Goal: Task Accomplishment & Management: Manage account settings

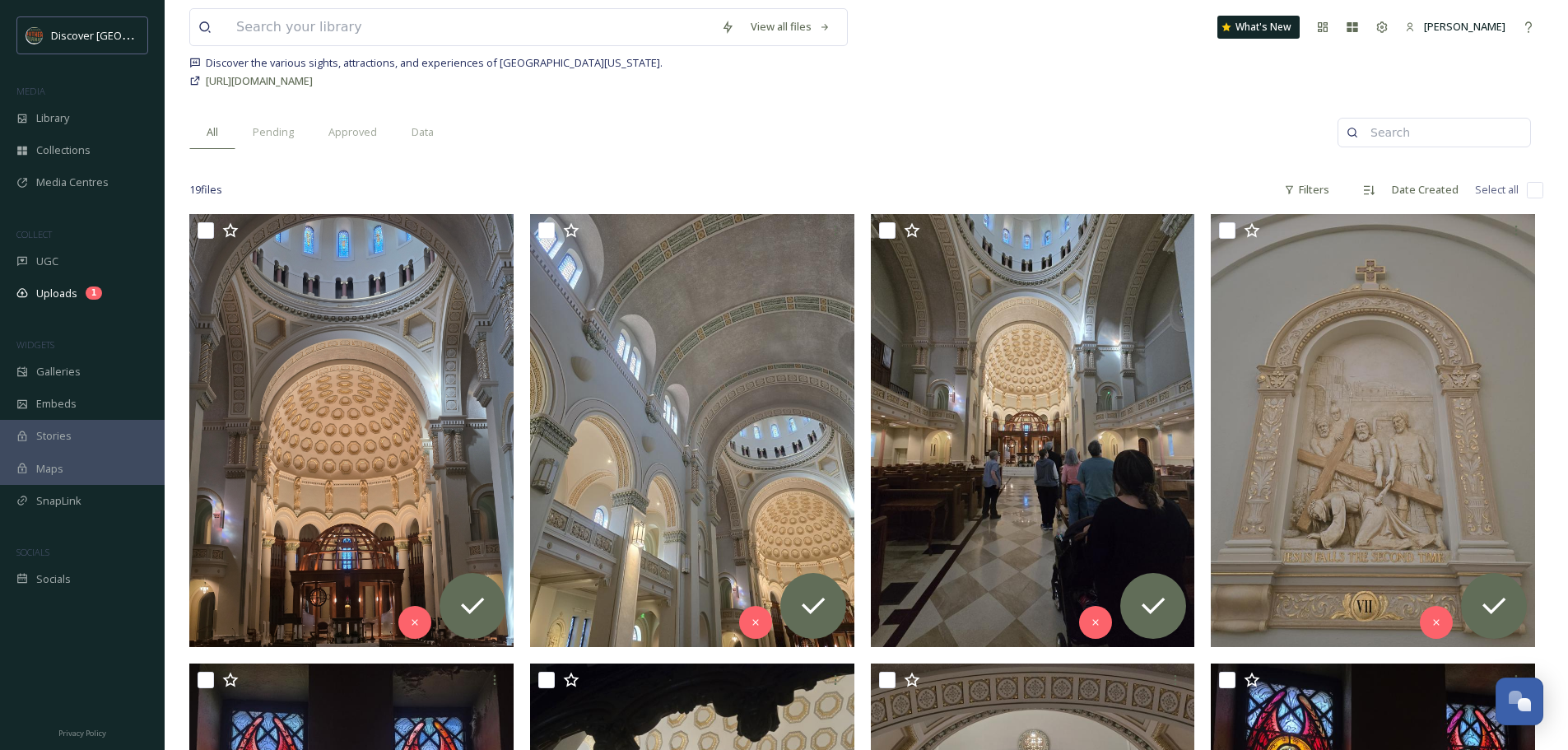
scroll to position [40, 0]
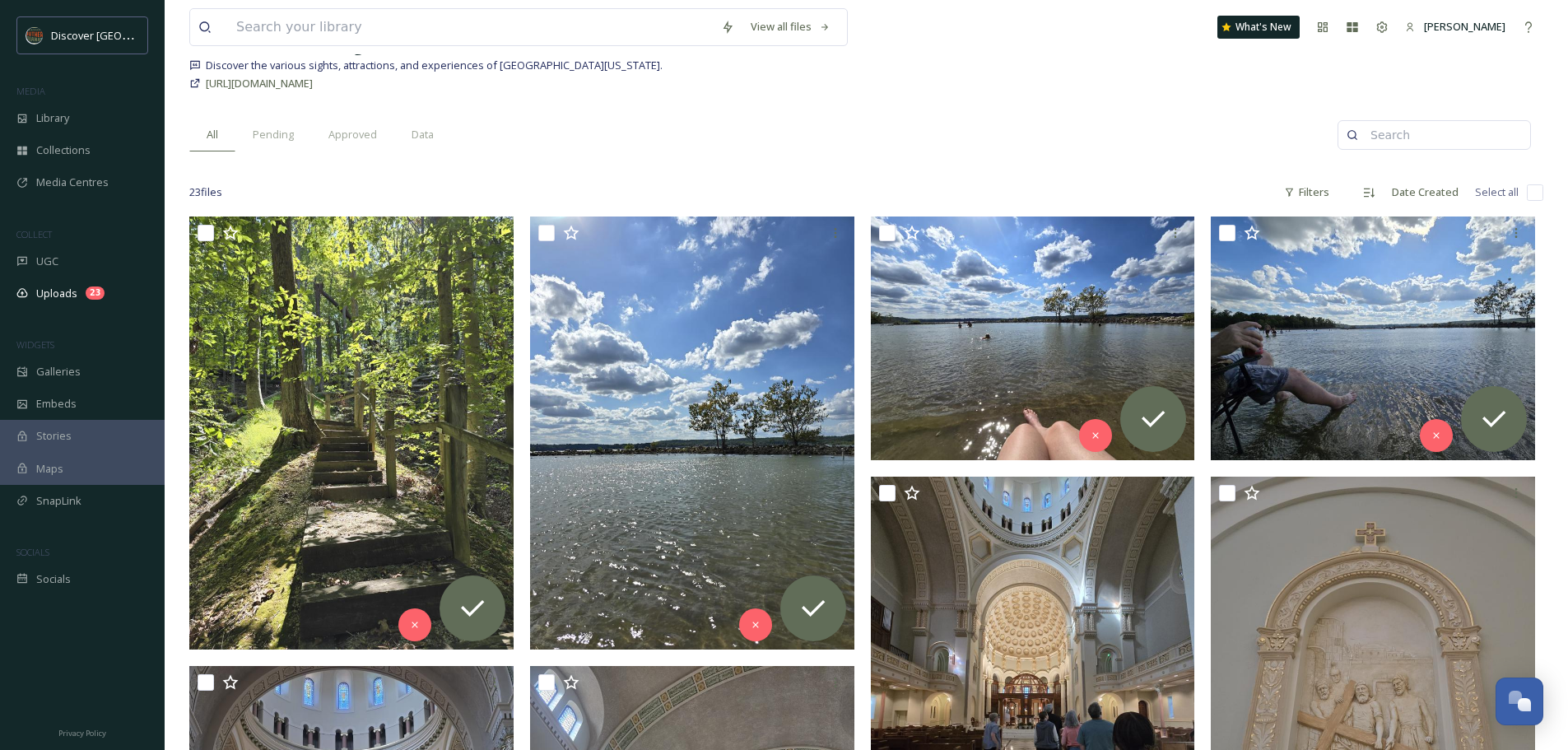
scroll to position [150, 0]
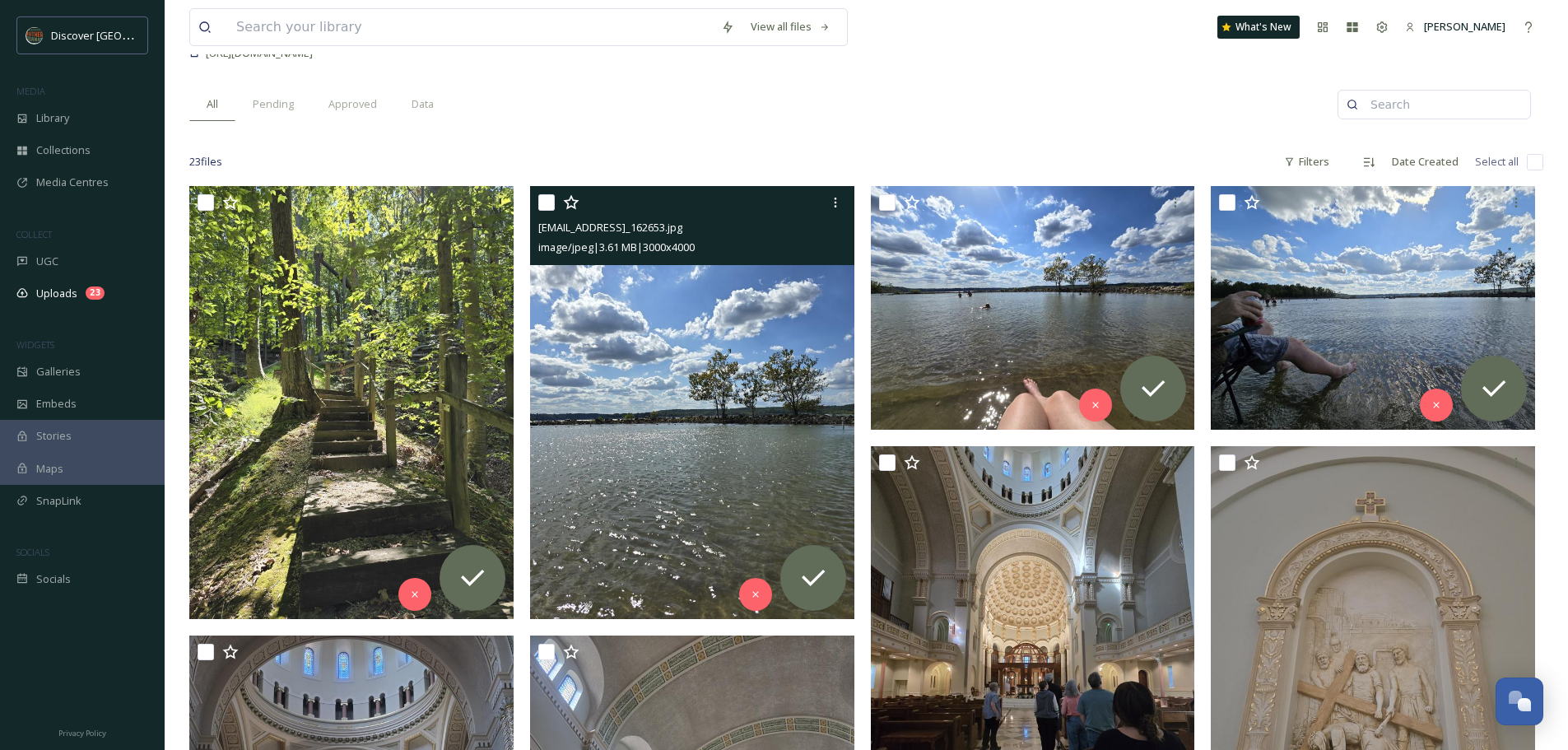
click at [709, 340] on img at bounding box center [692, 402] width 324 height 432
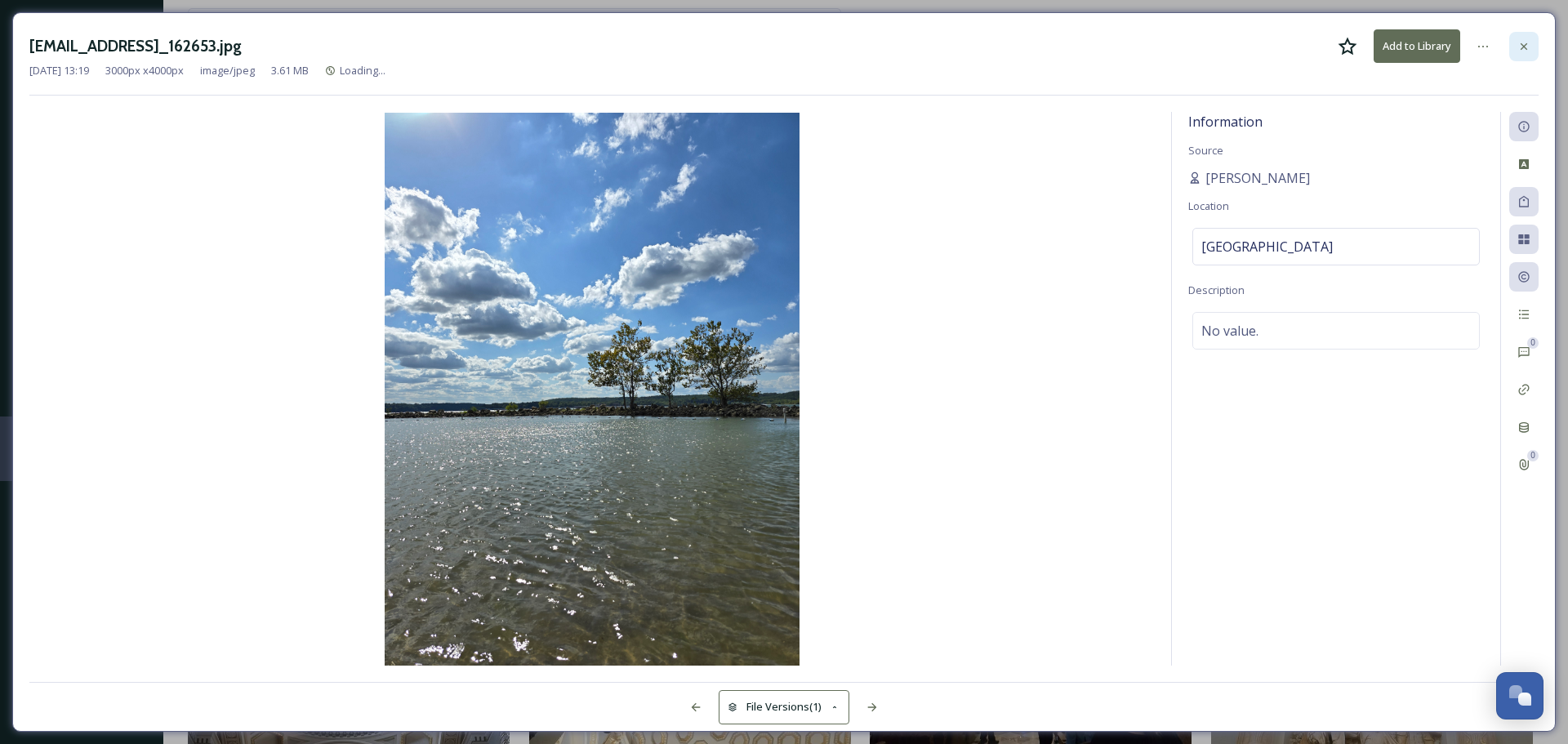
click at [1535, 42] on div at bounding box center [1524, 46] width 29 height 29
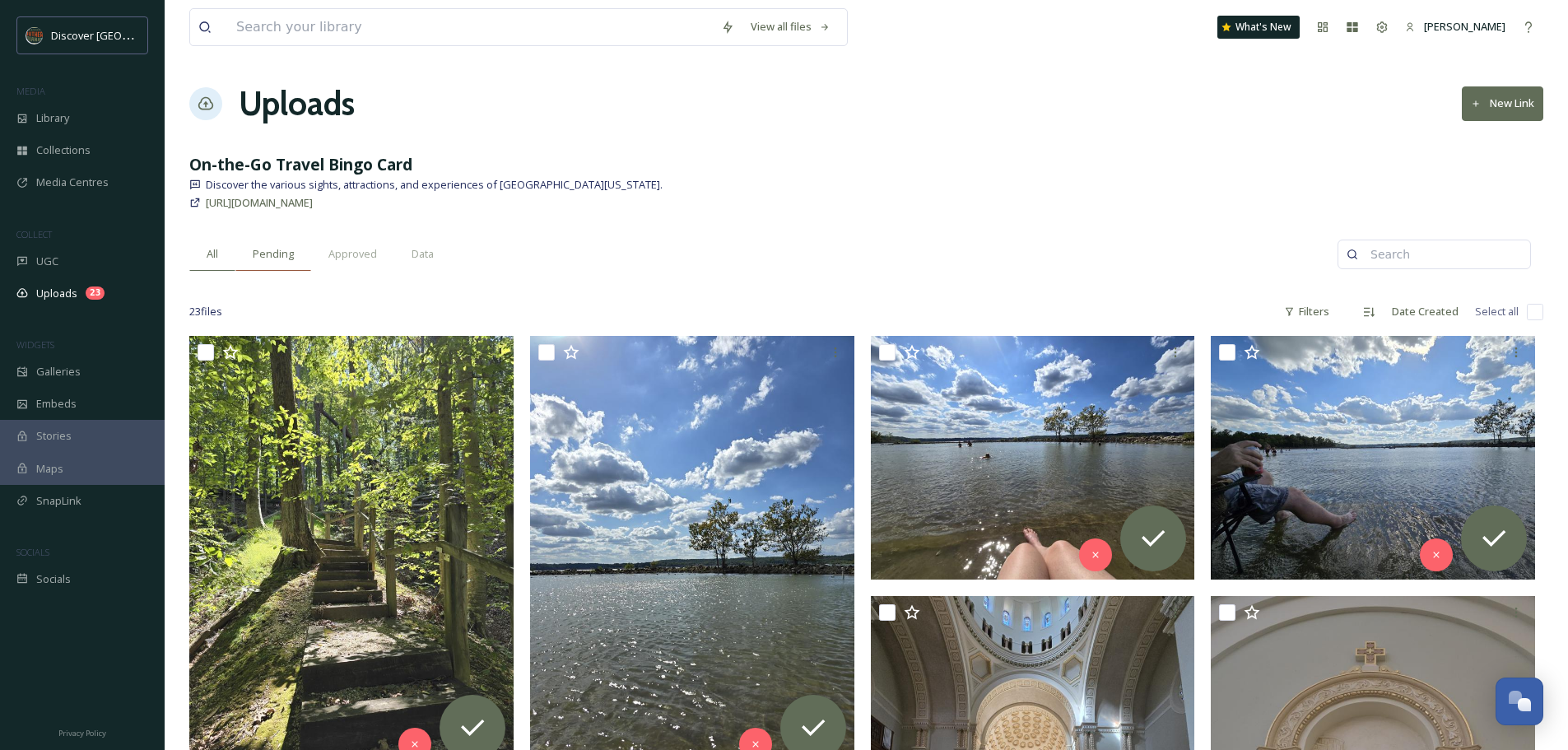
click at [270, 254] on span "Pending" at bounding box center [273, 254] width 41 height 16
click at [205, 250] on div "All" at bounding box center [212, 254] width 46 height 34
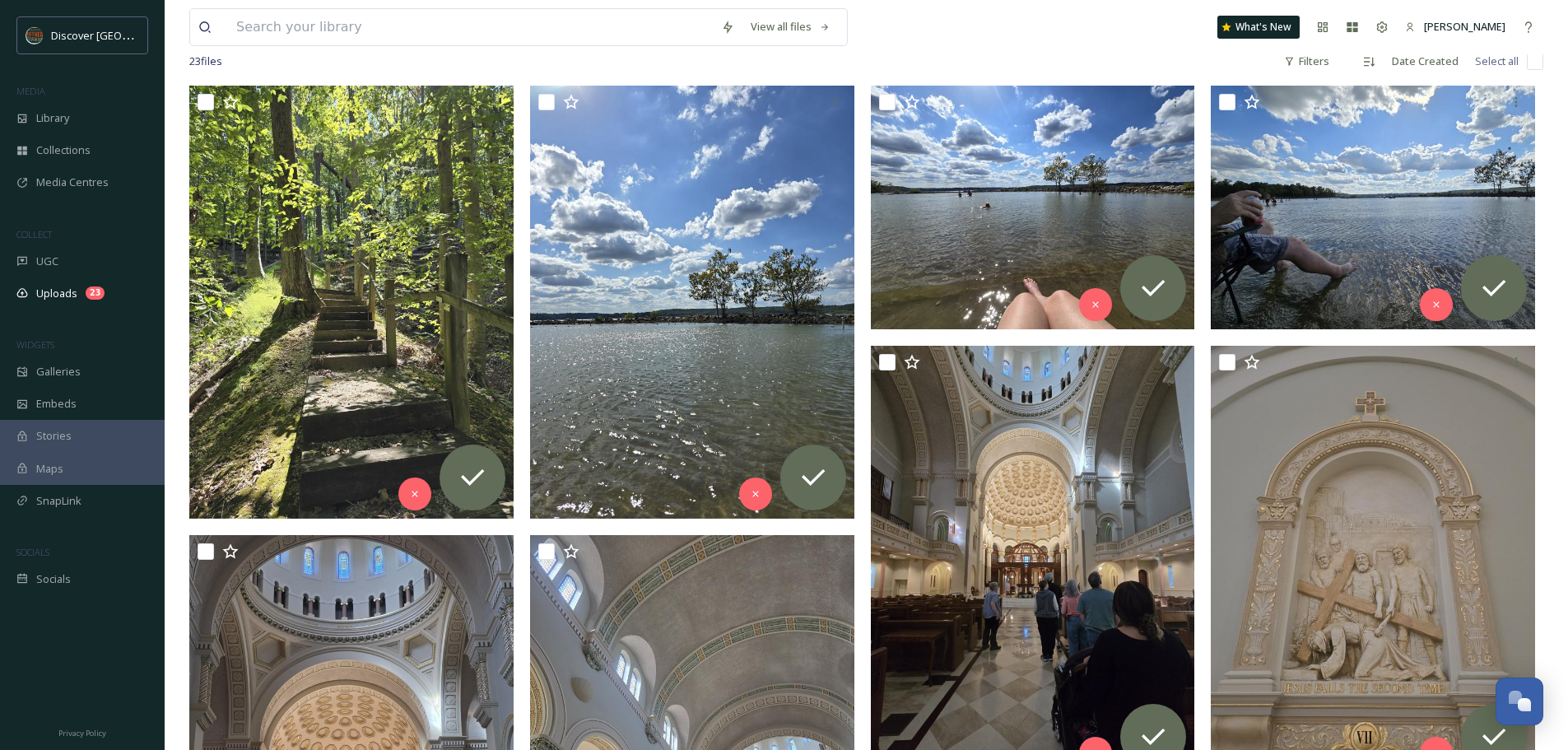
scroll to position [178, 0]
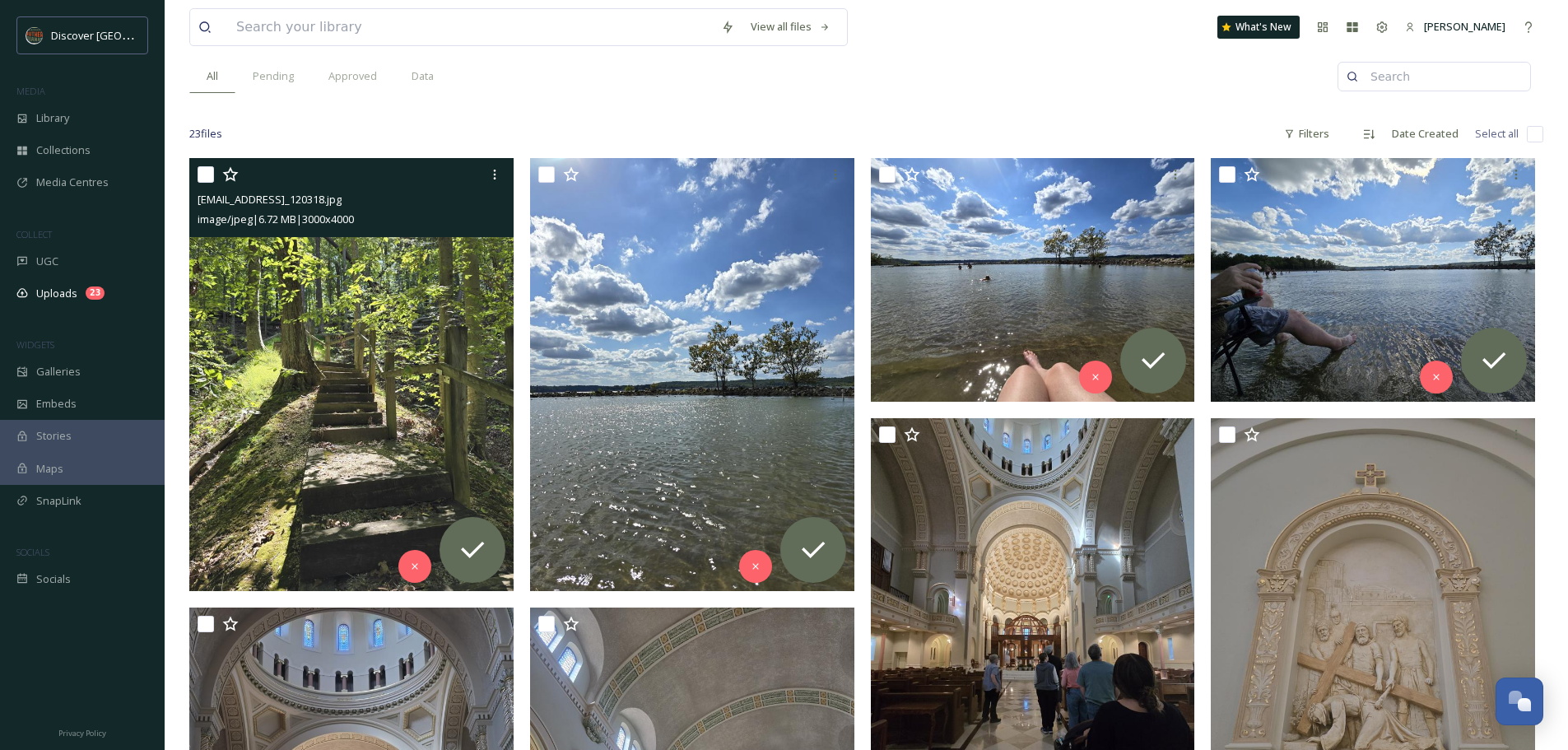
click at [202, 181] on input "checkbox" at bounding box center [205, 174] width 16 height 16
checkbox input "true"
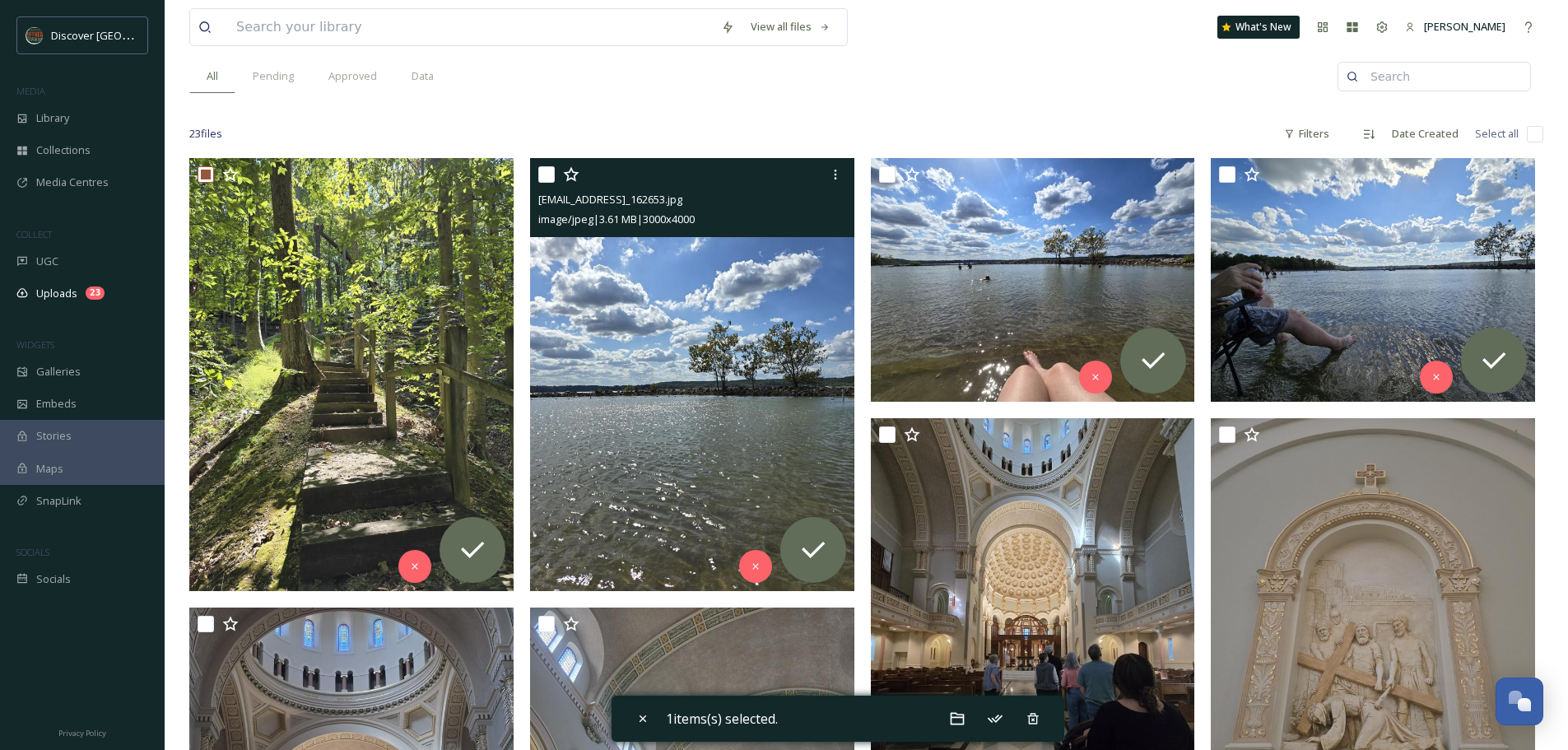
click at [547, 177] on input "checkbox" at bounding box center [546, 174] width 16 height 16
checkbox input "true"
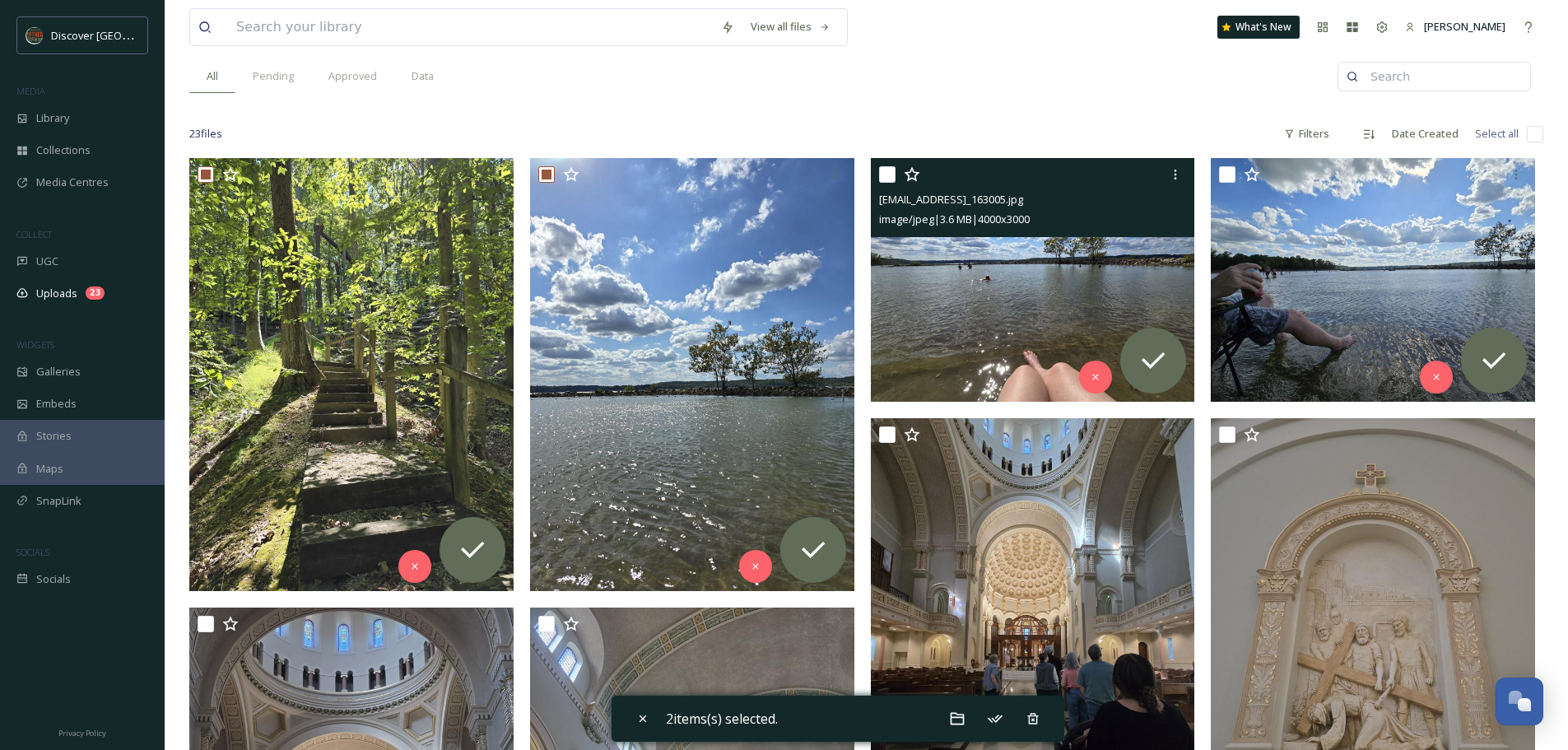
click at [883, 177] on input "checkbox" at bounding box center [887, 174] width 16 height 16
checkbox input "true"
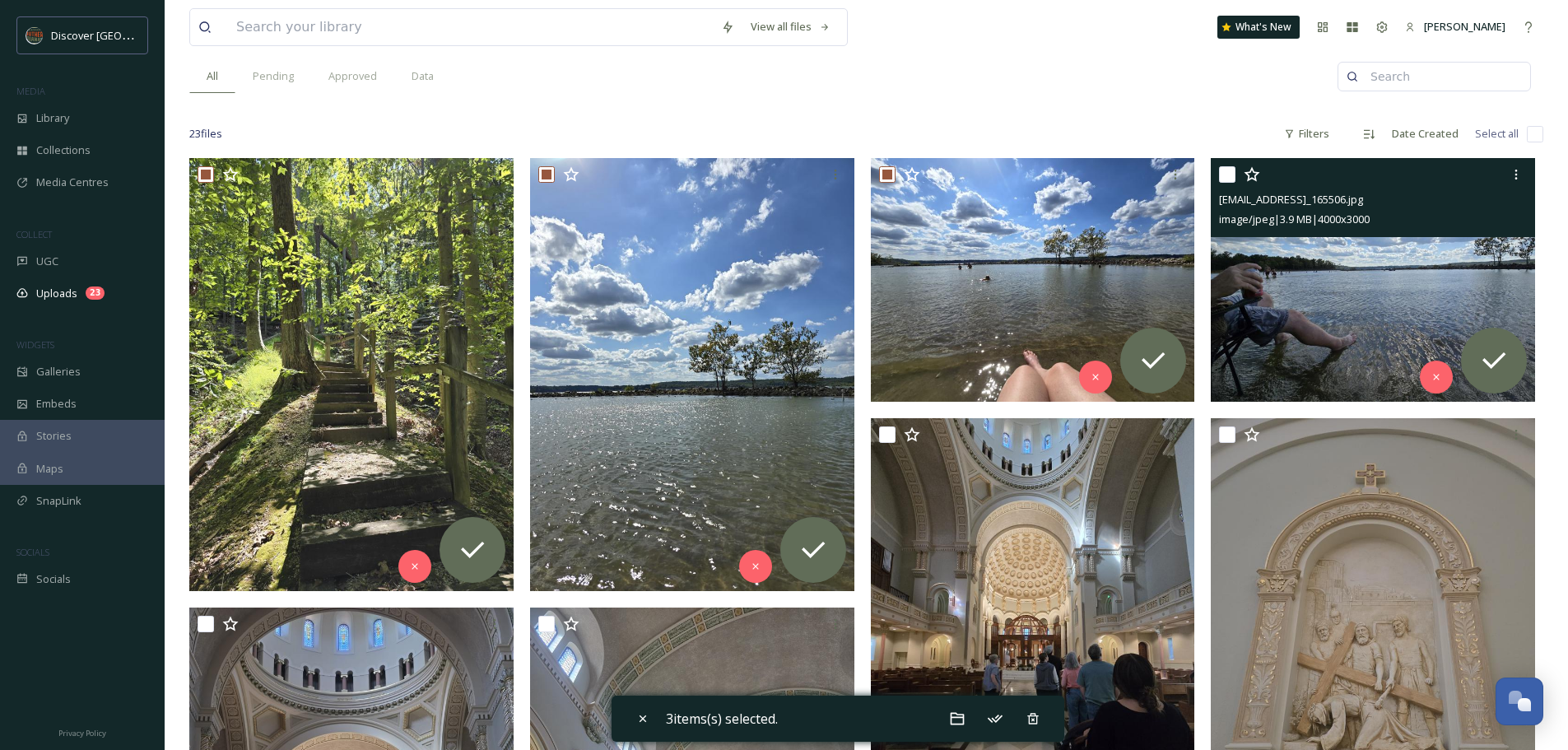
click at [1224, 175] on input "checkbox" at bounding box center [1227, 174] width 16 height 16
checkbox input "true"
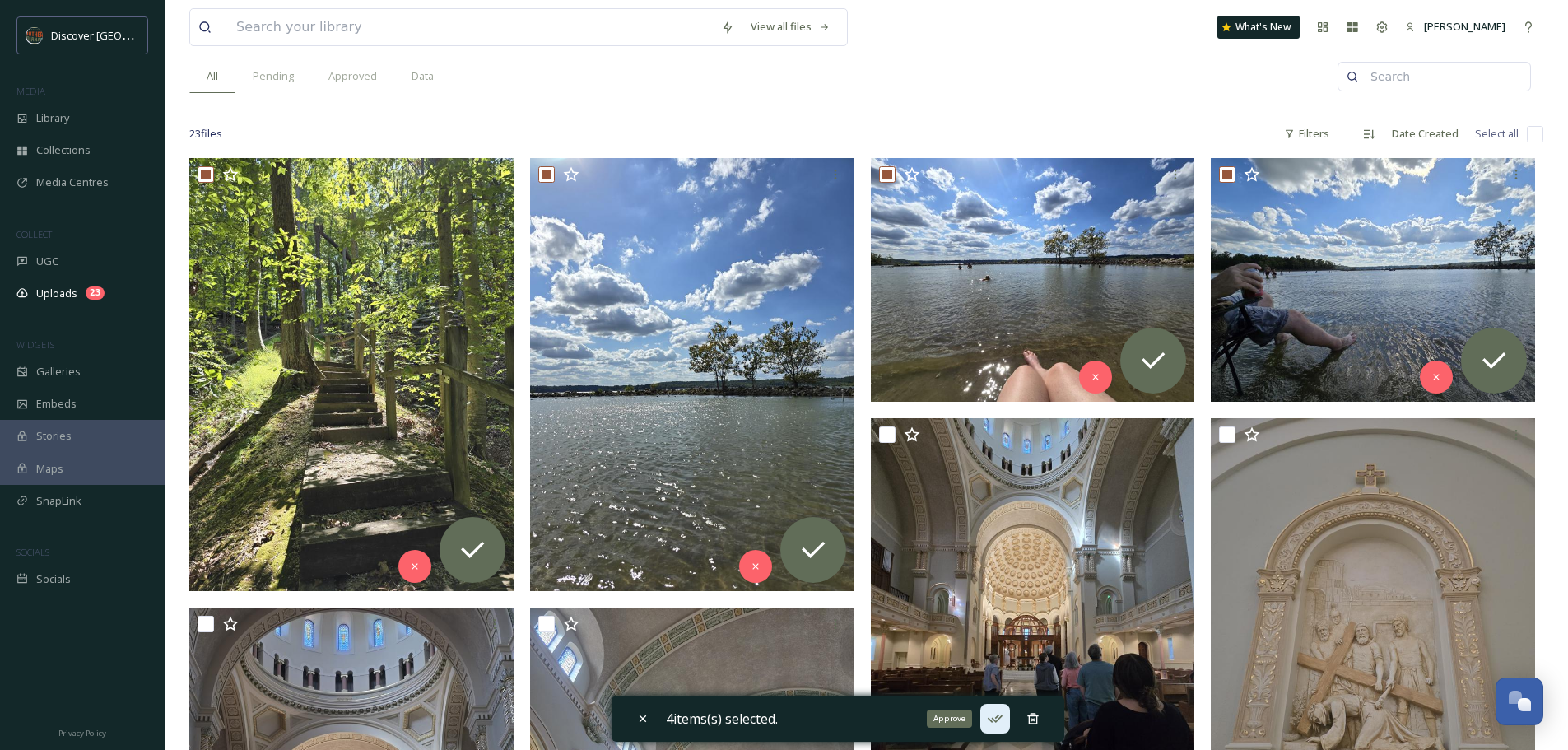
click at [996, 720] on icon at bounding box center [995, 719] width 16 height 16
click at [954, 719] on icon at bounding box center [958, 719] width 16 height 16
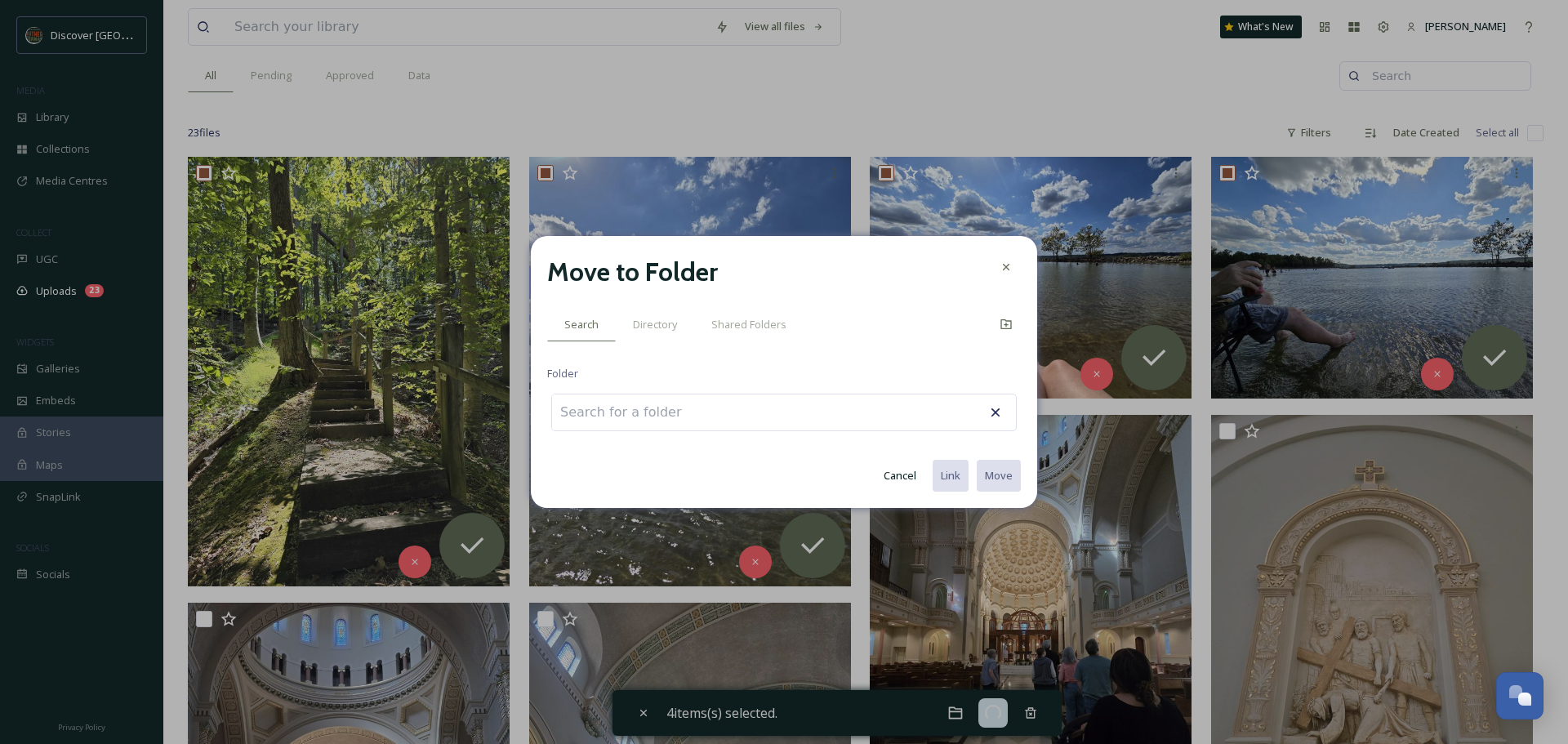
click at [628, 419] on input at bounding box center [642, 413] width 180 height 36
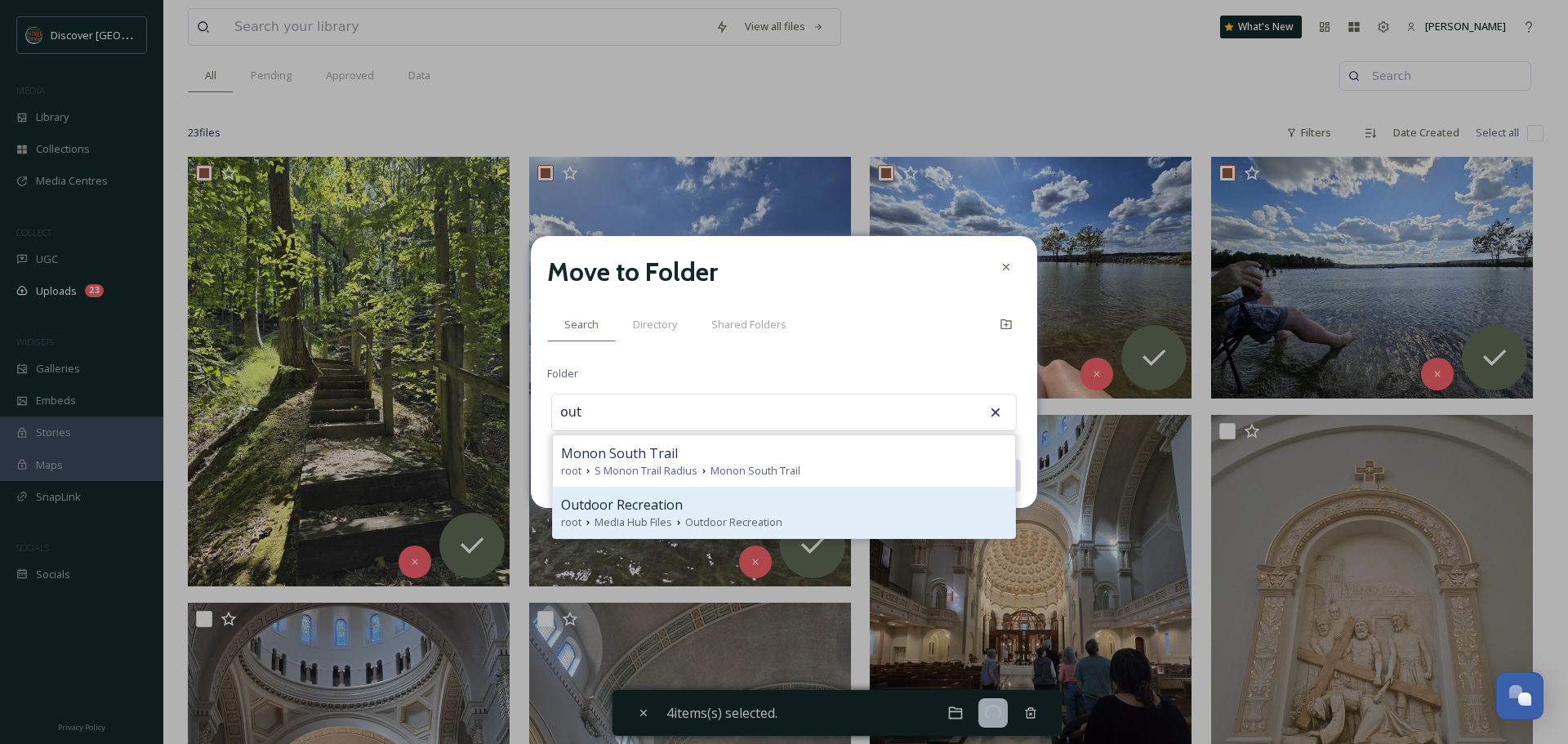
click at [630, 507] on span "Outdoor Recreation" at bounding box center [622, 505] width 121 height 19
type input "Outdoor Recreation"
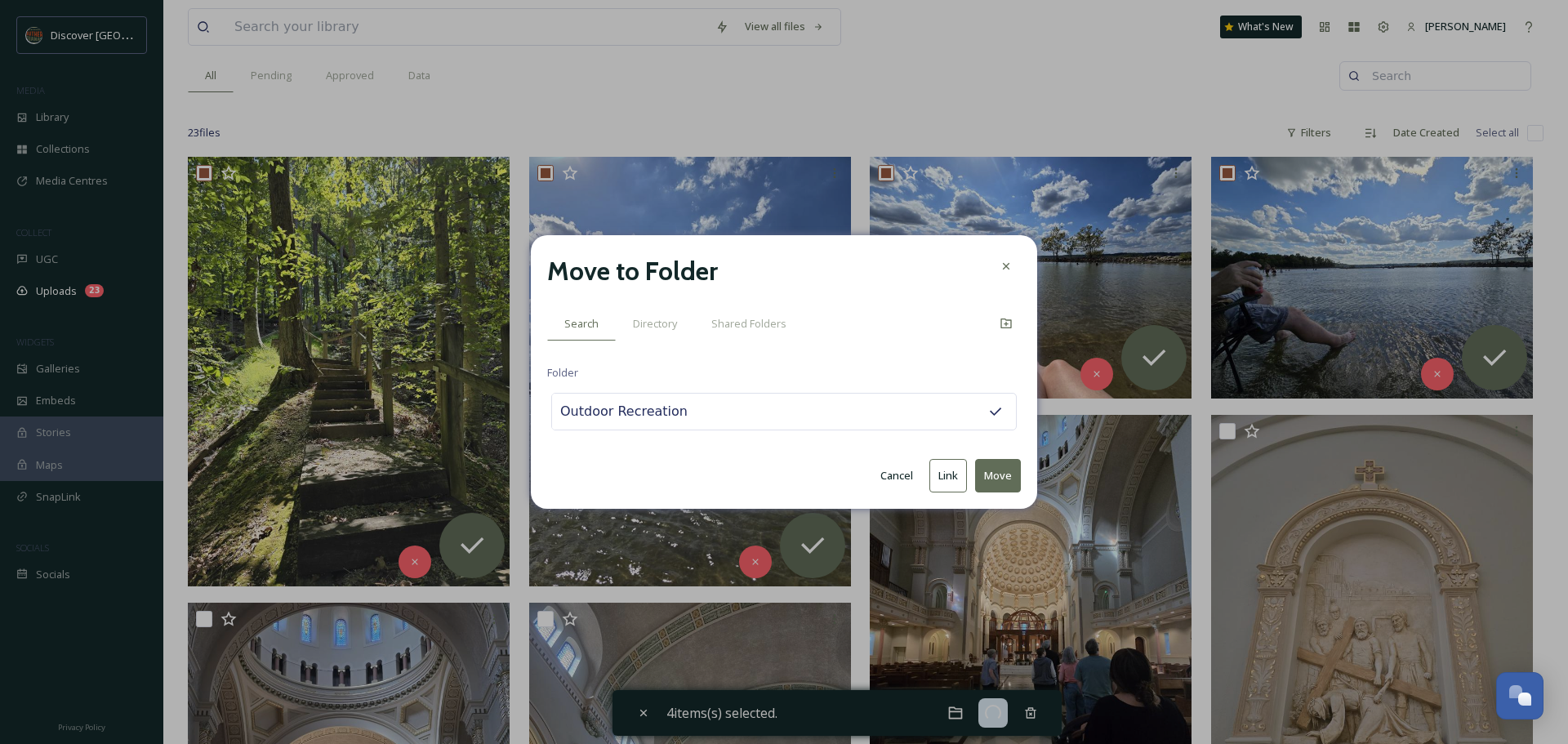
click at [991, 471] on button "Move" at bounding box center [998, 476] width 46 height 34
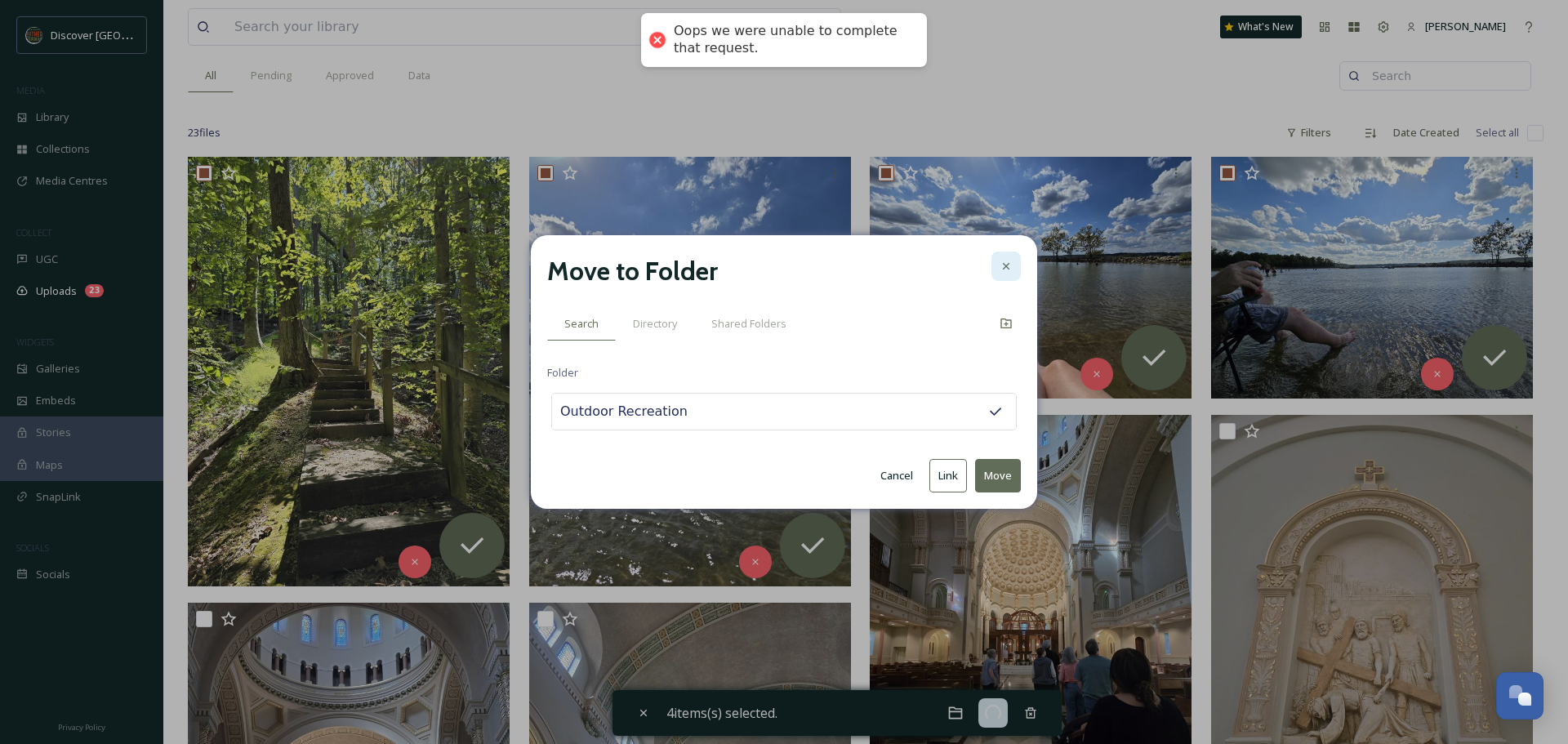
click at [1005, 275] on div at bounding box center [1006, 266] width 29 height 29
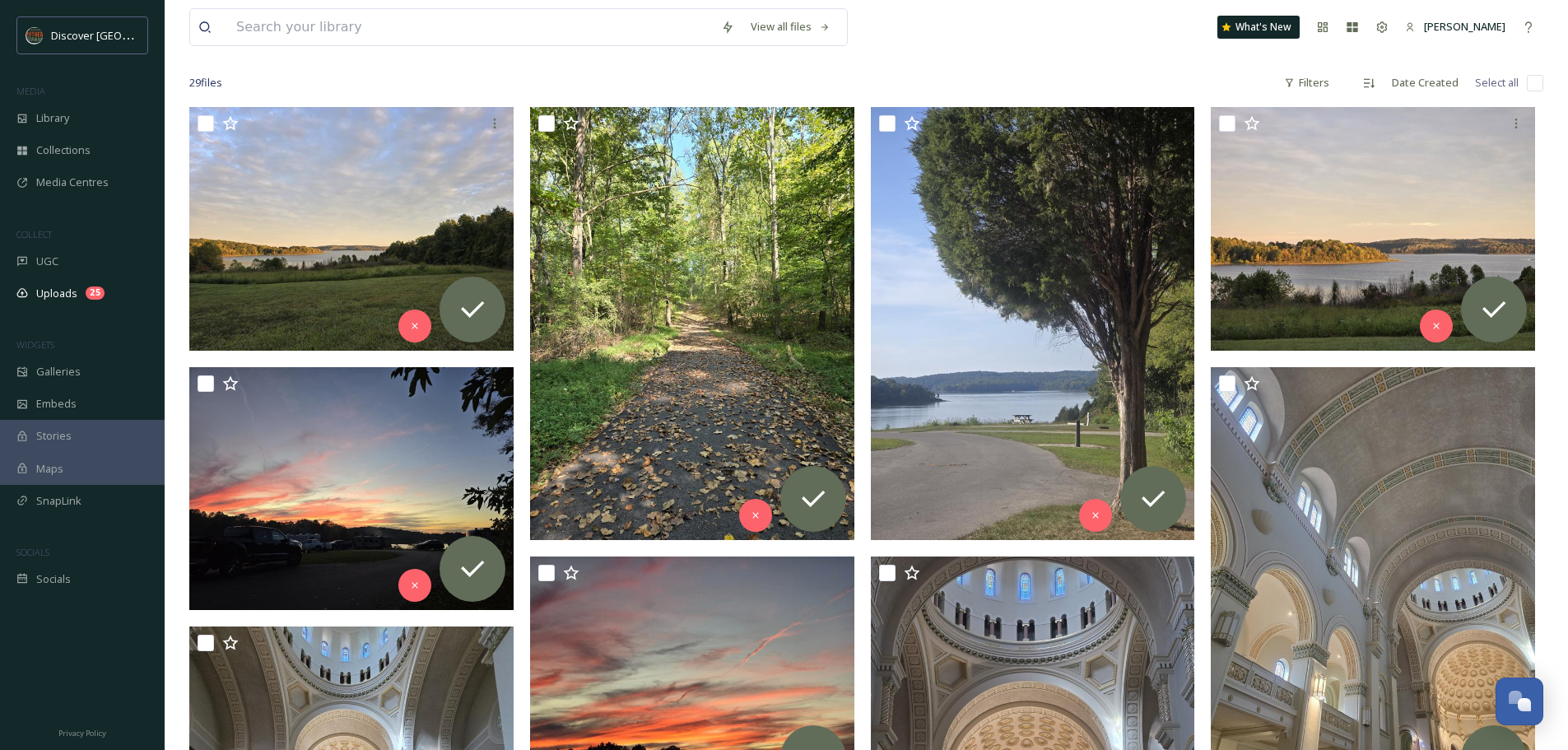
scroll to position [8, 0]
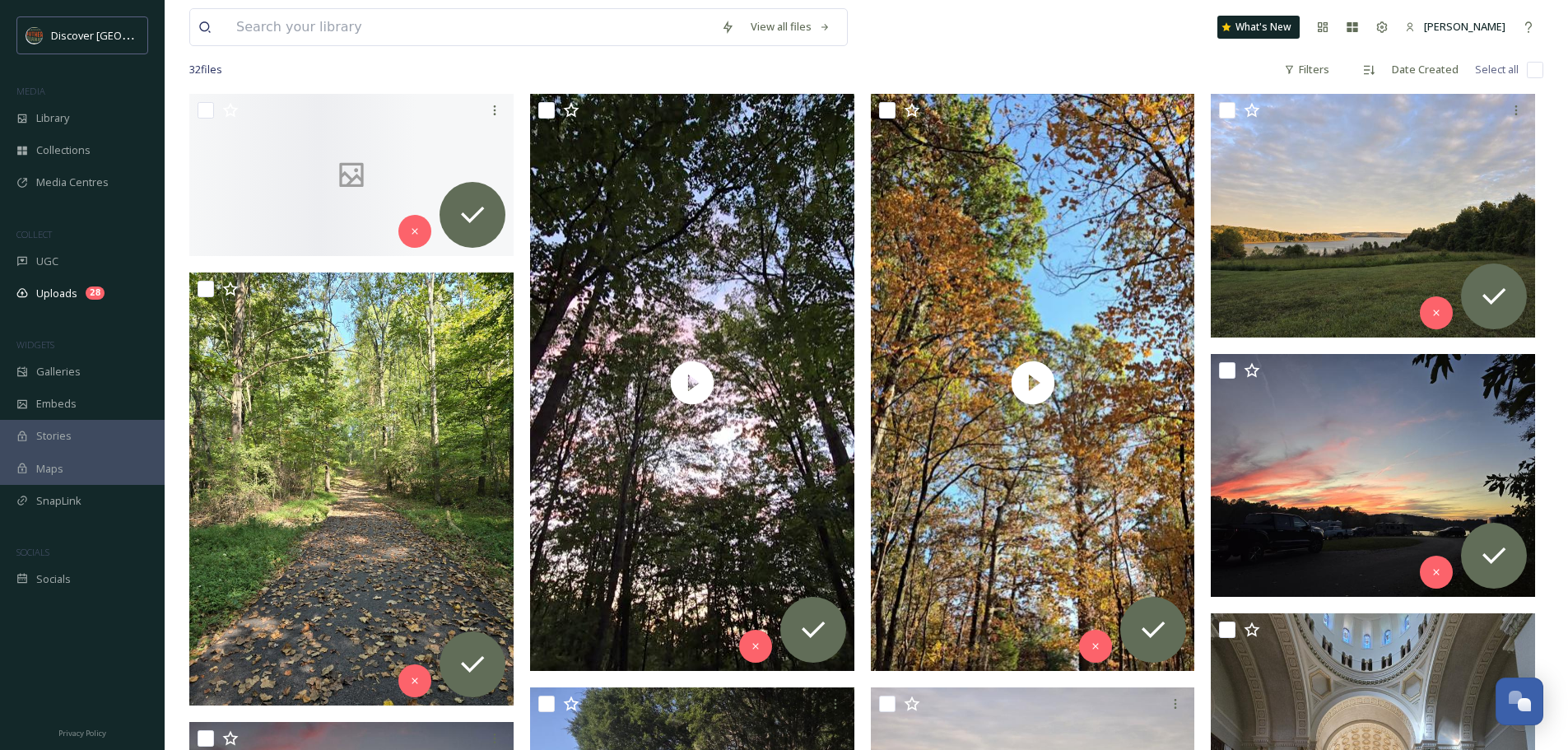
scroll to position [224, 0]
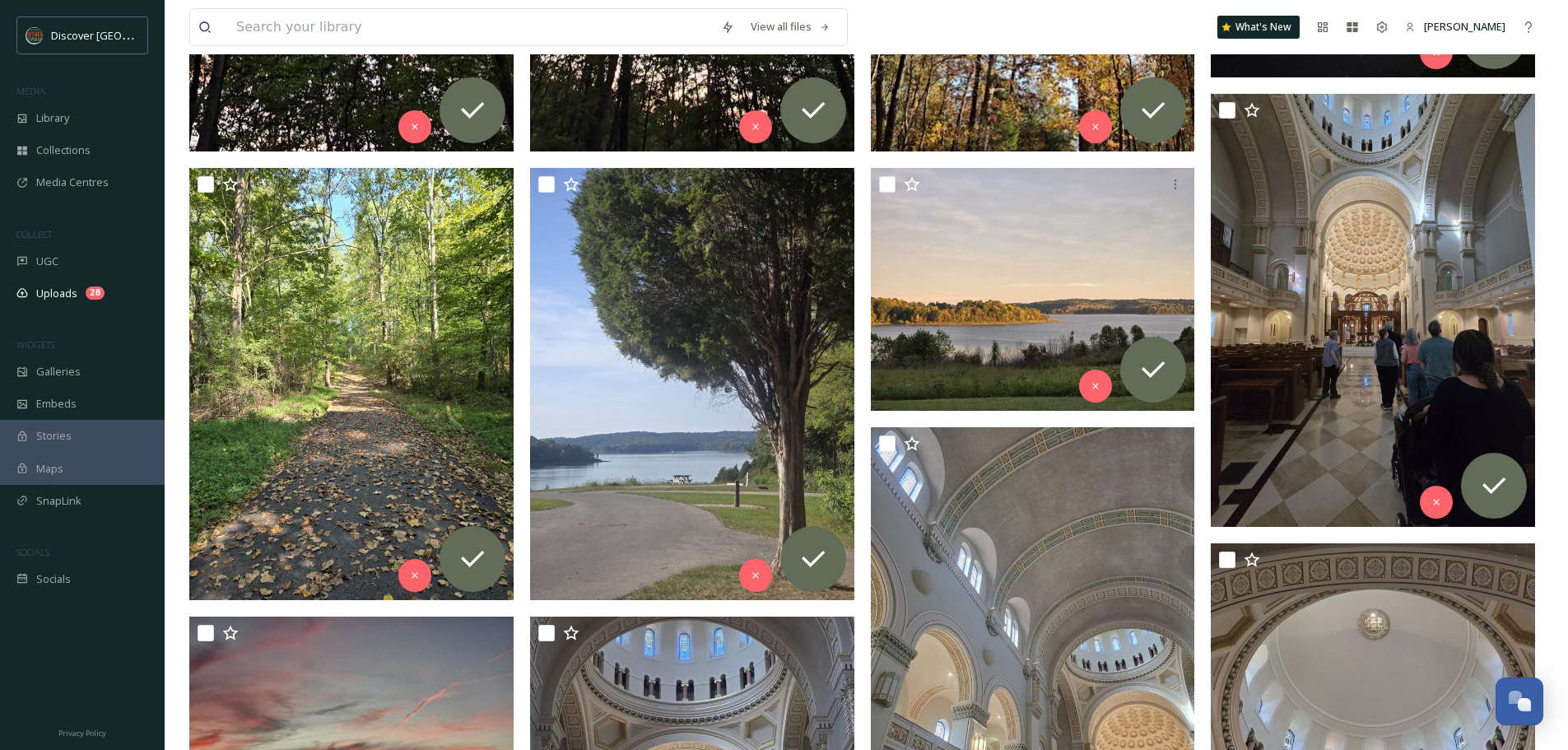
scroll to position [725, 0]
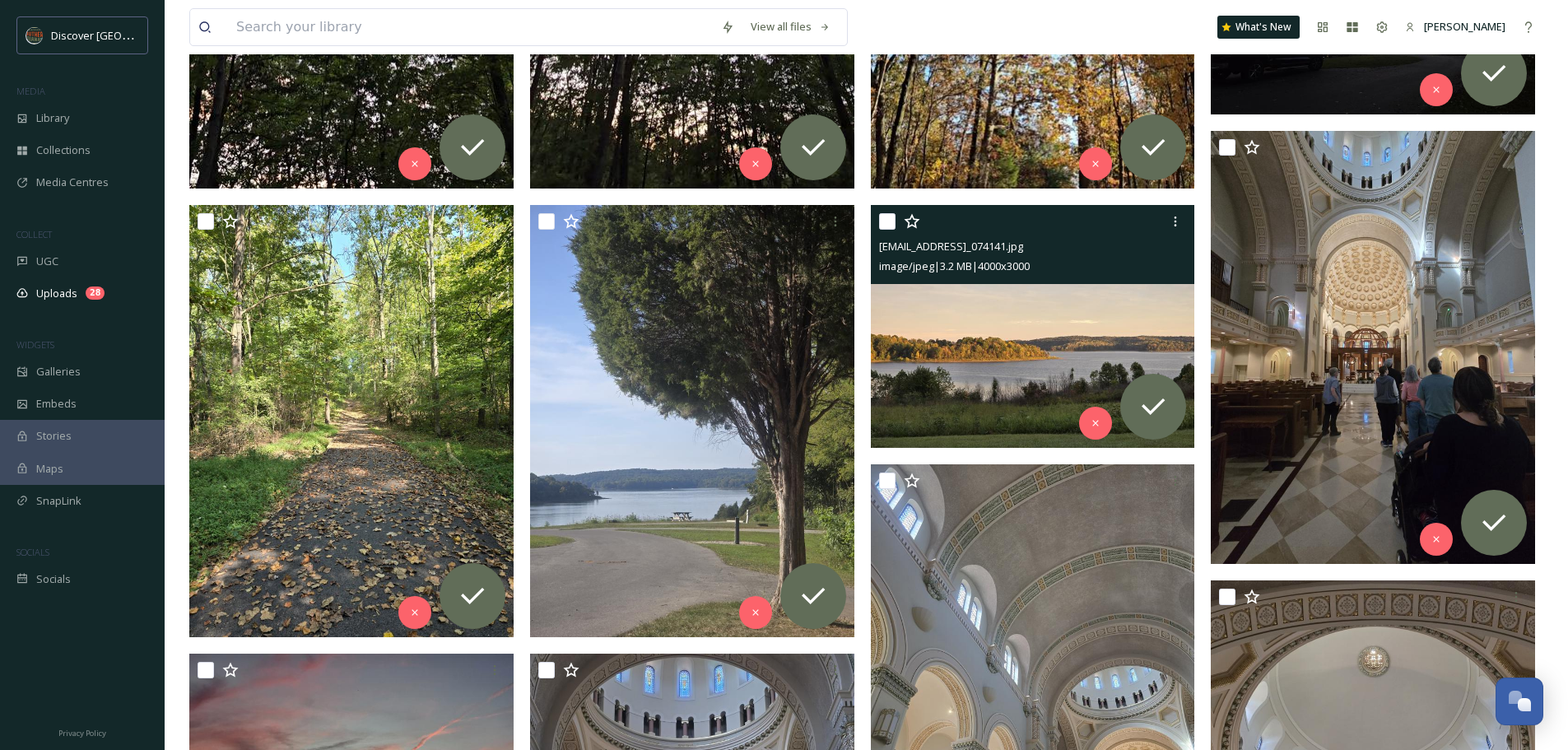
click at [1130, 279] on div "ext_1759944473.364609_kgoldman813@yahoo.com-20240914_074141.jpg image/jpeg | 3.…" at bounding box center [1033, 245] width 324 height 79
click at [1093, 328] on img at bounding box center [1033, 327] width 324 height 244
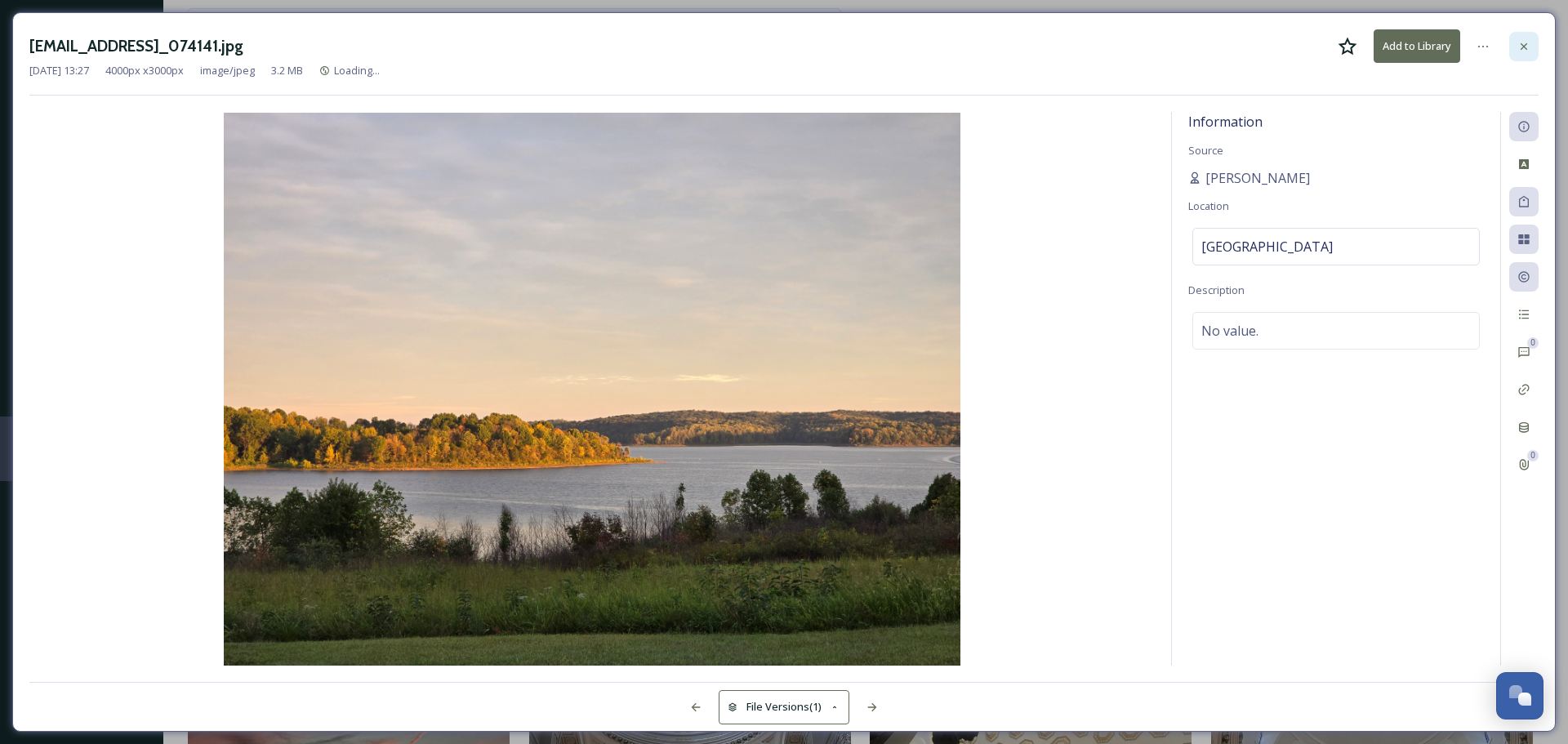
click at [1524, 44] on icon at bounding box center [1524, 46] width 13 height 13
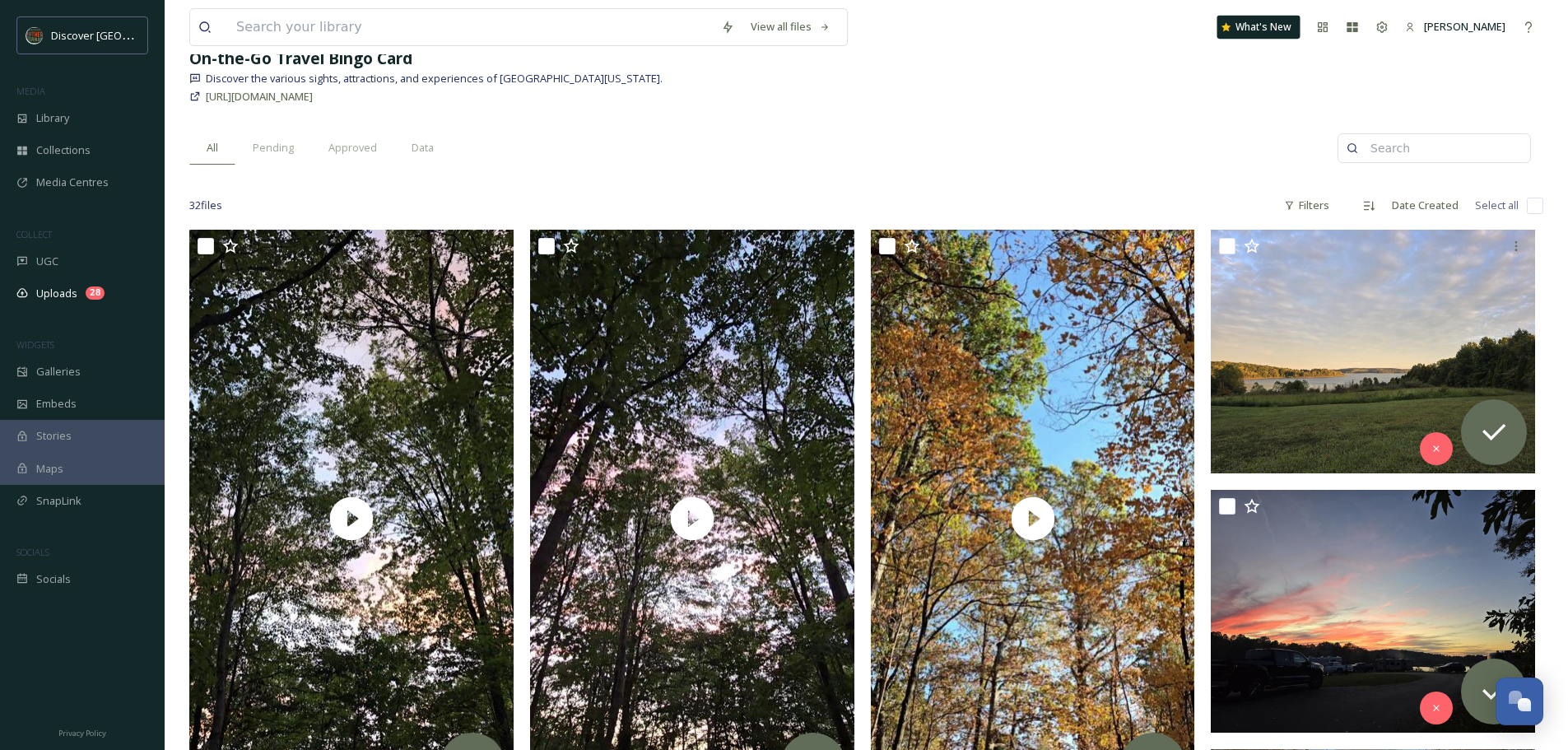
scroll to position [79, 0]
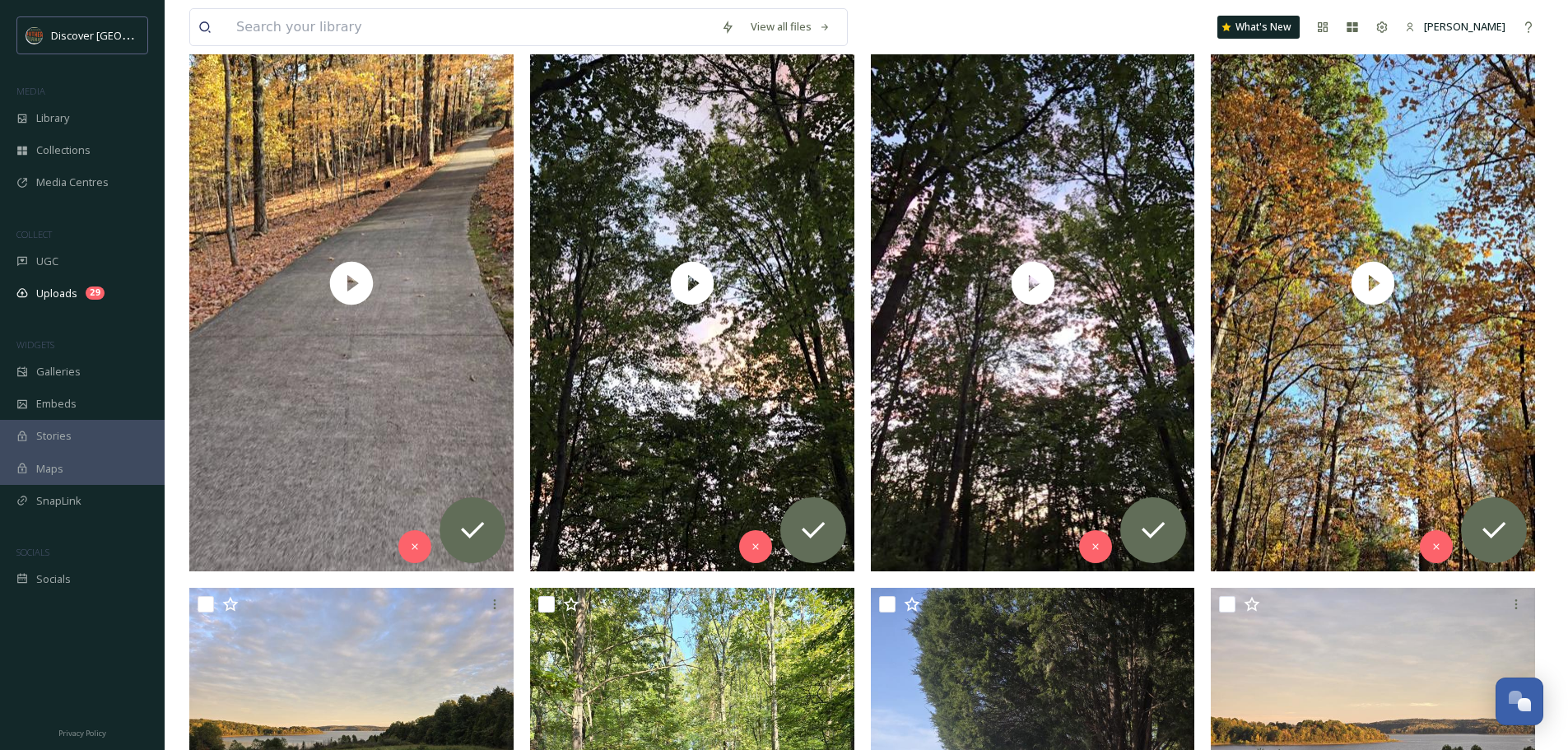
scroll to position [243, 0]
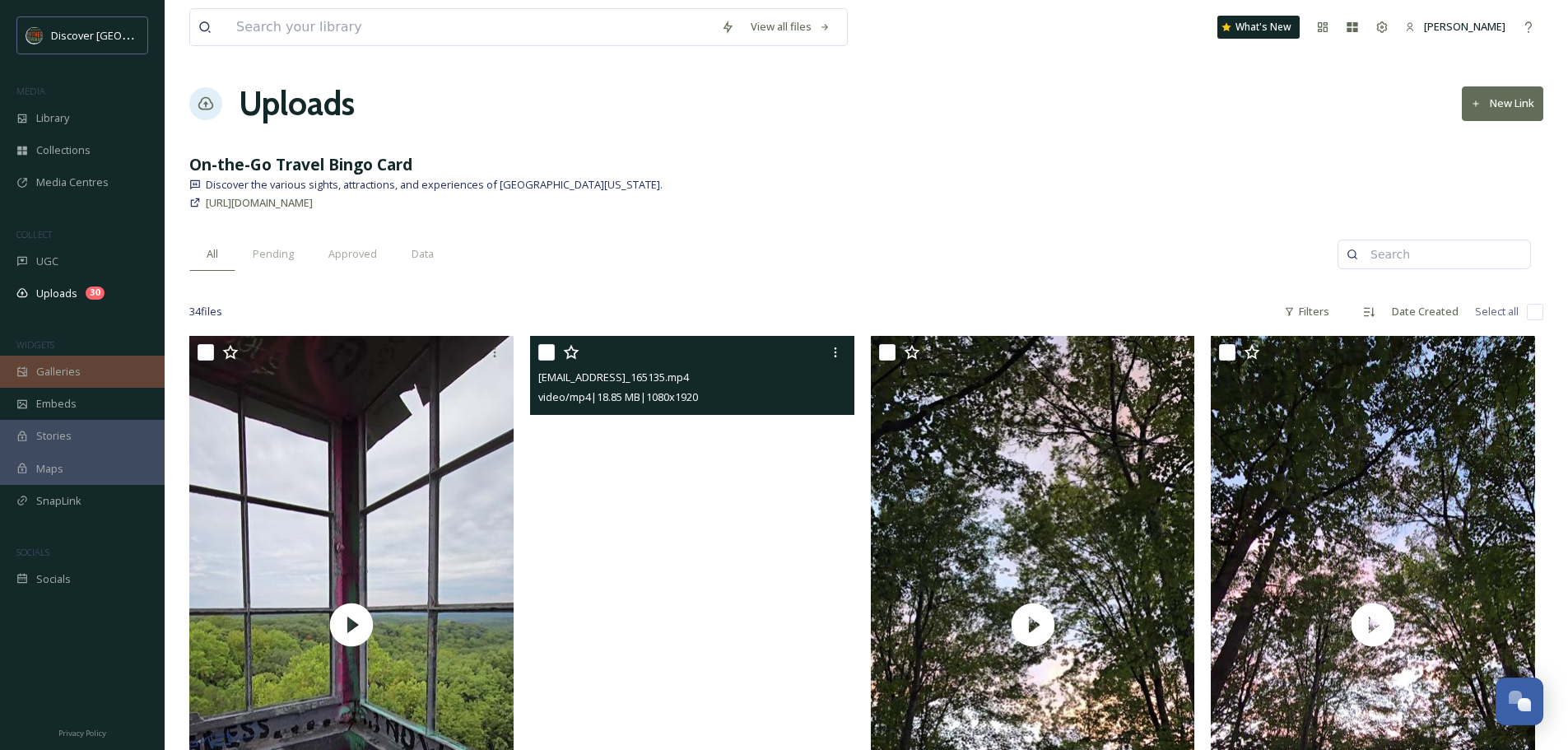
click at [79, 371] on span "Galleries" at bounding box center [59, 372] width 45 height 16
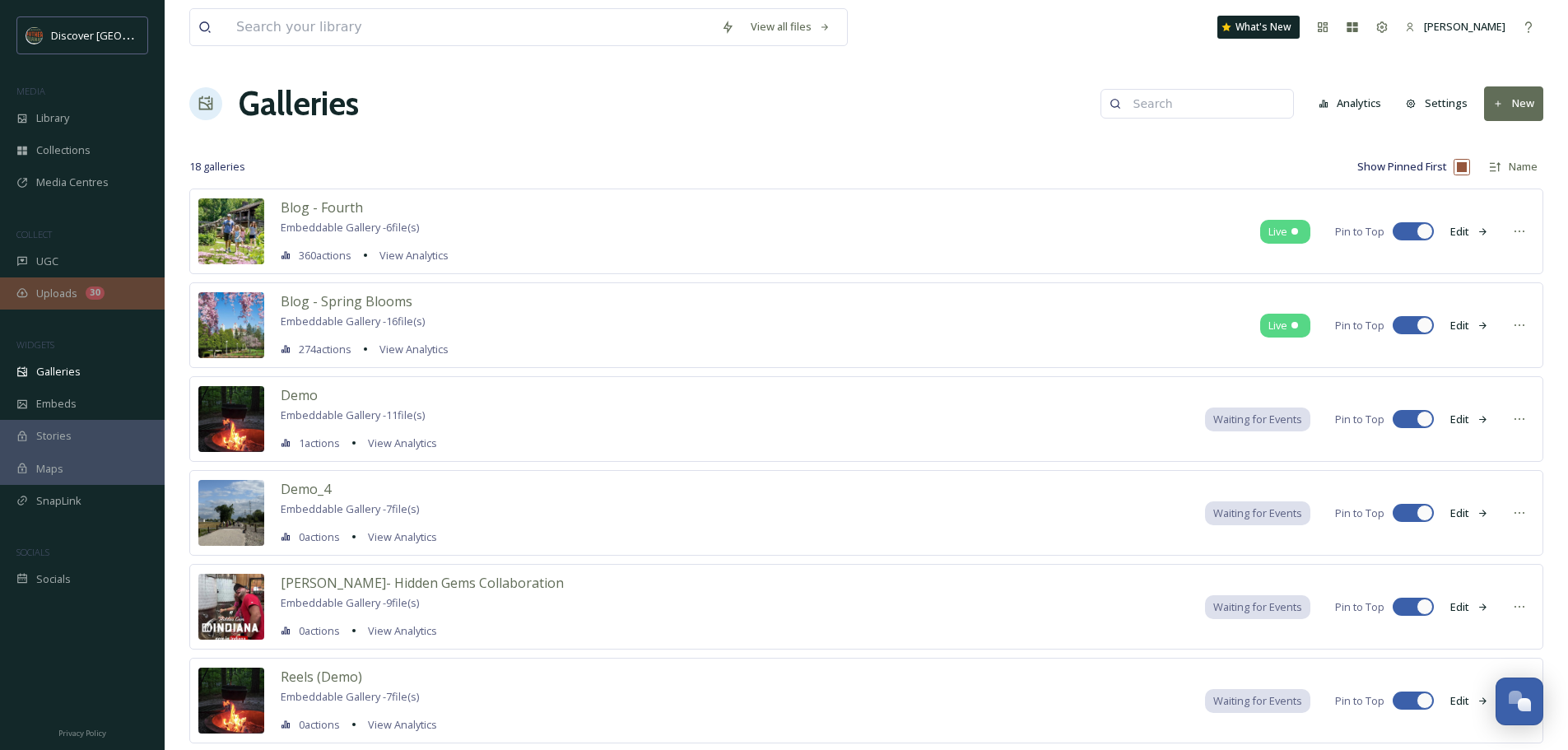
click at [53, 291] on span "Uploads" at bounding box center [57, 294] width 41 height 16
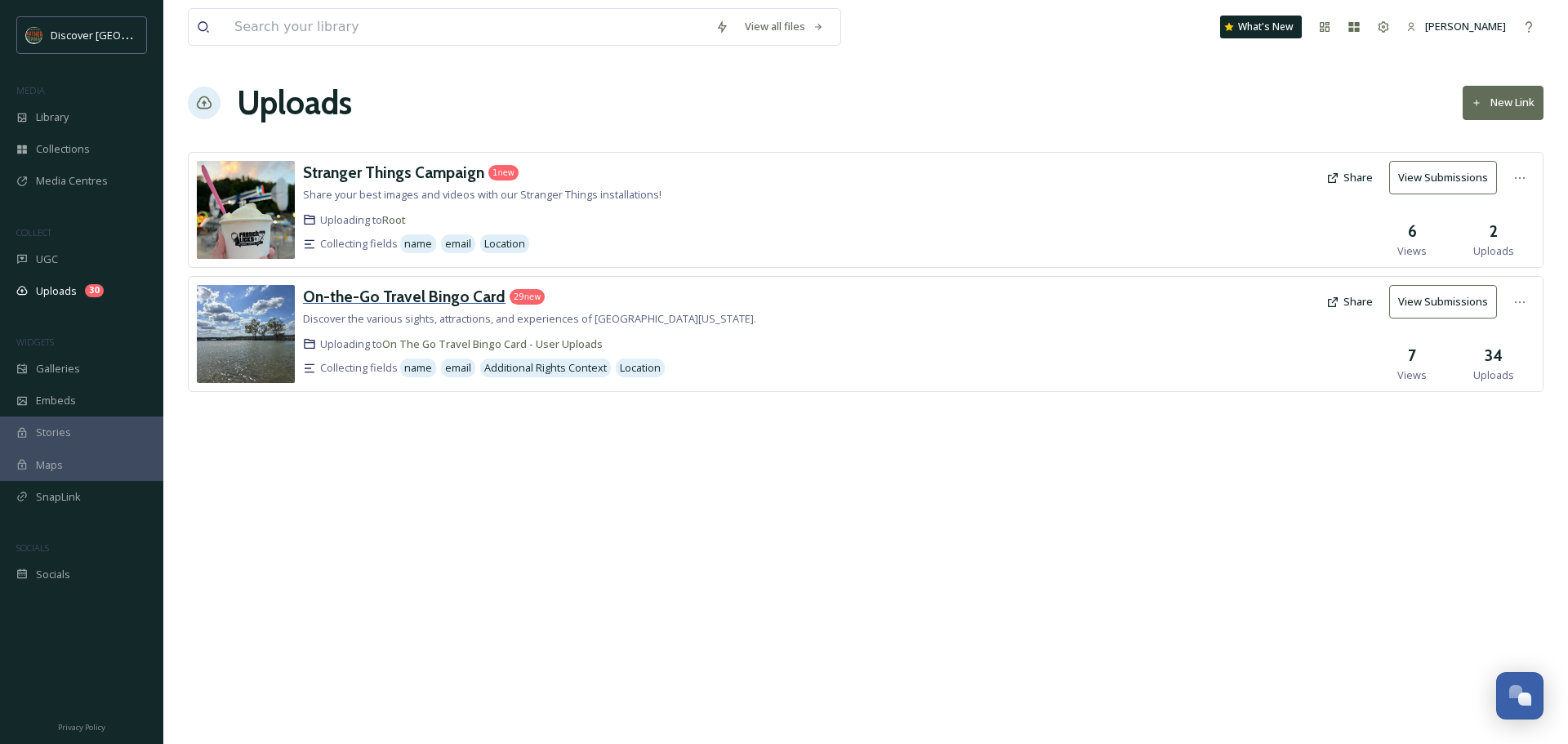
click at [479, 296] on h3 "On-the-Go Travel Bingo Card" at bounding box center [404, 297] width 203 height 19
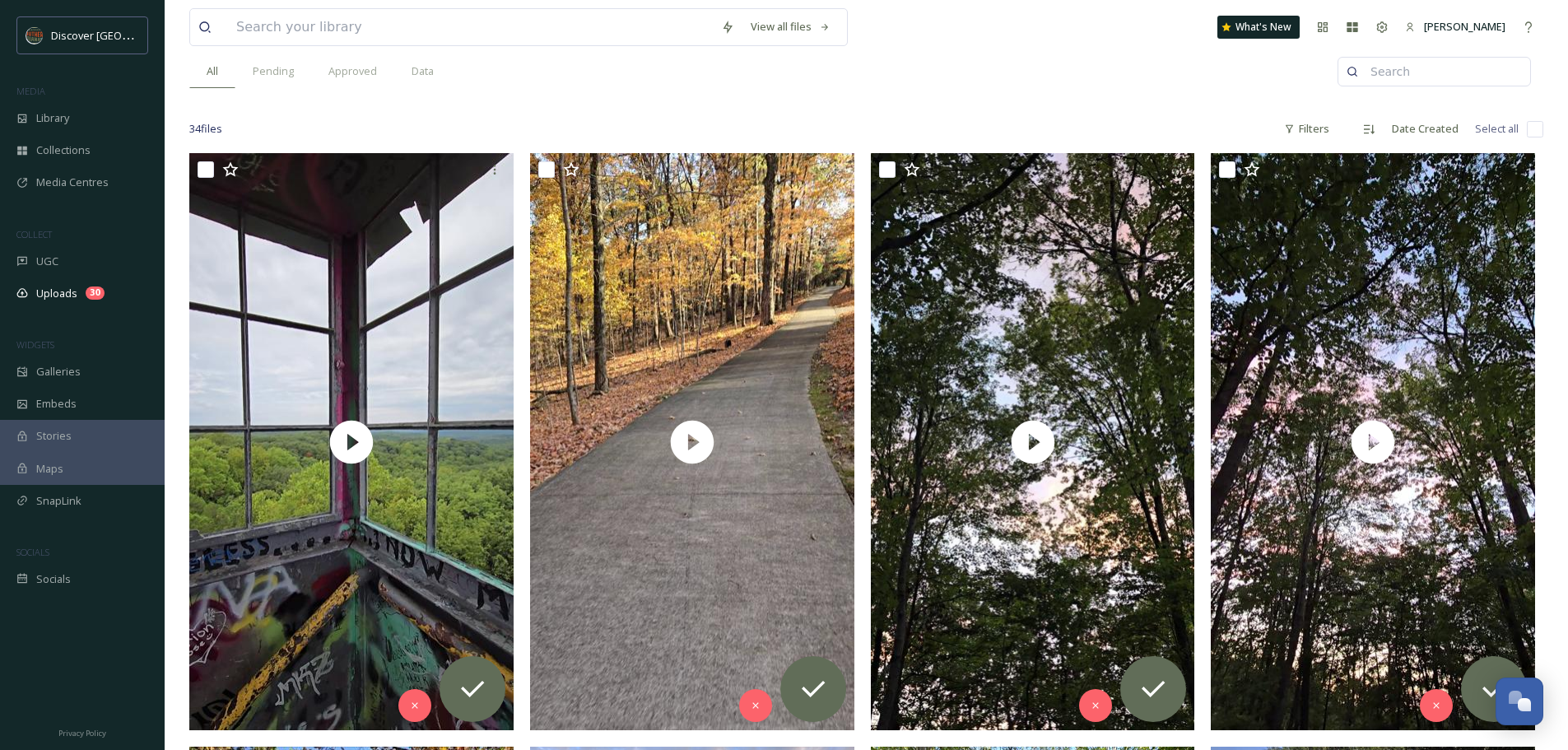
scroll to position [82, 0]
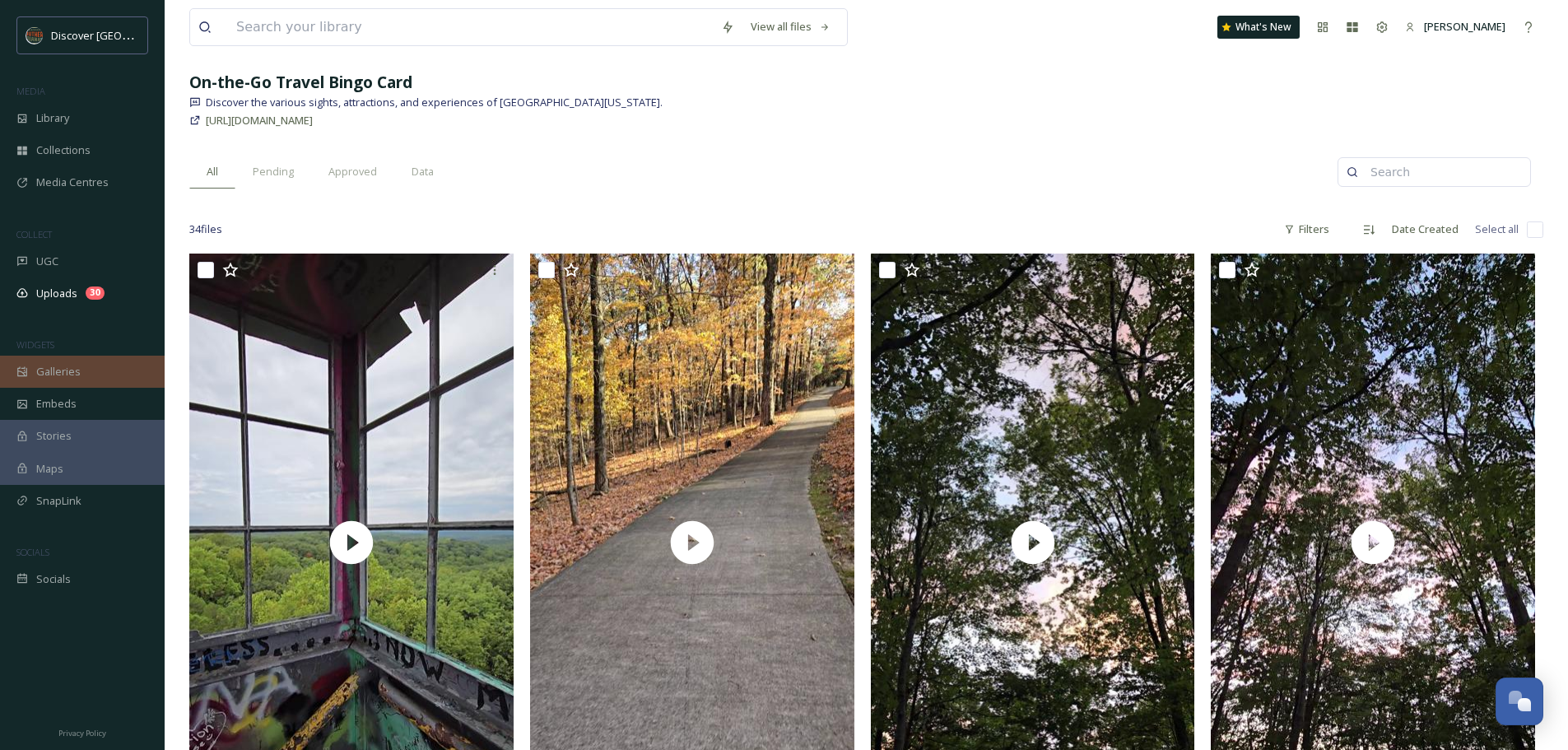
click at [54, 366] on span "Galleries" at bounding box center [59, 372] width 45 height 16
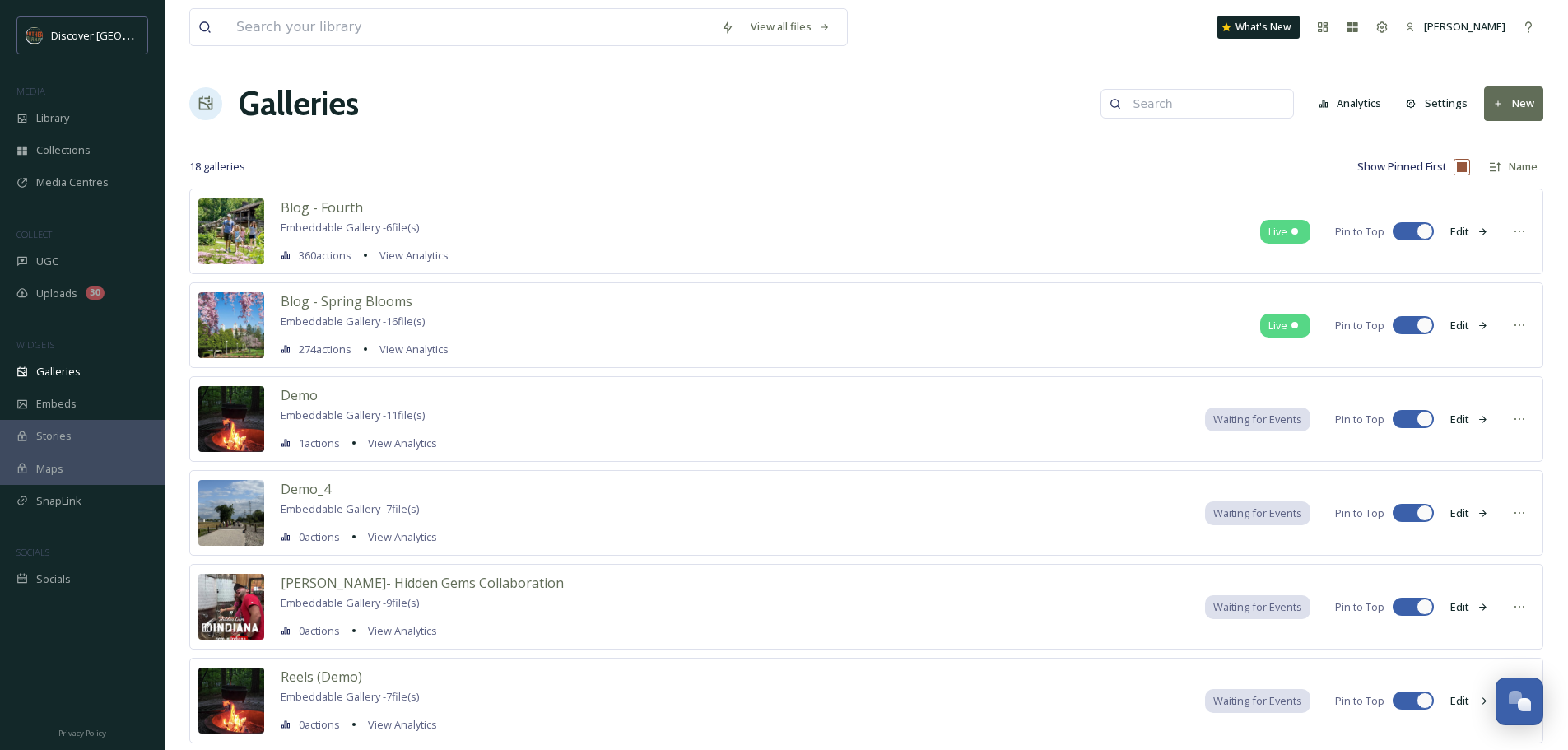
click at [1521, 107] on button "New" at bounding box center [1514, 104] width 59 height 34
click at [1514, 144] on span "Gallery" at bounding box center [1517, 142] width 35 height 16
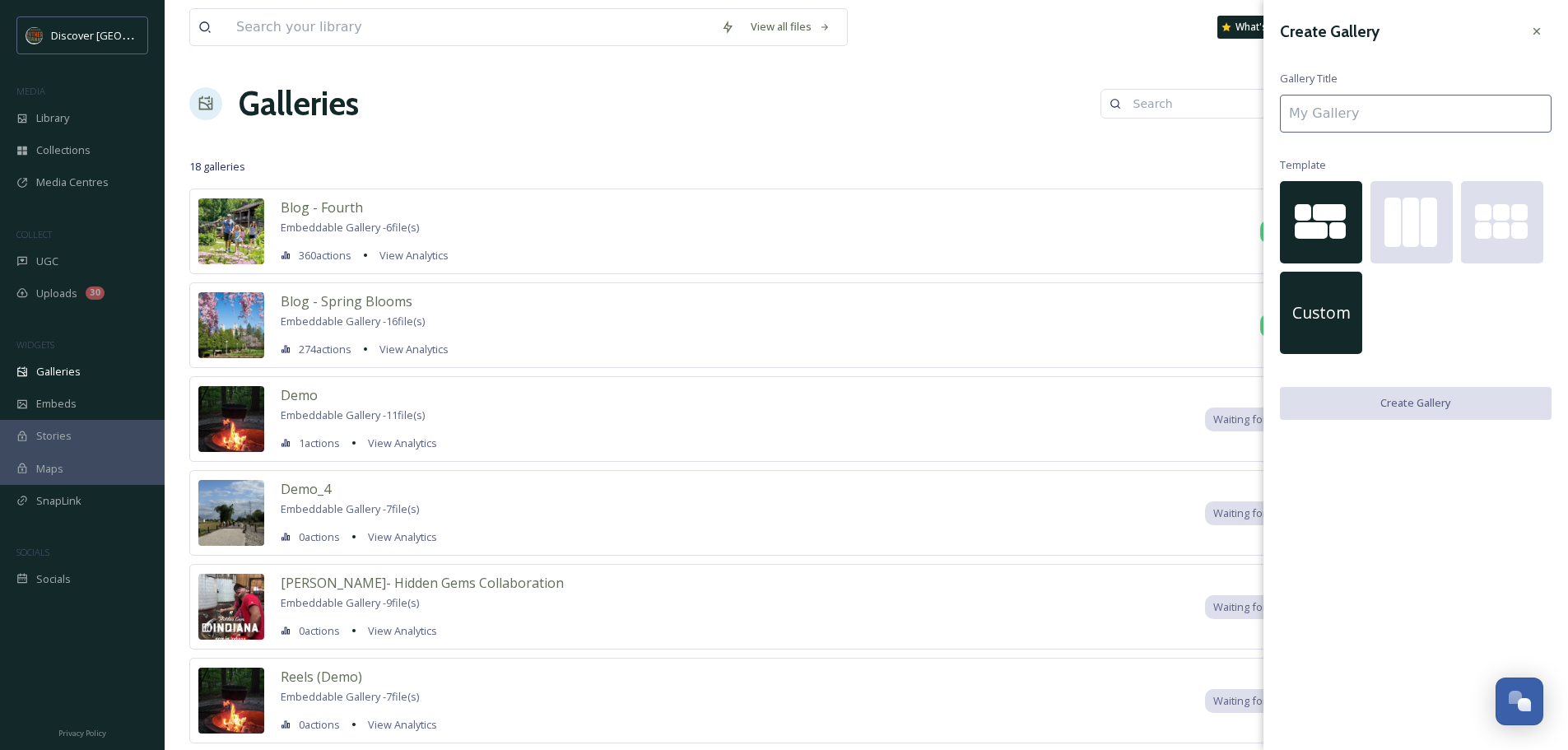
click at [1322, 307] on span "Custom" at bounding box center [1321, 313] width 58 height 24
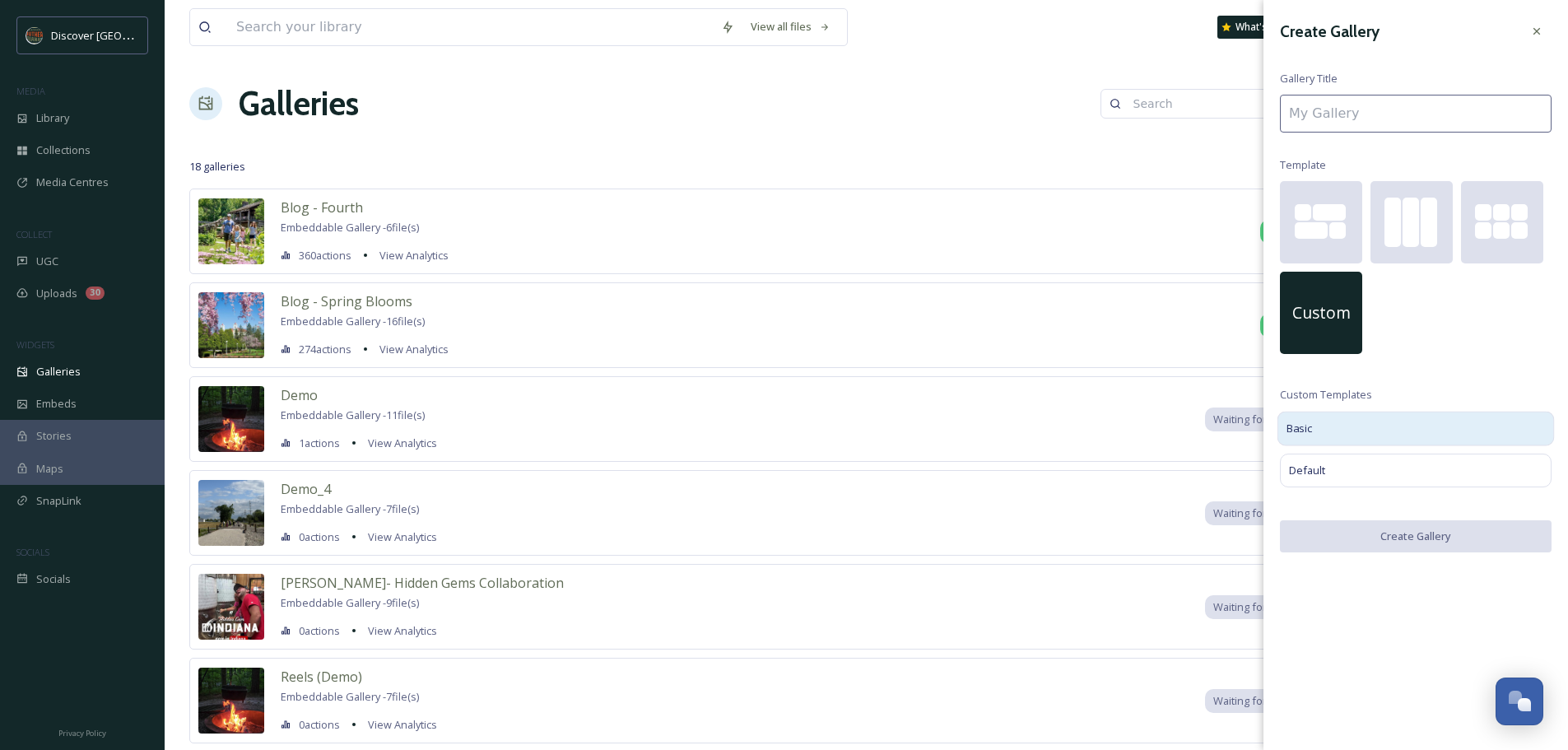
click at [1320, 432] on div "Basic" at bounding box center [1416, 428] width 278 height 35
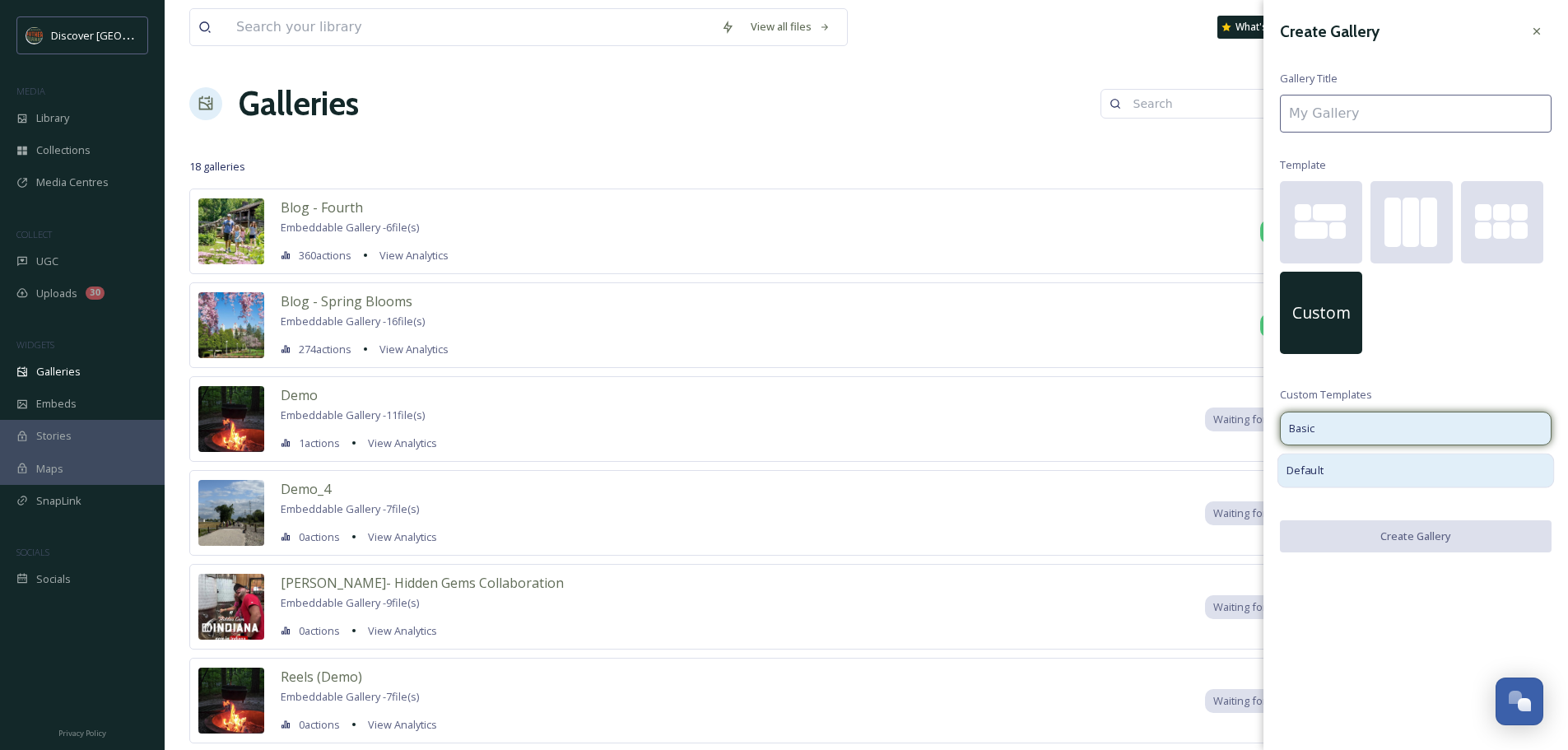
click at [1316, 465] on span "Default" at bounding box center [1306, 471] width 37 height 16
click at [1331, 420] on div "Basic" at bounding box center [1416, 428] width 278 height 35
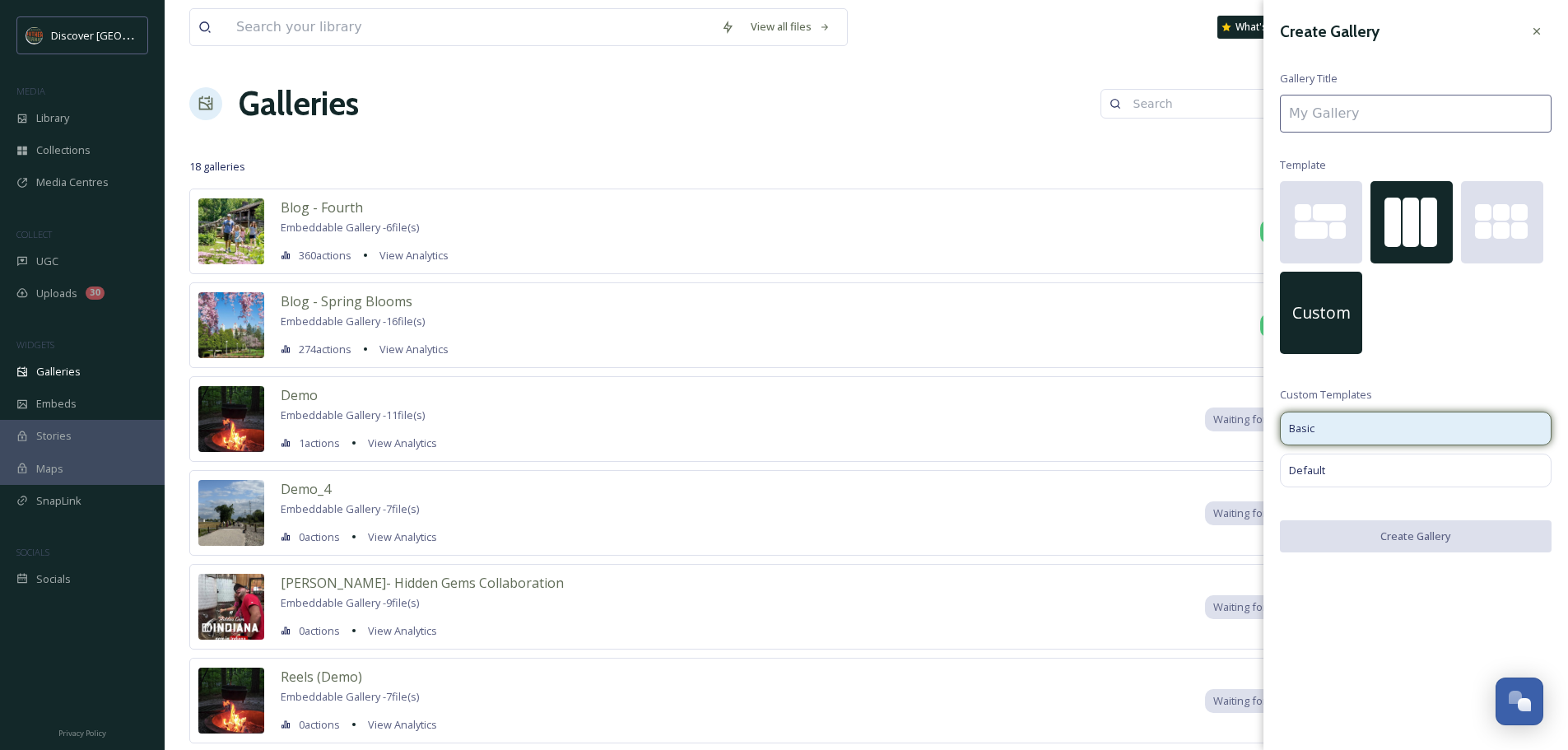
click at [1413, 245] on div at bounding box center [1411, 221] width 16 height 49
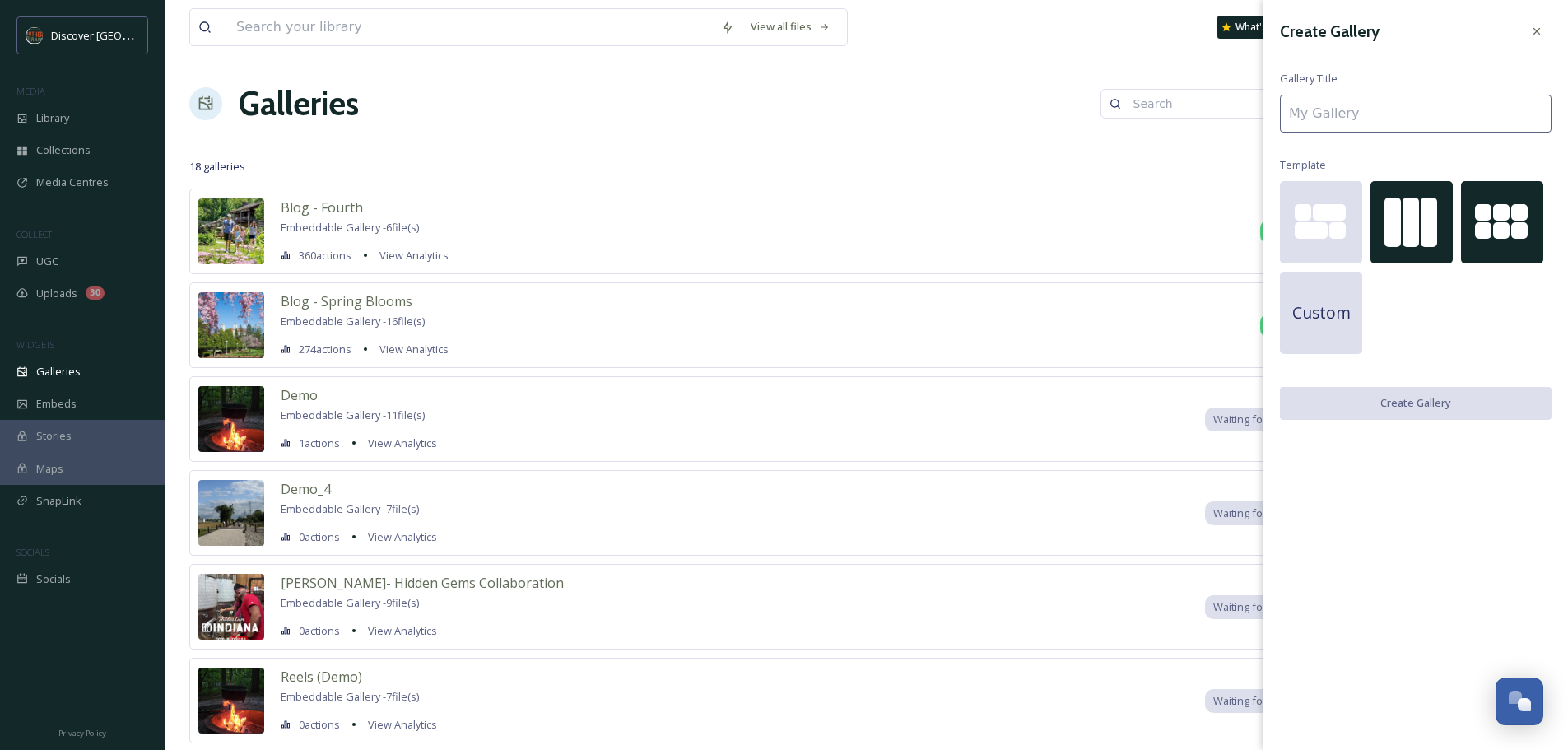
click at [1482, 235] on div at bounding box center [1483, 230] width 16 height 16
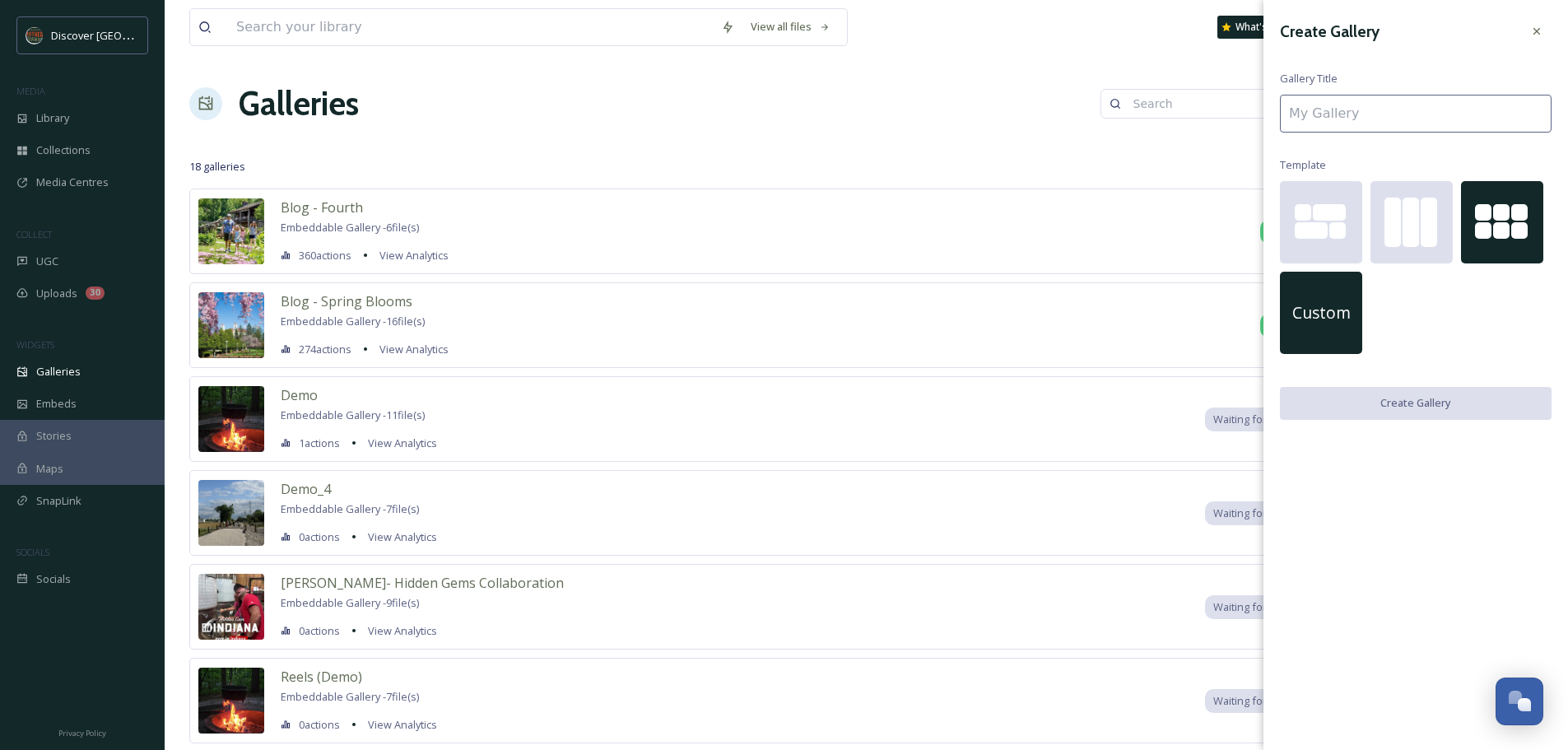
click at [1337, 312] on span "Custom" at bounding box center [1321, 313] width 58 height 24
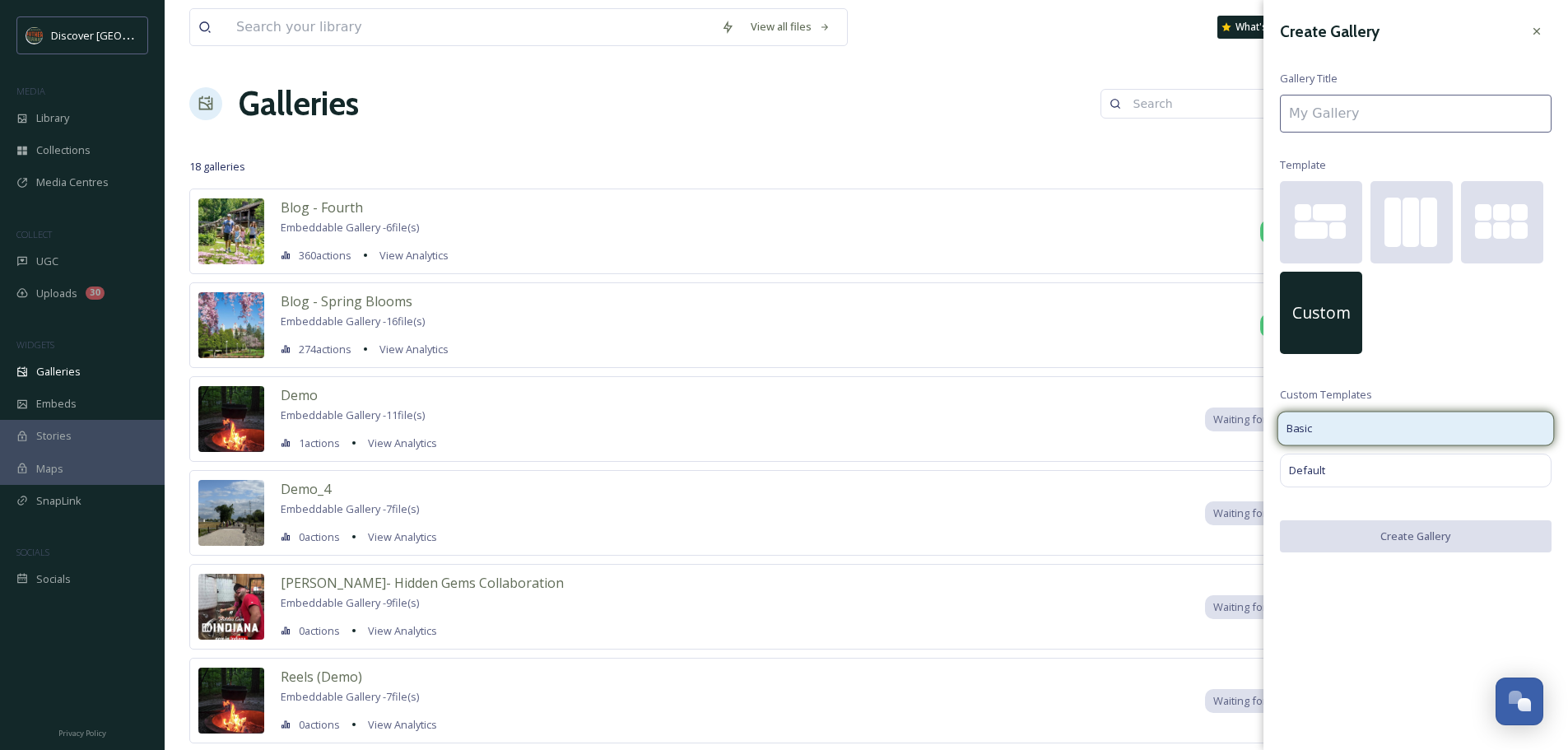
click at [1354, 430] on div "Basic" at bounding box center [1416, 428] width 278 height 35
click at [1343, 466] on div "Default" at bounding box center [1416, 470] width 278 height 35
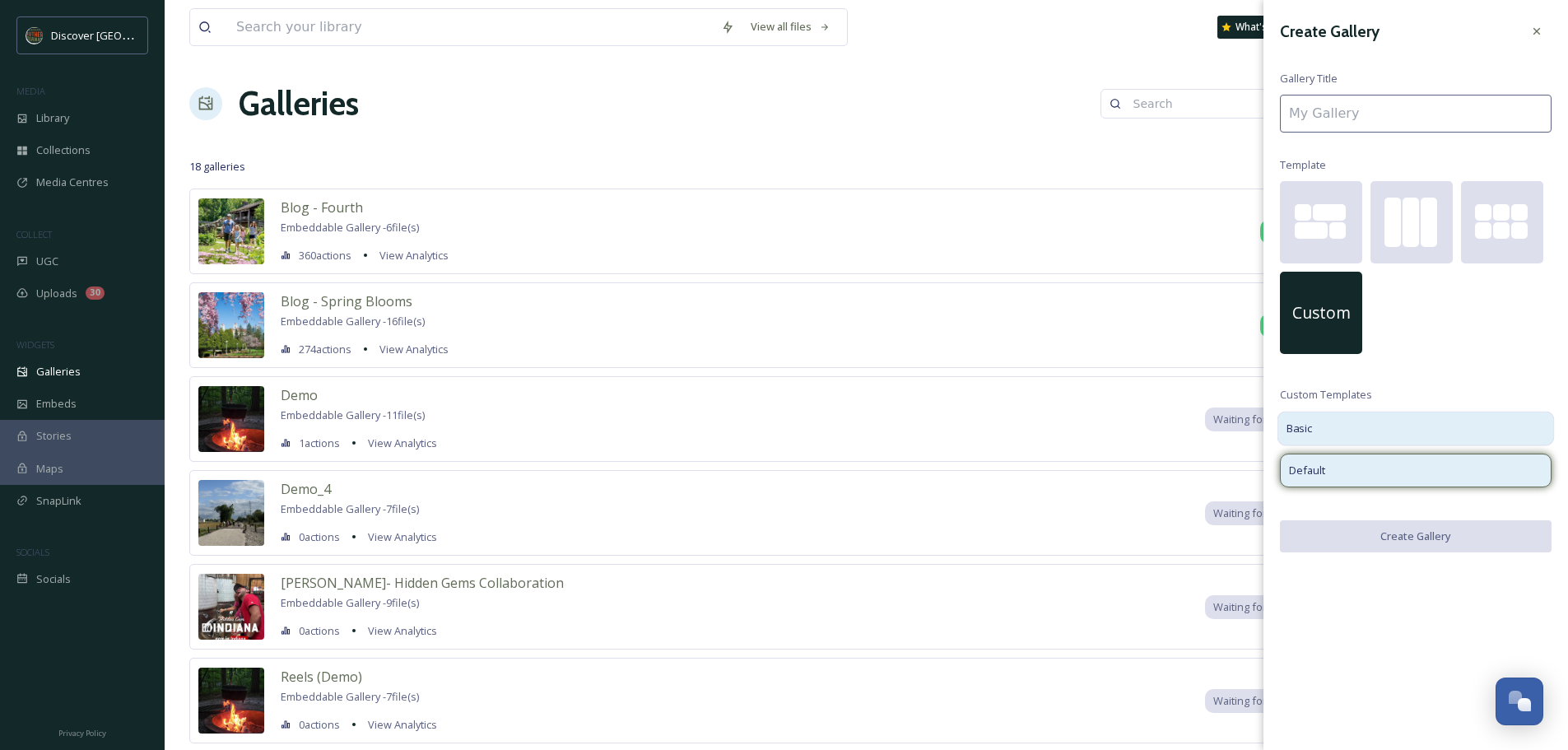
click at [1340, 434] on div "Basic" at bounding box center [1416, 428] width 278 height 35
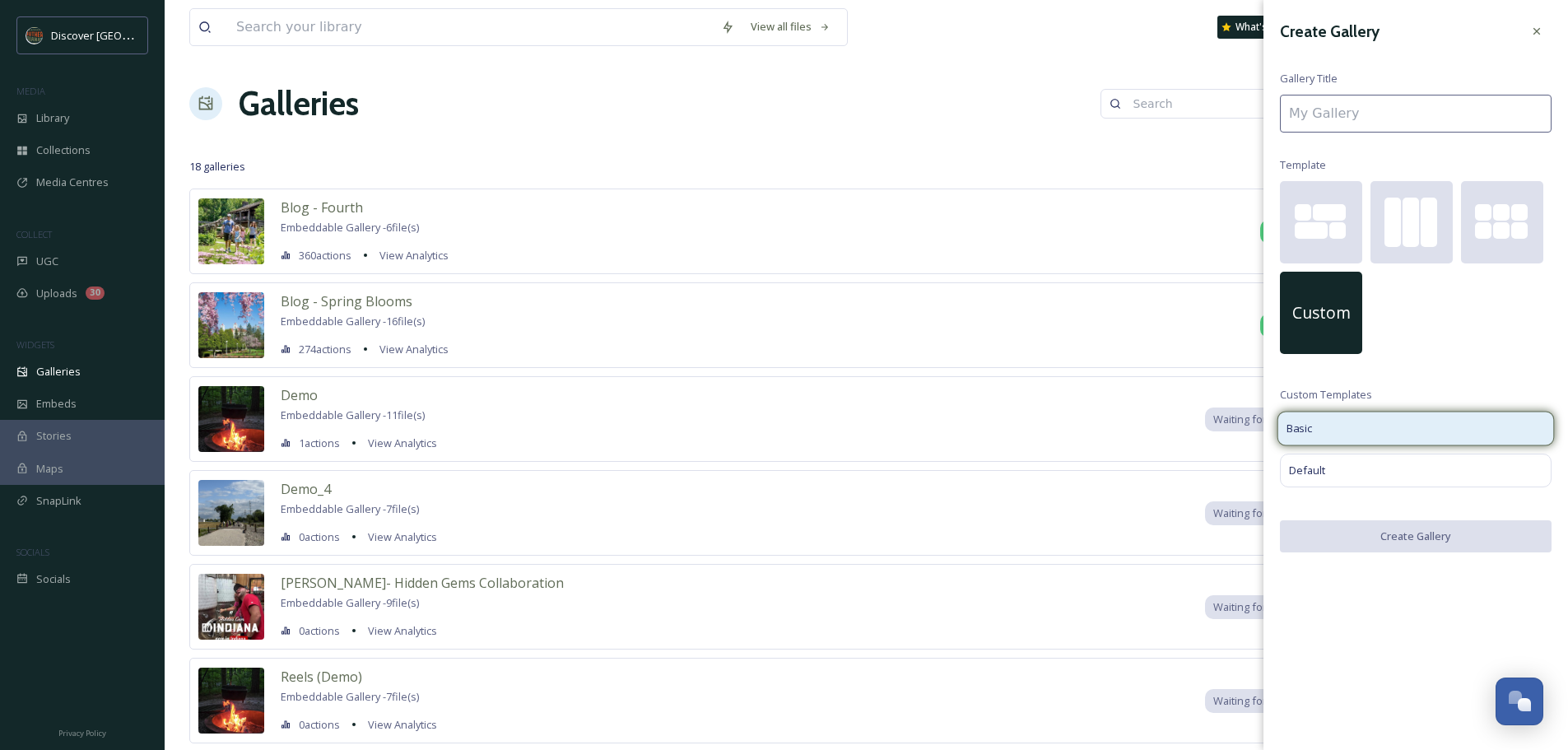
click at [1435, 428] on div "Basic" at bounding box center [1416, 428] width 278 height 35
click at [1376, 421] on div "Basic" at bounding box center [1416, 428] width 278 height 35
drag, startPoint x: 1376, startPoint y: 427, endPoint x: 1283, endPoint y: 443, distance: 94.4
click at [1283, 443] on div "Basic" at bounding box center [1416, 428] width 278 height 35
click at [1384, 409] on div "Create Gallery Gallery Title Template Custom Custom Templates Basic Default Cre…" at bounding box center [1415, 284] width 304 height 569
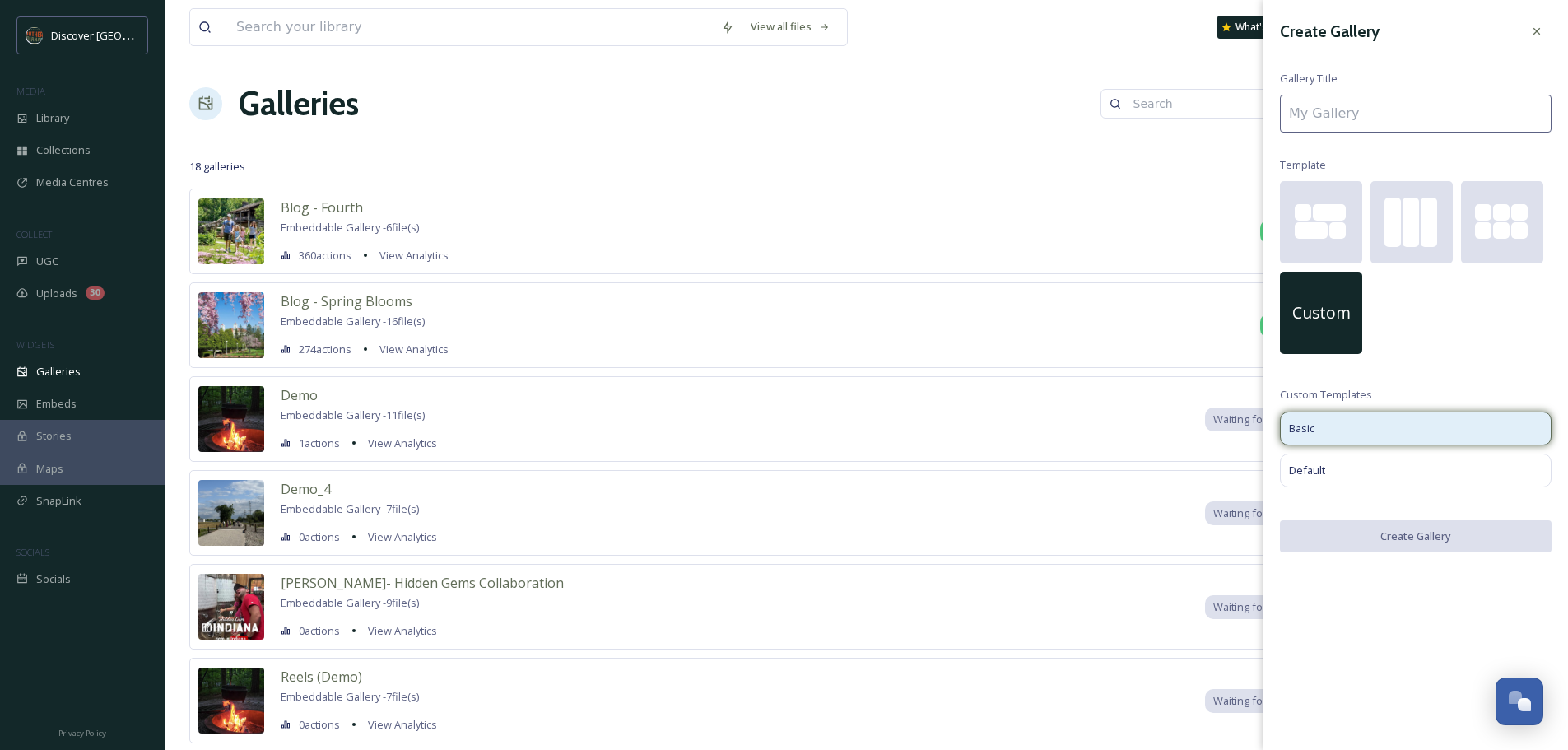
click at [1321, 334] on div "Custom" at bounding box center [1321, 312] width 82 height 82
click at [1332, 472] on div "Default" at bounding box center [1416, 470] width 278 height 35
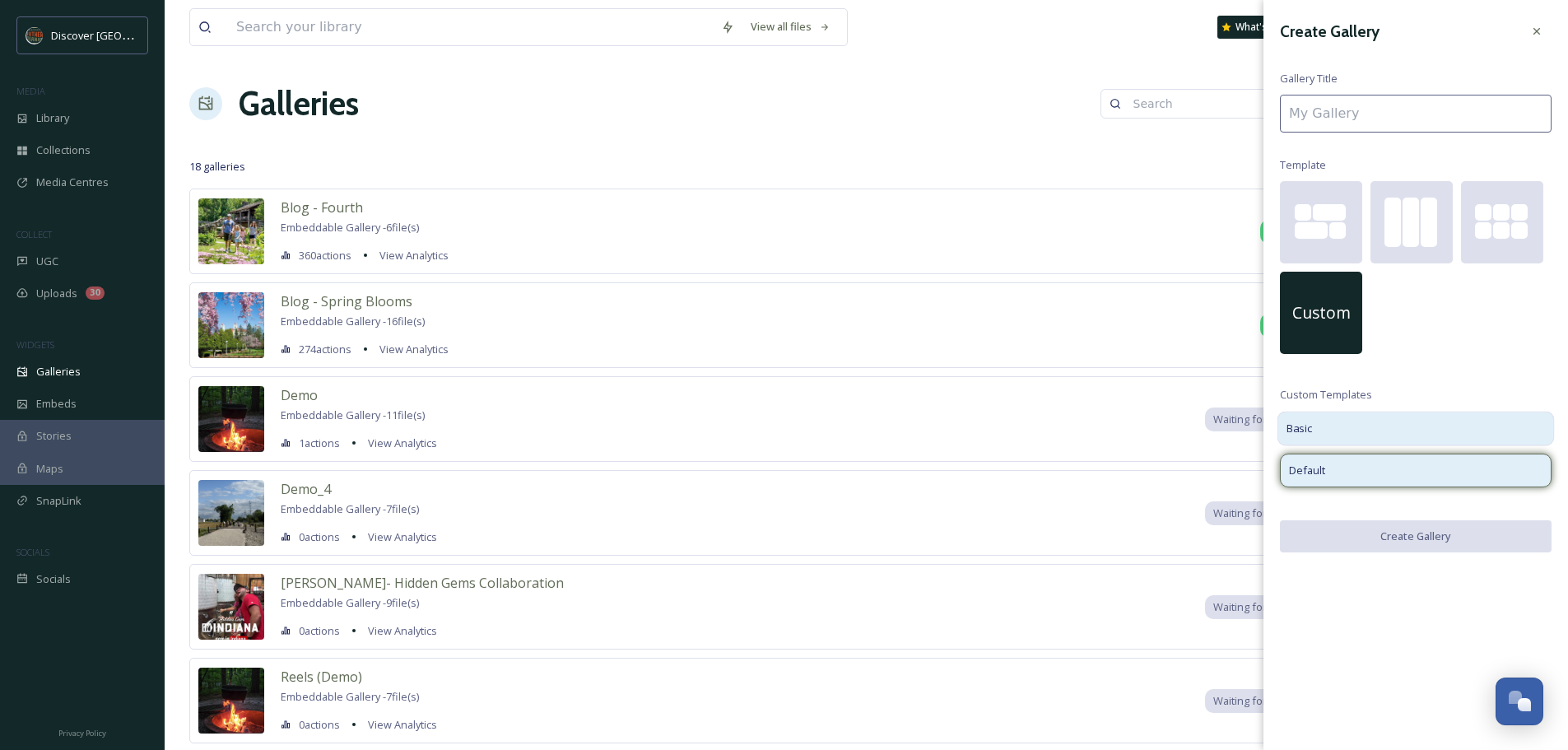
click at [1332, 429] on div "Basic" at bounding box center [1416, 428] width 278 height 35
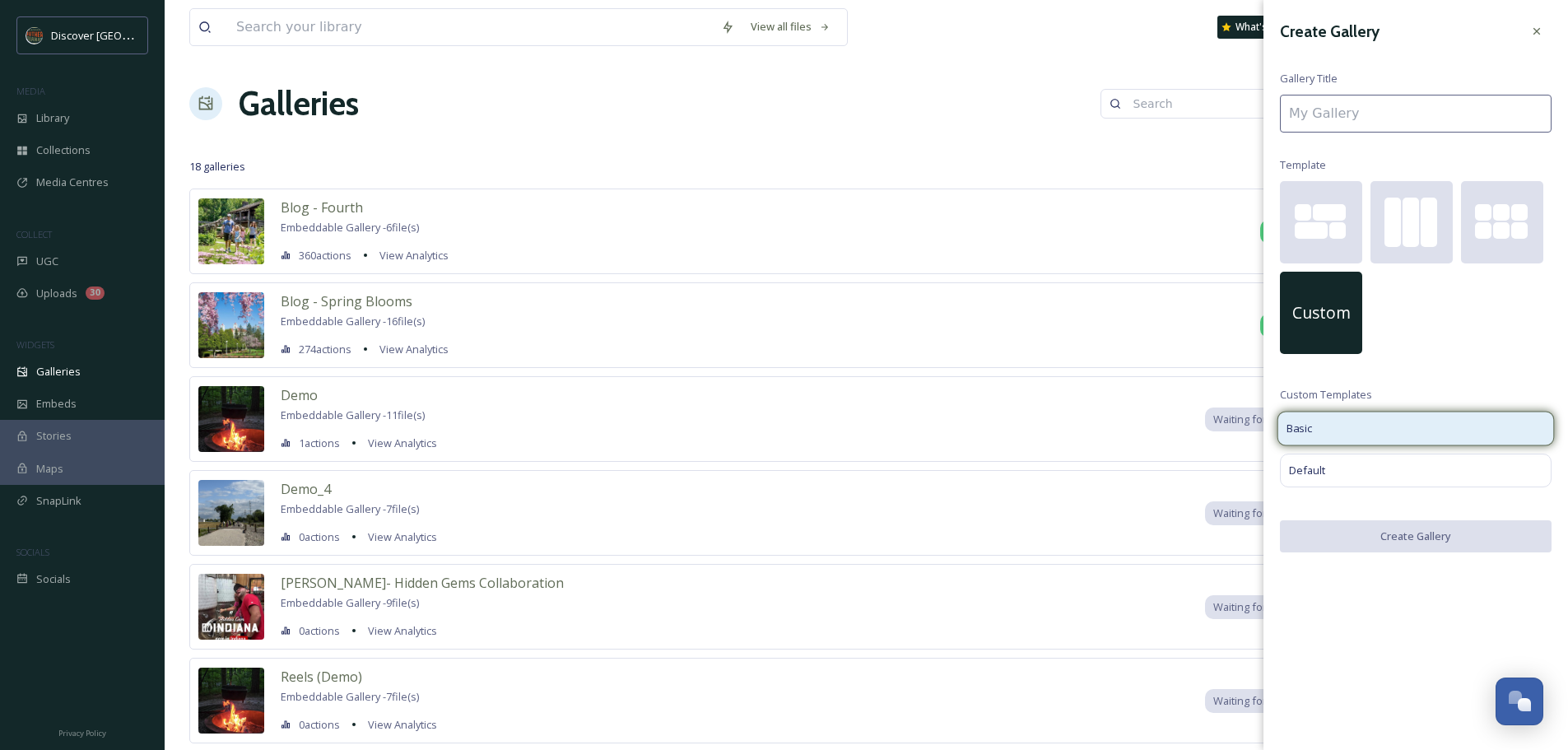
click at [1332, 429] on div "Basic" at bounding box center [1416, 428] width 278 height 35
click at [1381, 358] on div "Custom" at bounding box center [1415, 271] width 271 height 181
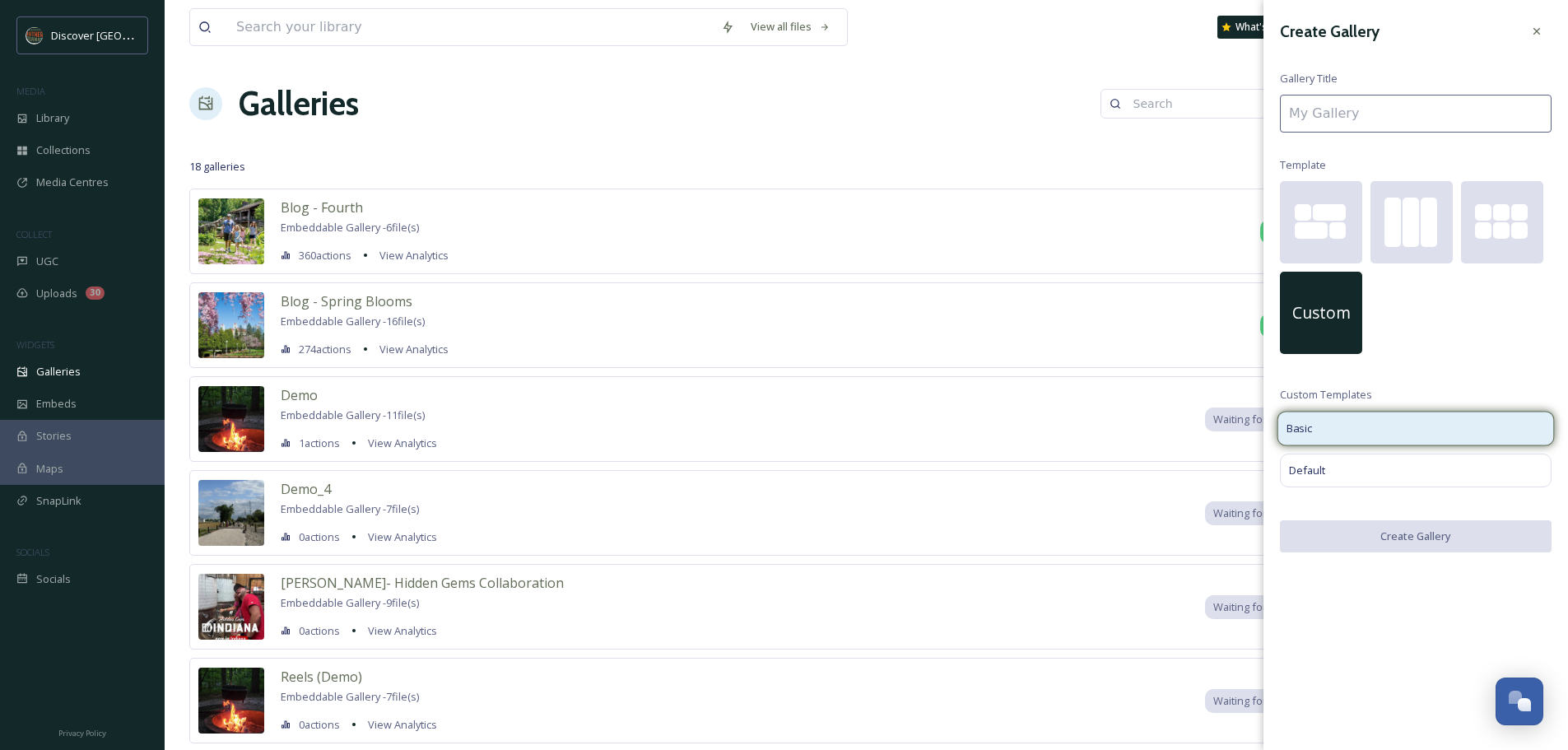
click at [1356, 434] on div "Basic" at bounding box center [1416, 428] width 278 height 35
click at [1328, 253] on div at bounding box center [1321, 222] width 82 height 82
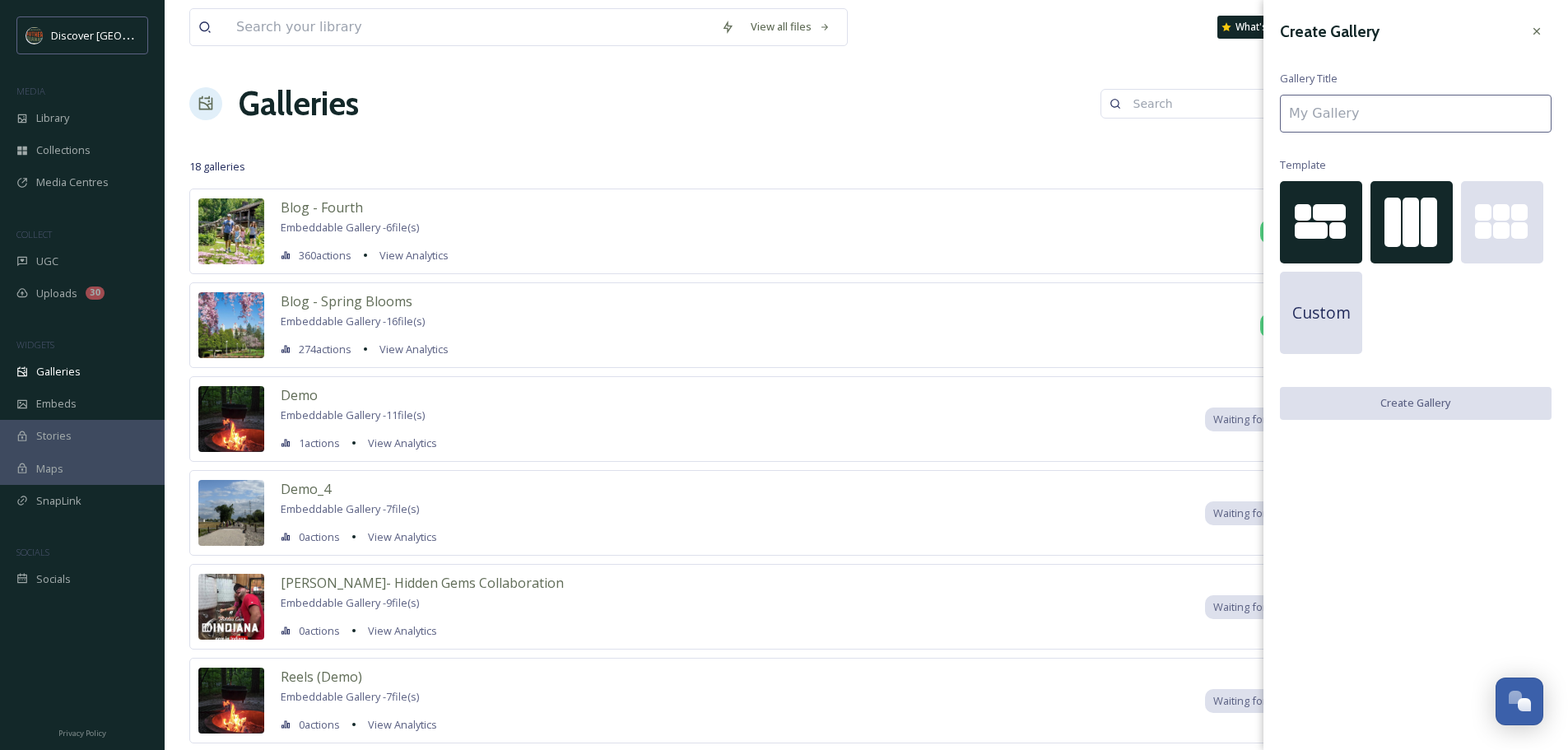
click at [1422, 243] on div at bounding box center [1429, 221] width 16 height 49
click at [1361, 116] on input at bounding box center [1415, 113] width 271 height 38
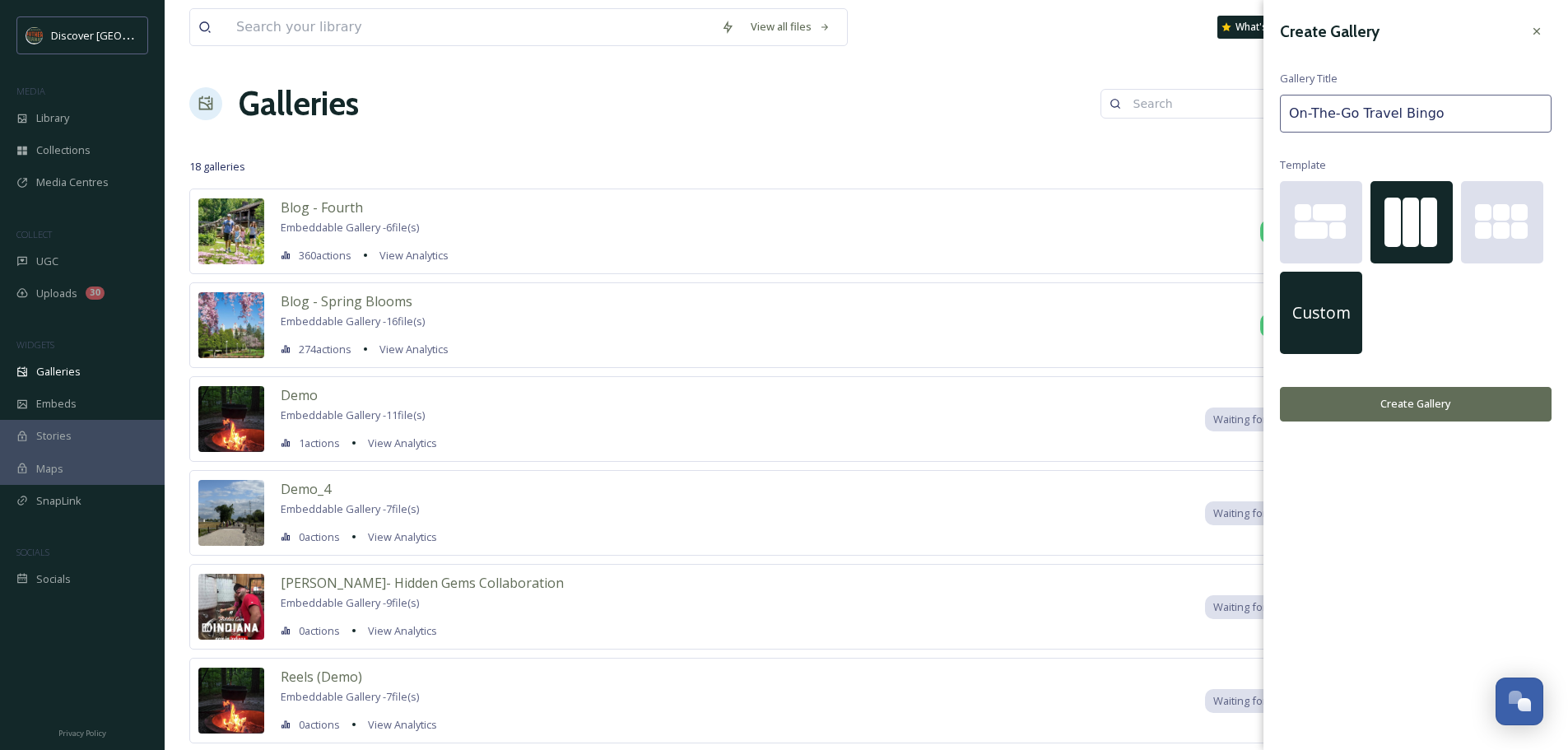
type input "On-The-Go Travel Bingo"
click at [1332, 309] on span "Custom" at bounding box center [1321, 313] width 58 height 24
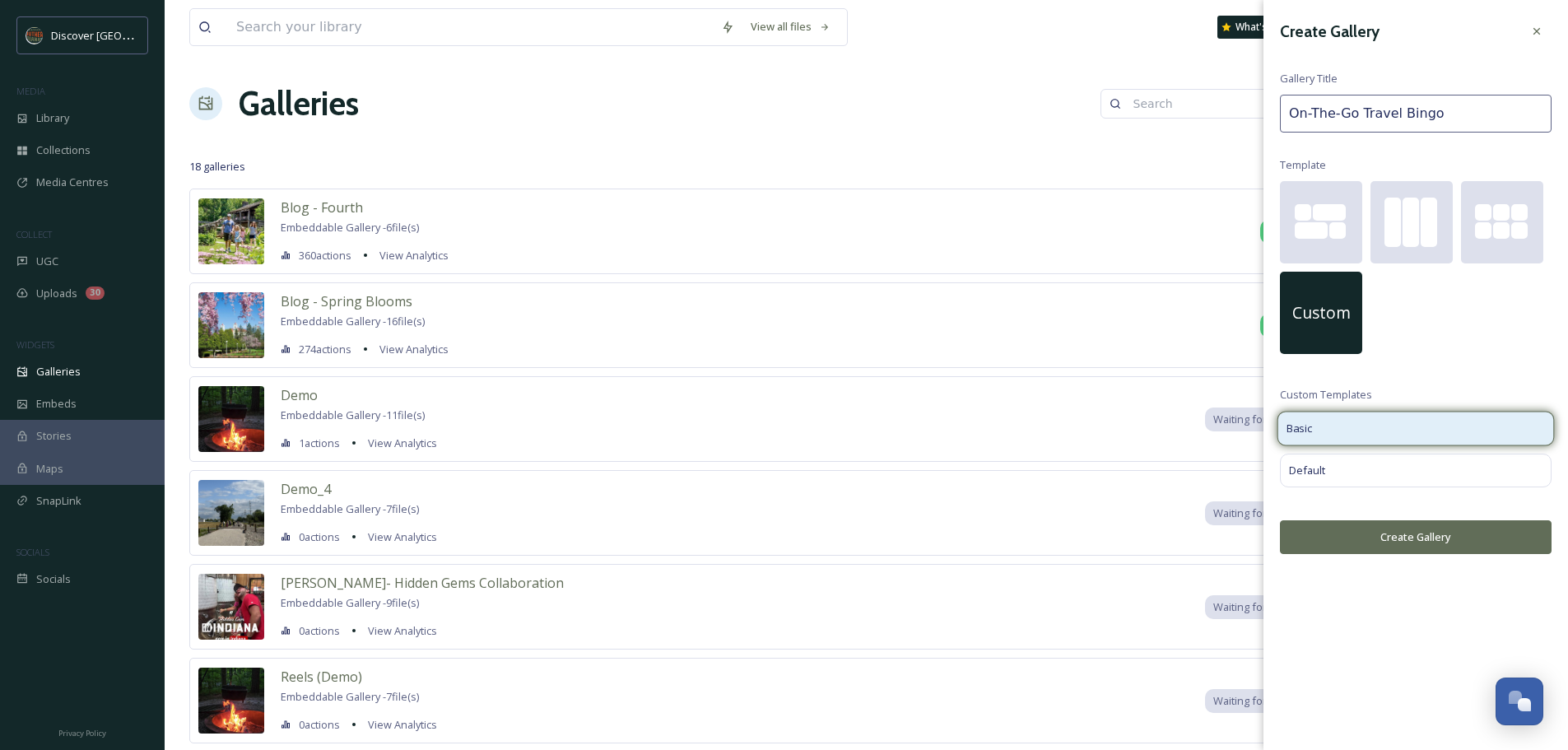
click at [1363, 431] on div "Basic" at bounding box center [1416, 428] width 278 height 35
click at [1386, 540] on button "Create Gallery" at bounding box center [1415, 538] width 271 height 34
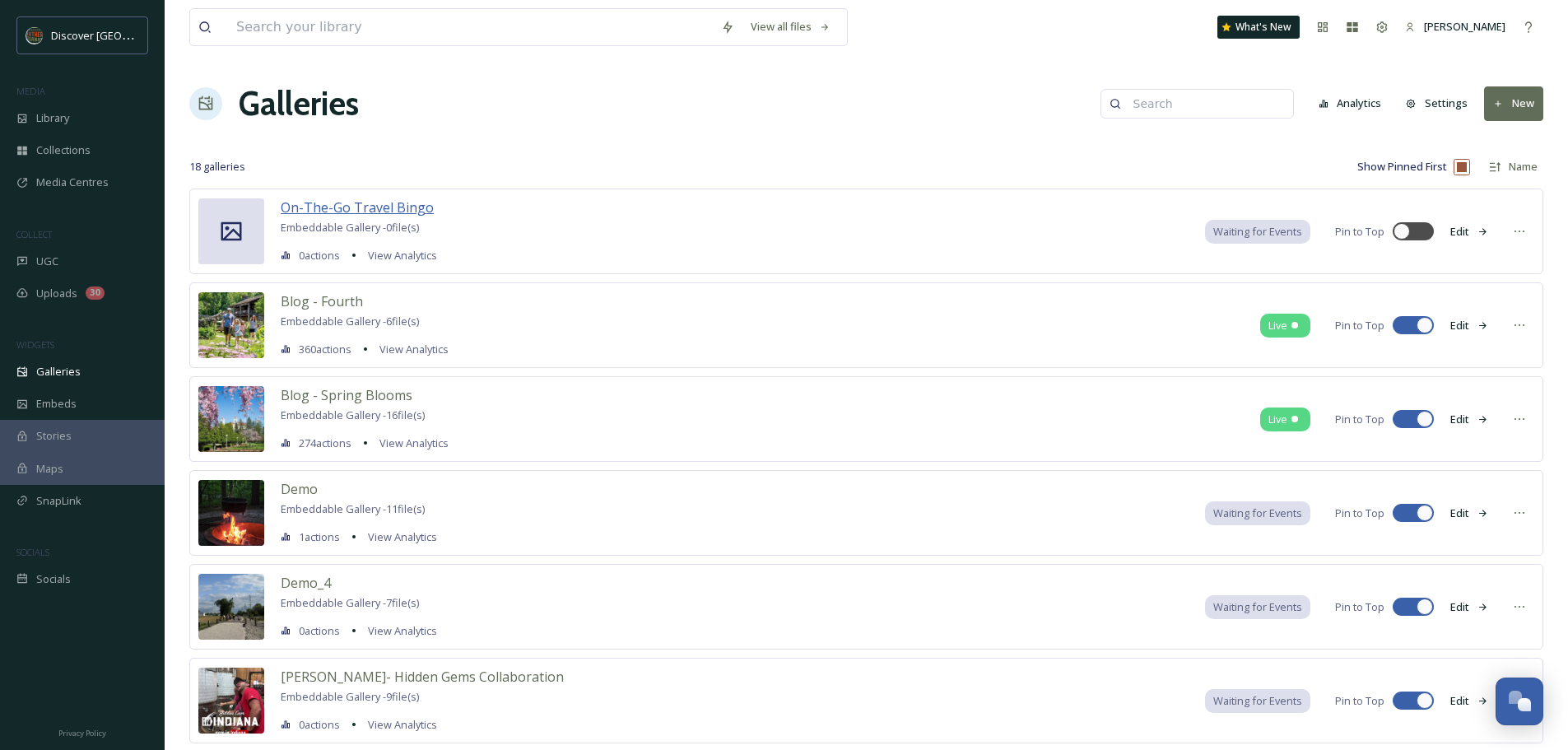
click at [367, 203] on span "On-The-Go Travel Bingo" at bounding box center [358, 207] width 153 height 18
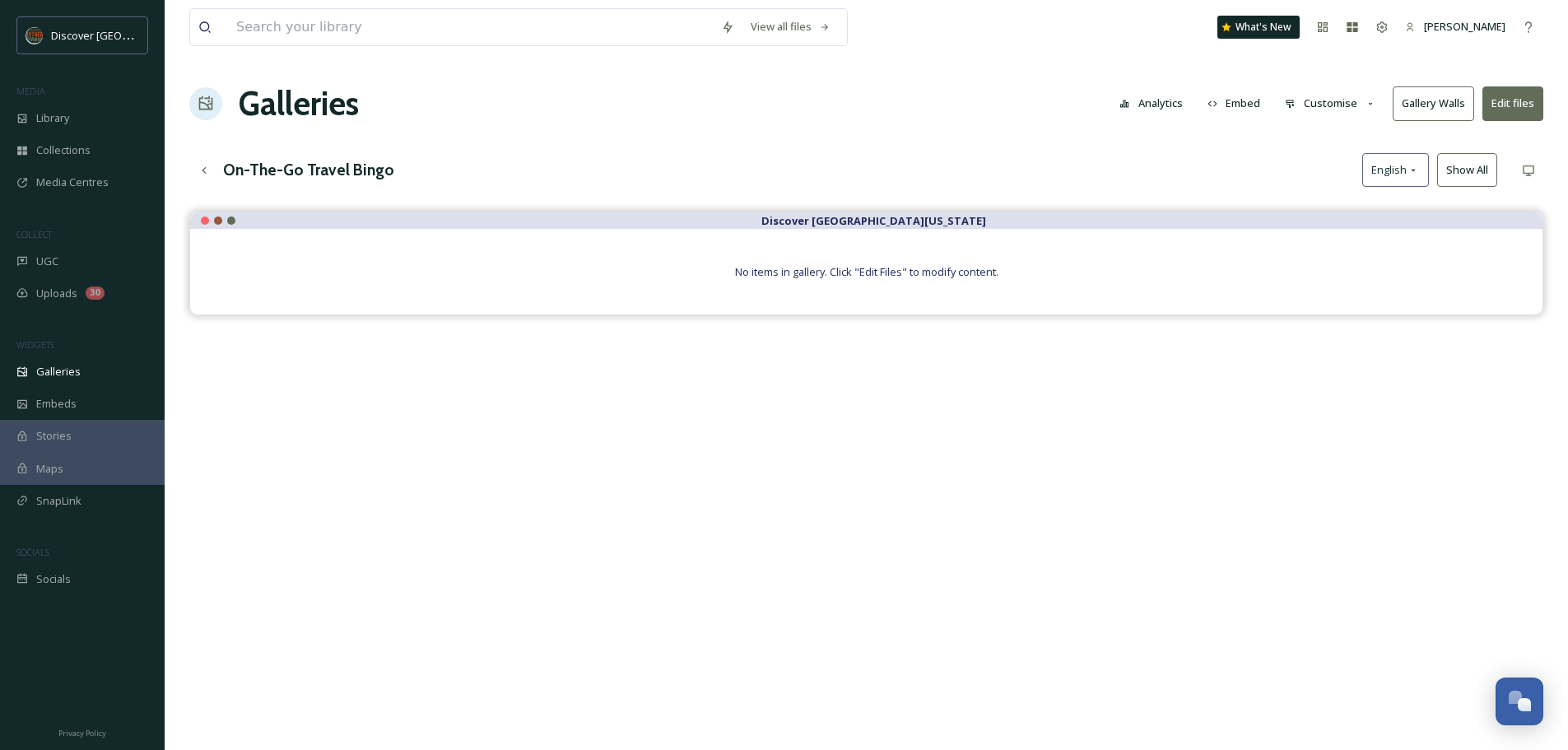
click at [1526, 95] on button "Edit files" at bounding box center [1513, 104] width 61 height 34
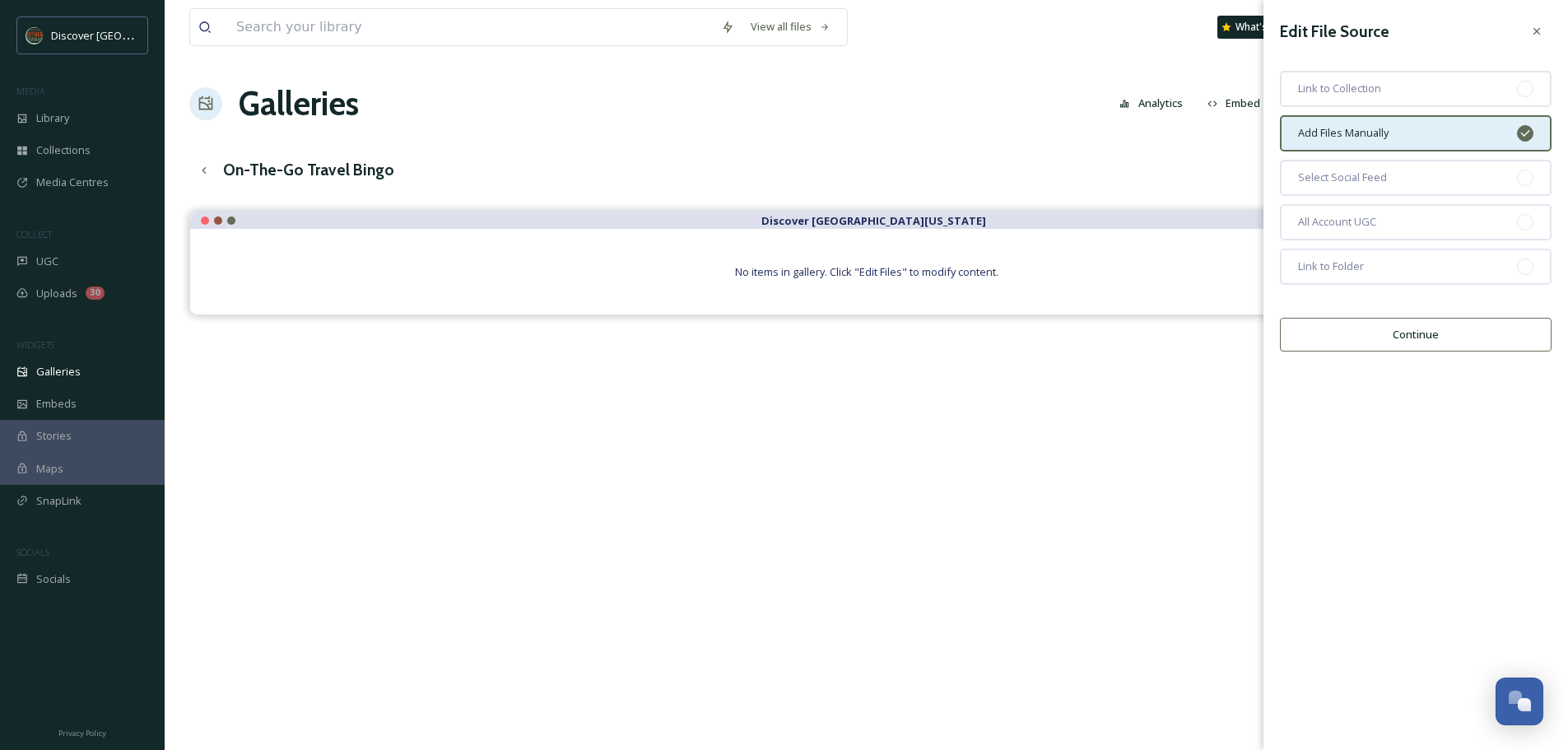
click at [1414, 339] on button "Continue" at bounding box center [1415, 335] width 271 height 34
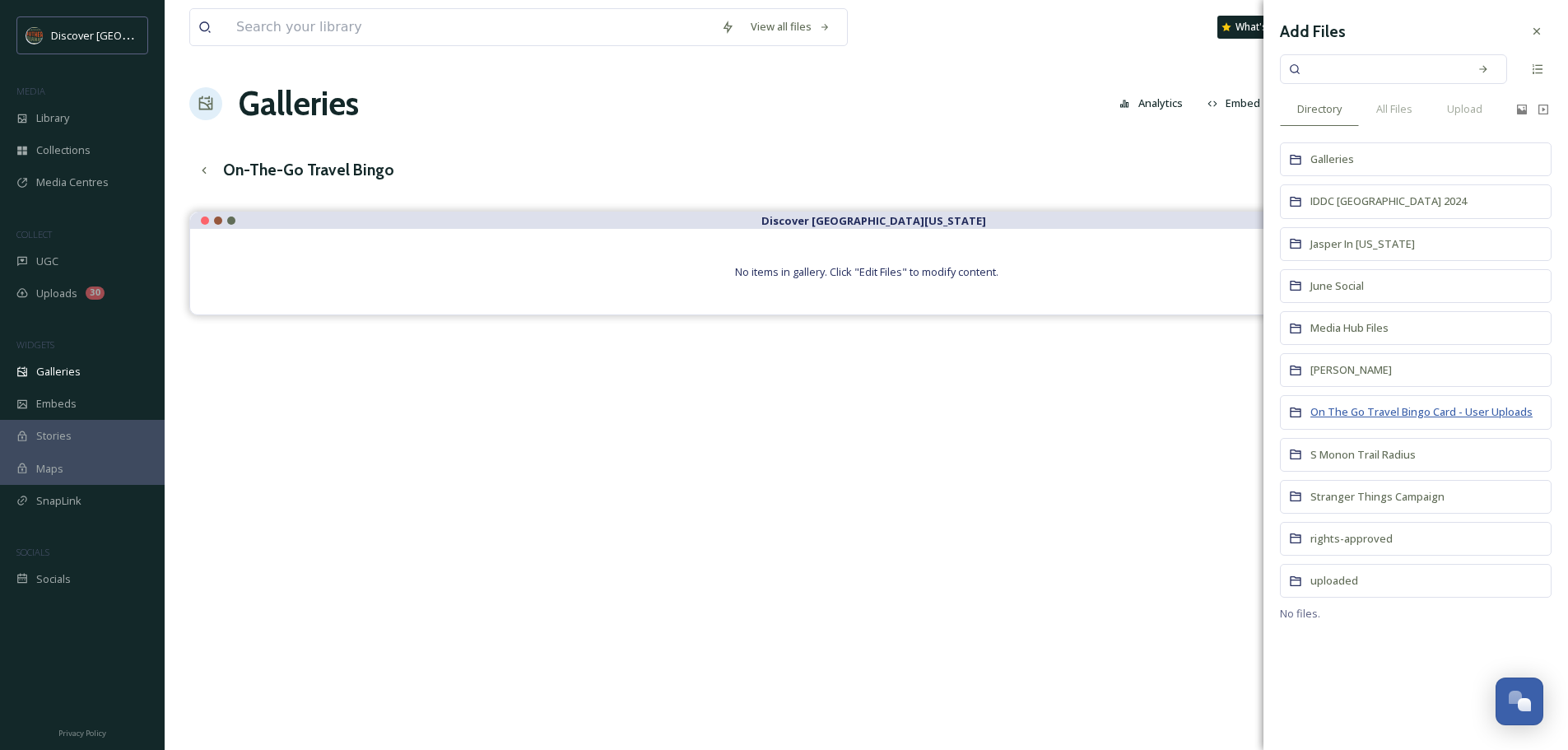
click at [1405, 416] on span "On The Go Travel Bingo Card - User Uploads" at bounding box center [1422, 412] width 222 height 15
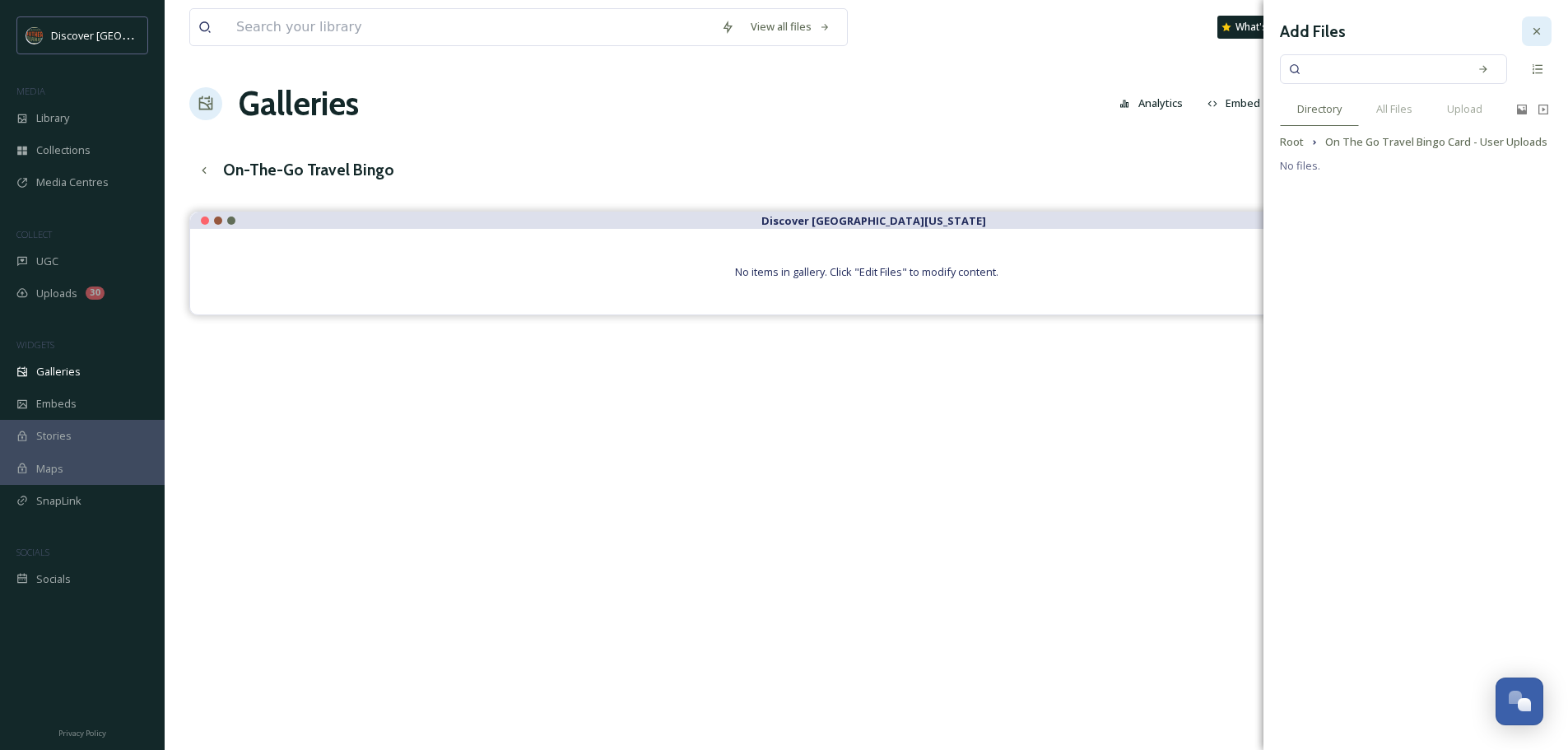
click at [1537, 34] on icon at bounding box center [1537, 31] width 13 height 13
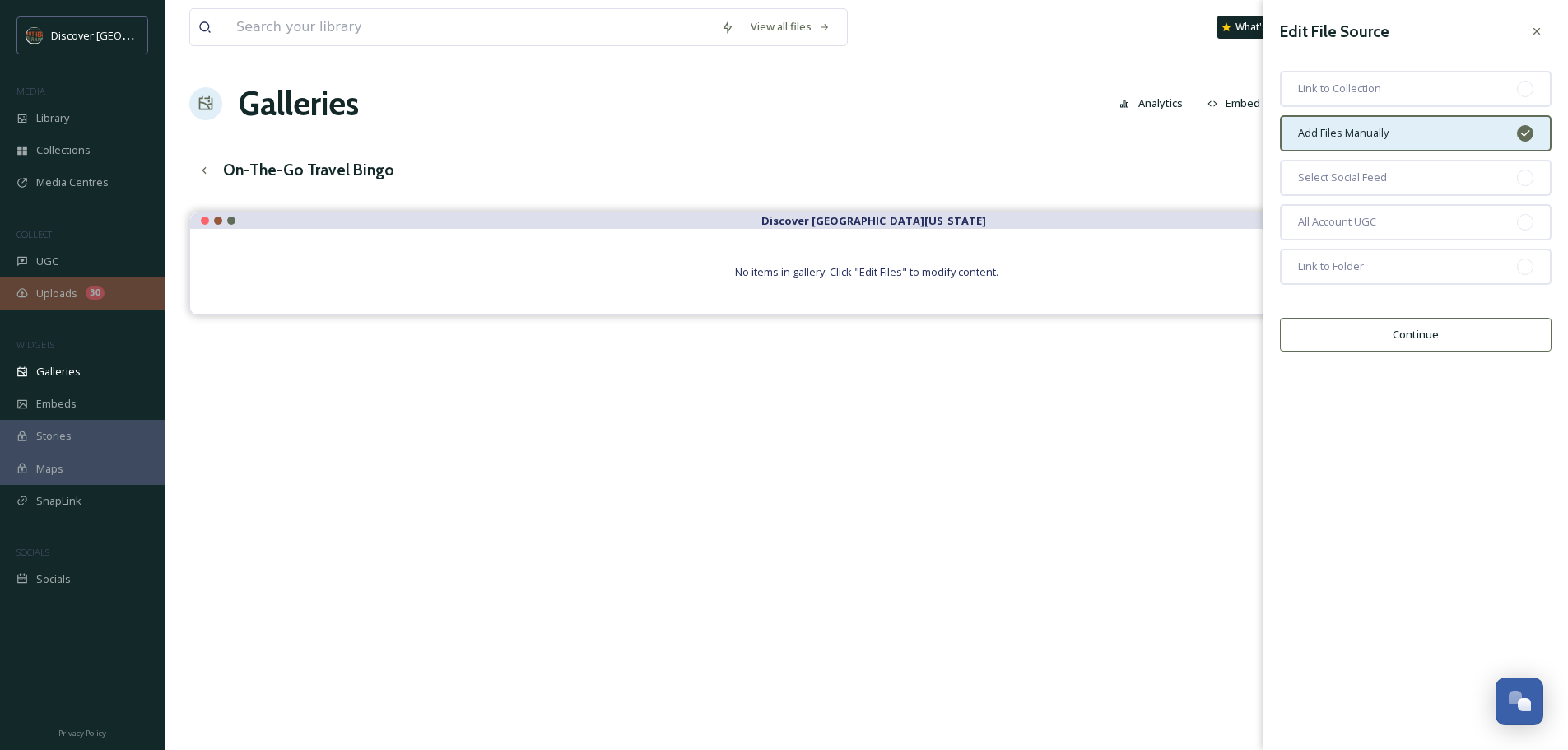
click at [54, 297] on span "Uploads" at bounding box center [57, 294] width 41 height 16
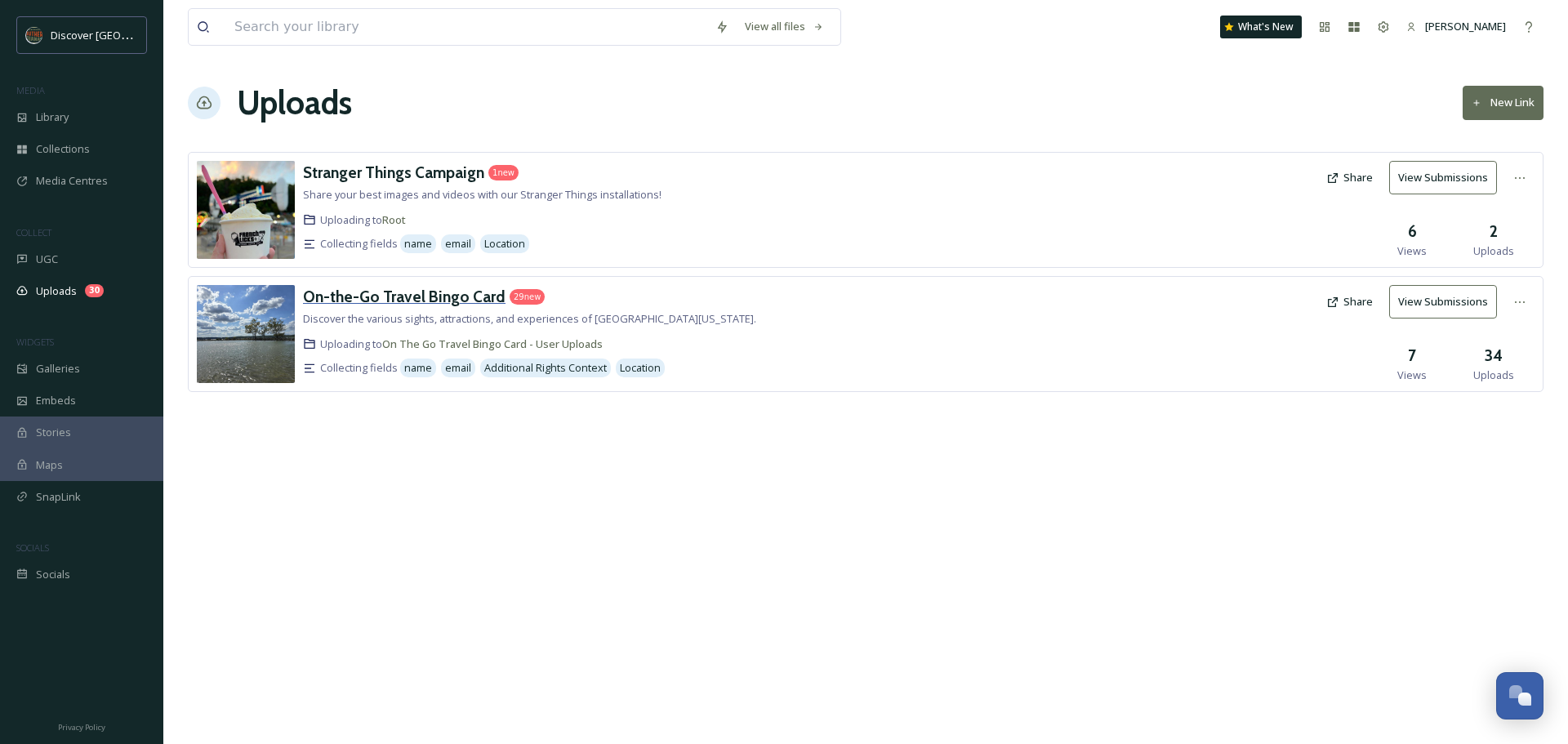
click at [421, 286] on div "On-the-Go Travel Bingo Card" at bounding box center [404, 297] width 203 height 24
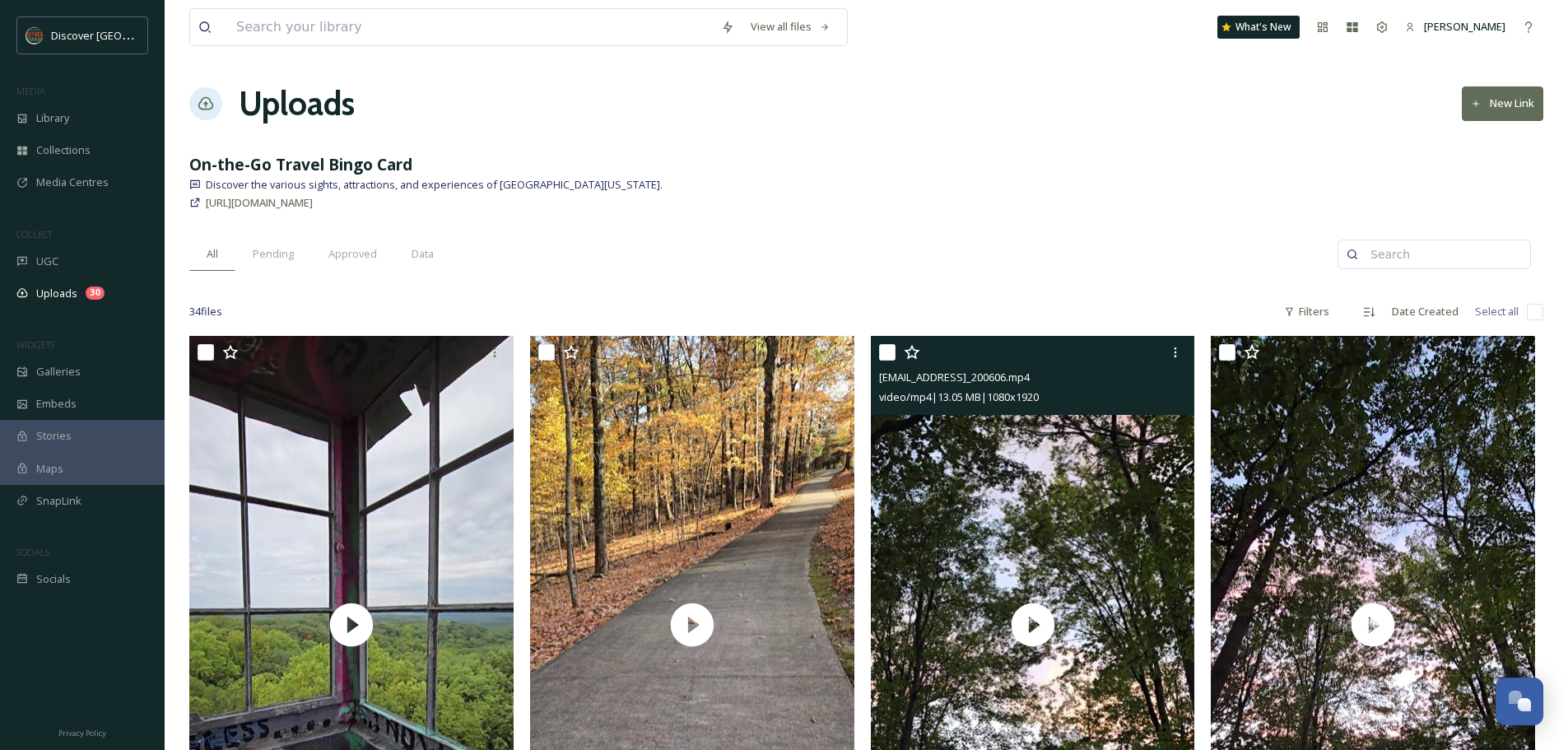
click at [1532, 310] on input "checkbox" at bounding box center [1535, 312] width 16 height 16
checkbox input "true"
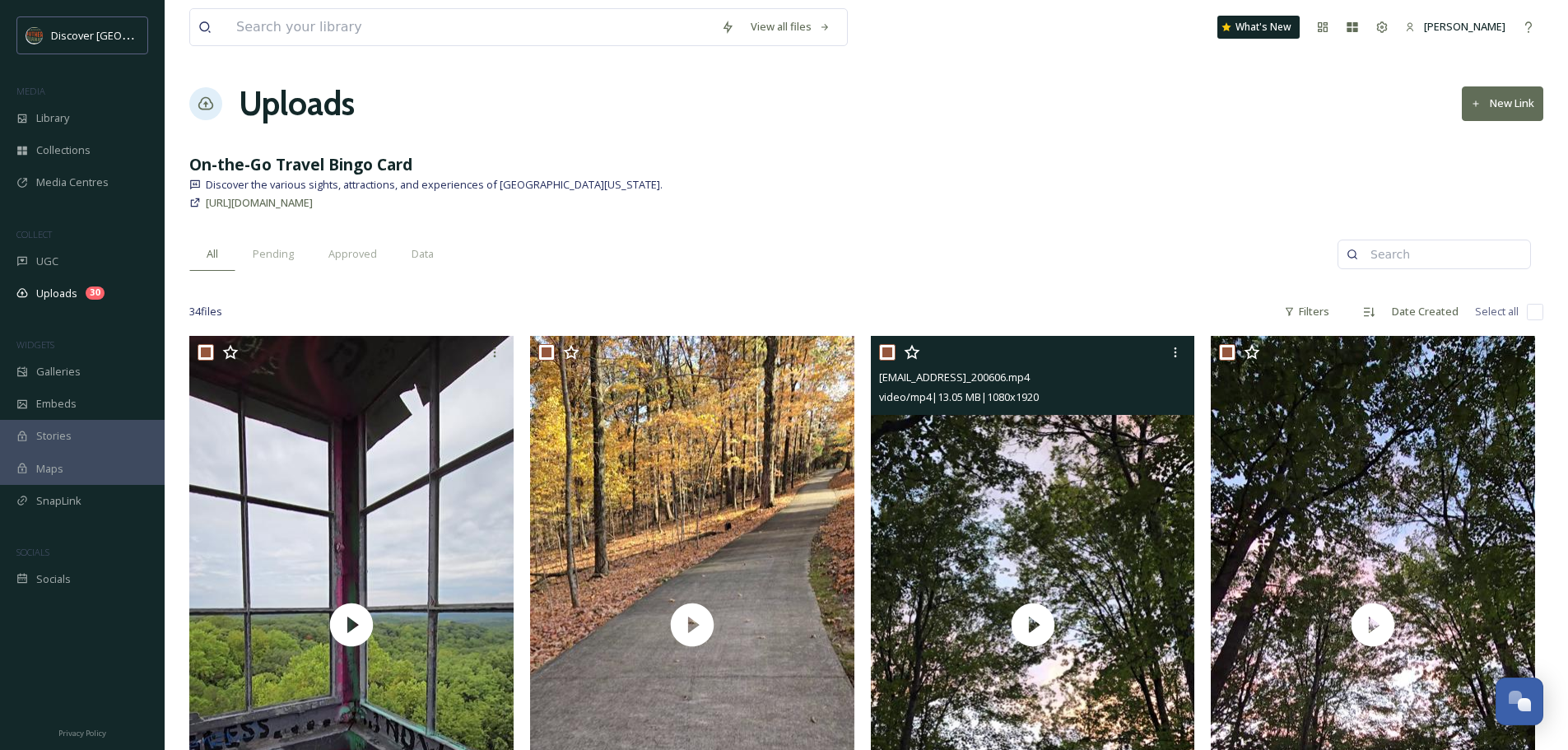
checkbox input "true"
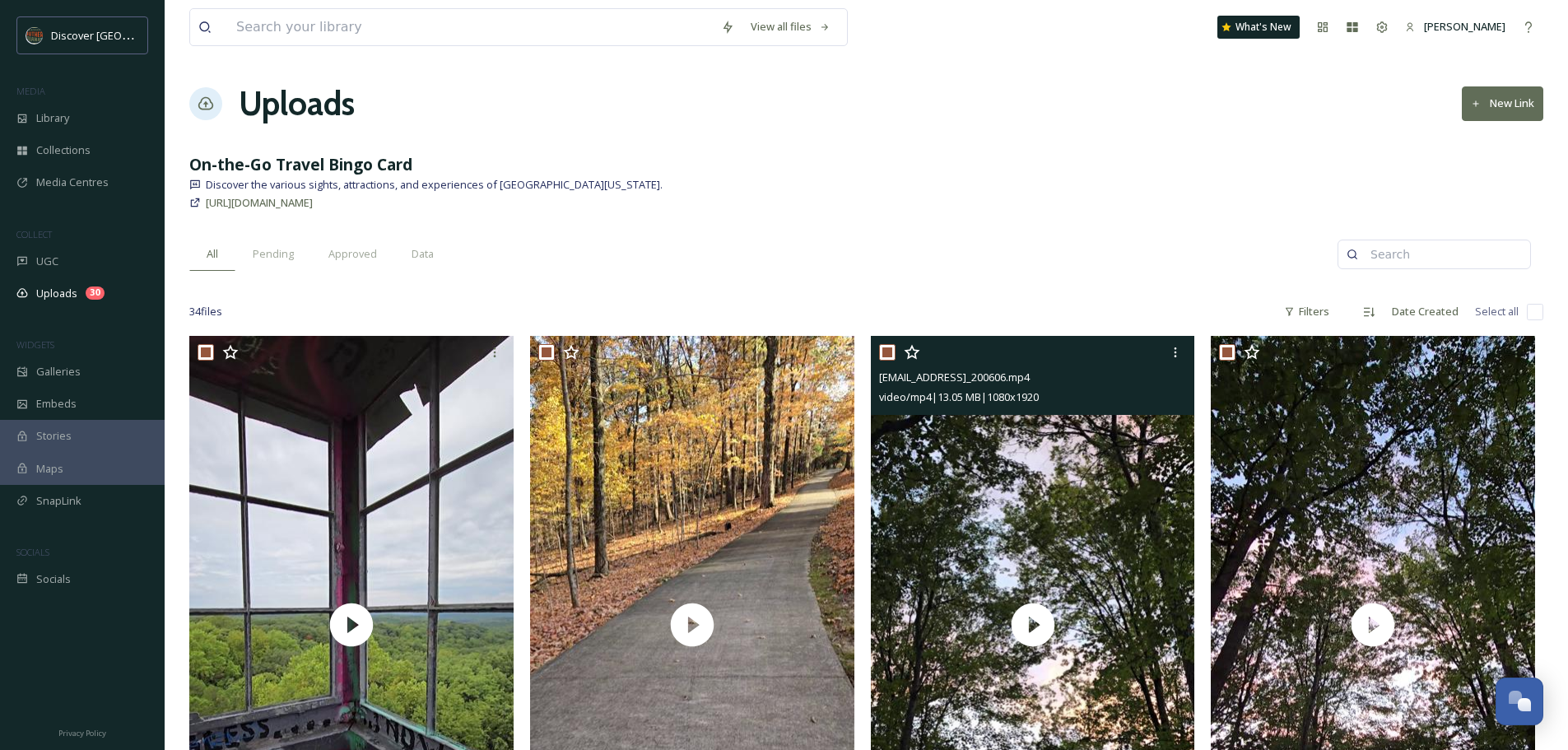
checkbox input "true"
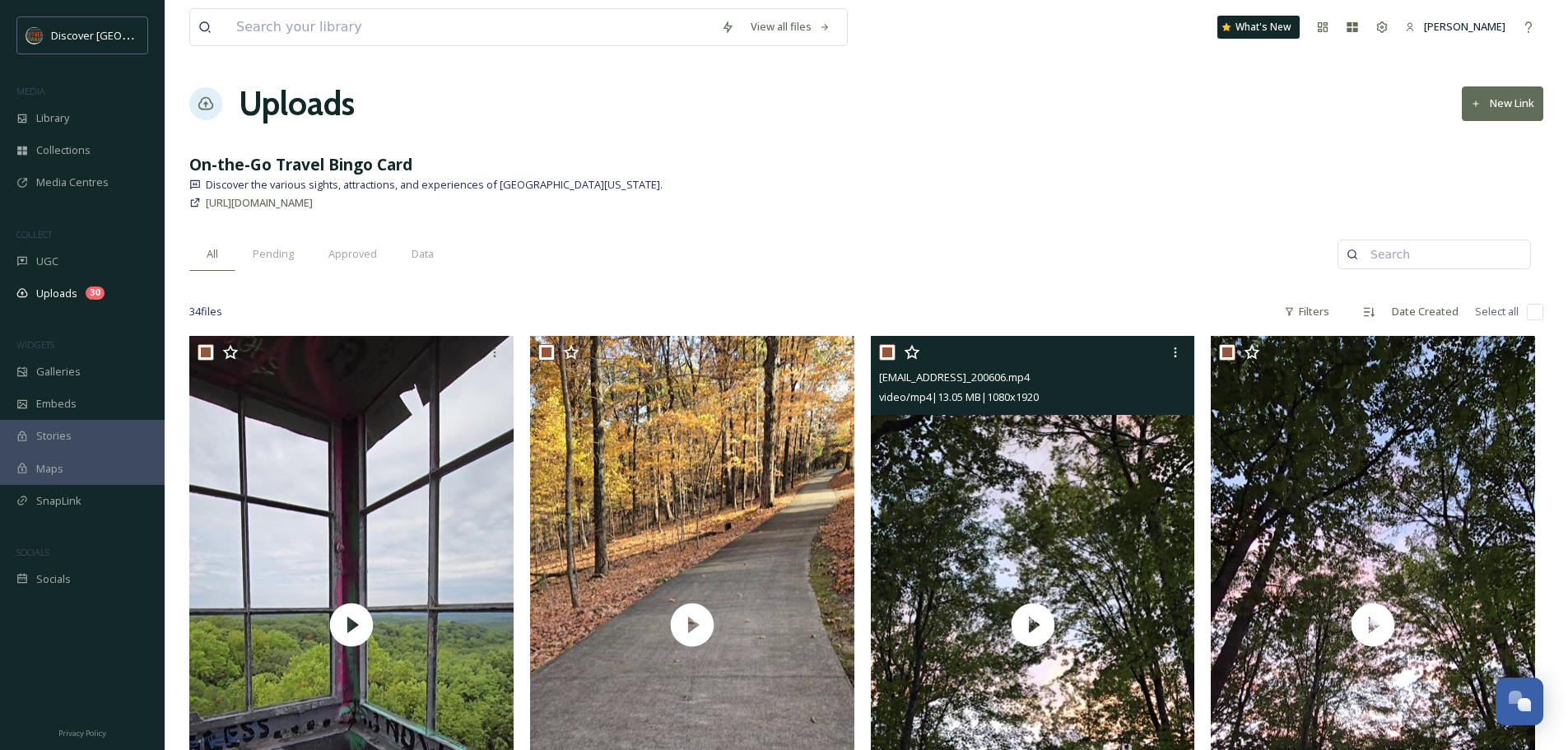
checkbox input "true"
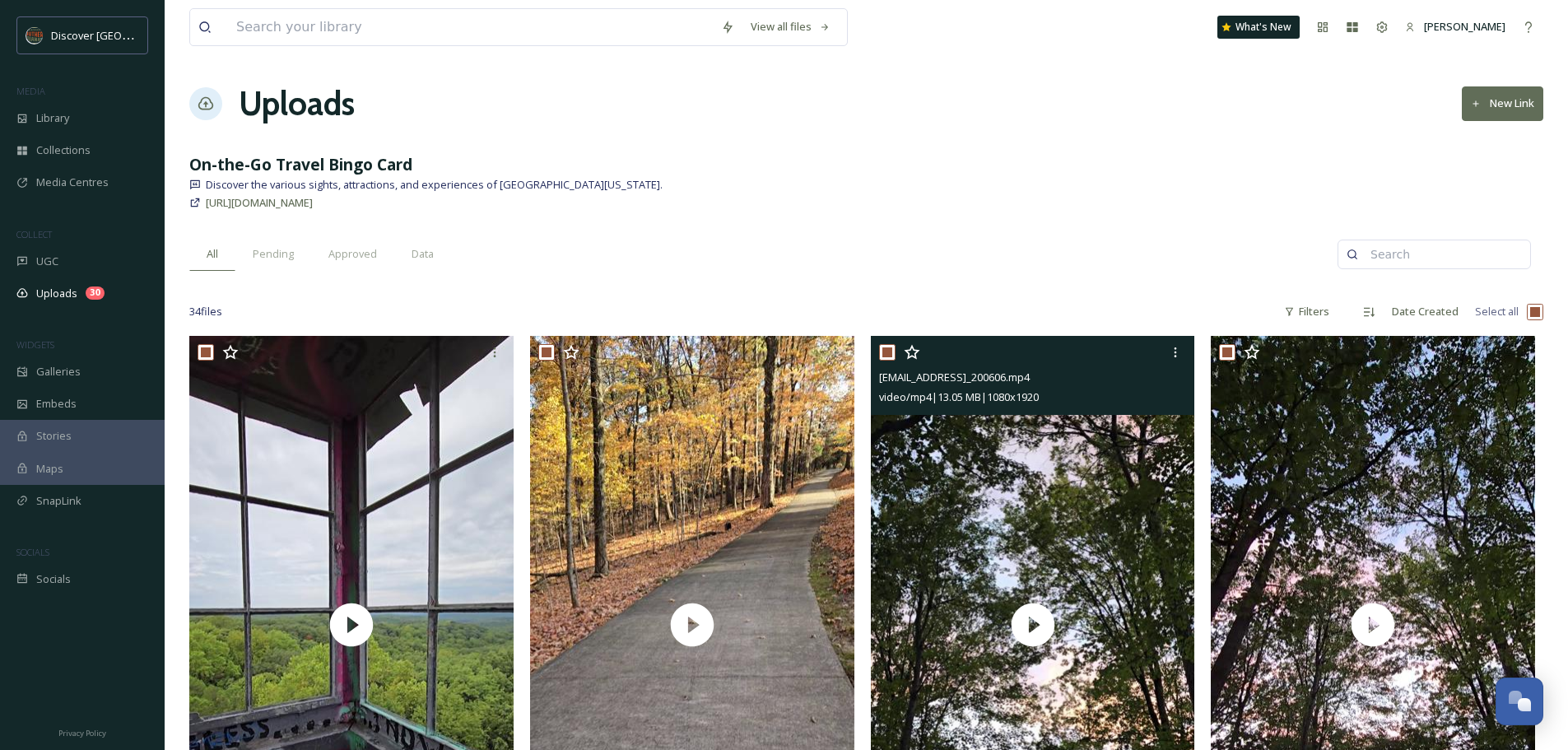
checkbox input "true"
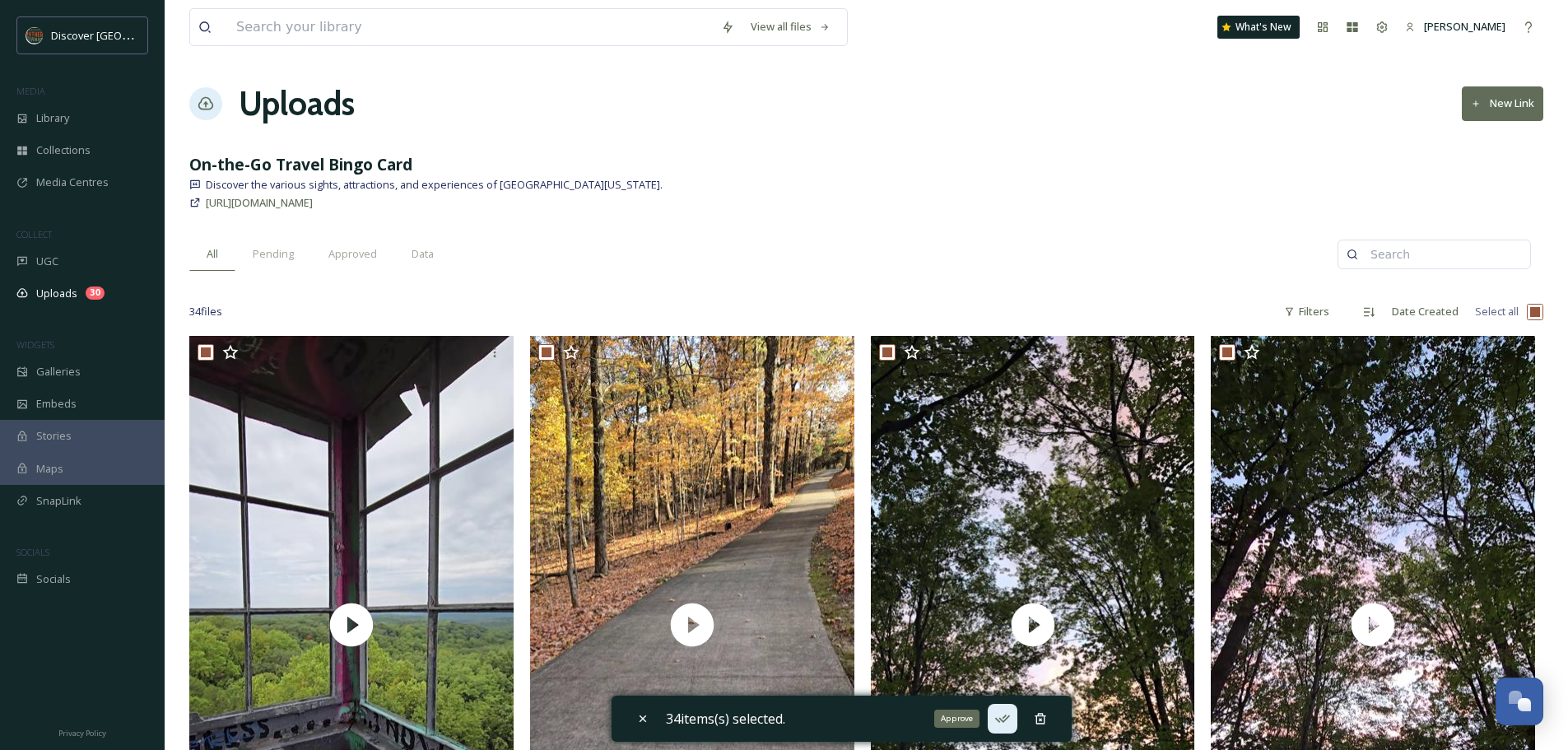
click at [1008, 717] on icon at bounding box center [1002, 719] width 16 height 16
click at [70, 367] on span "Galleries" at bounding box center [59, 372] width 45 height 16
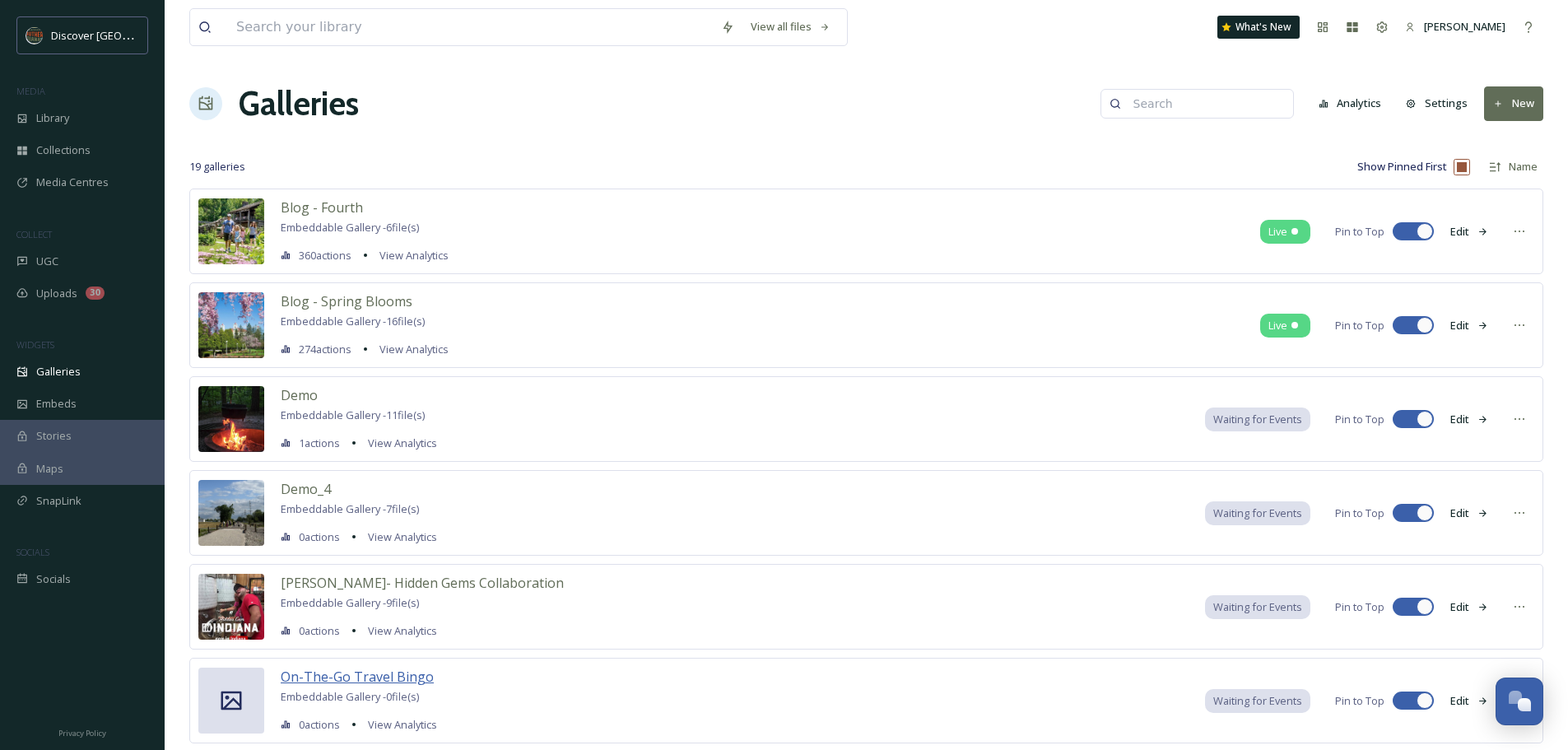
click at [397, 682] on span "On-The-Go Travel Bingo" at bounding box center [358, 677] width 153 height 18
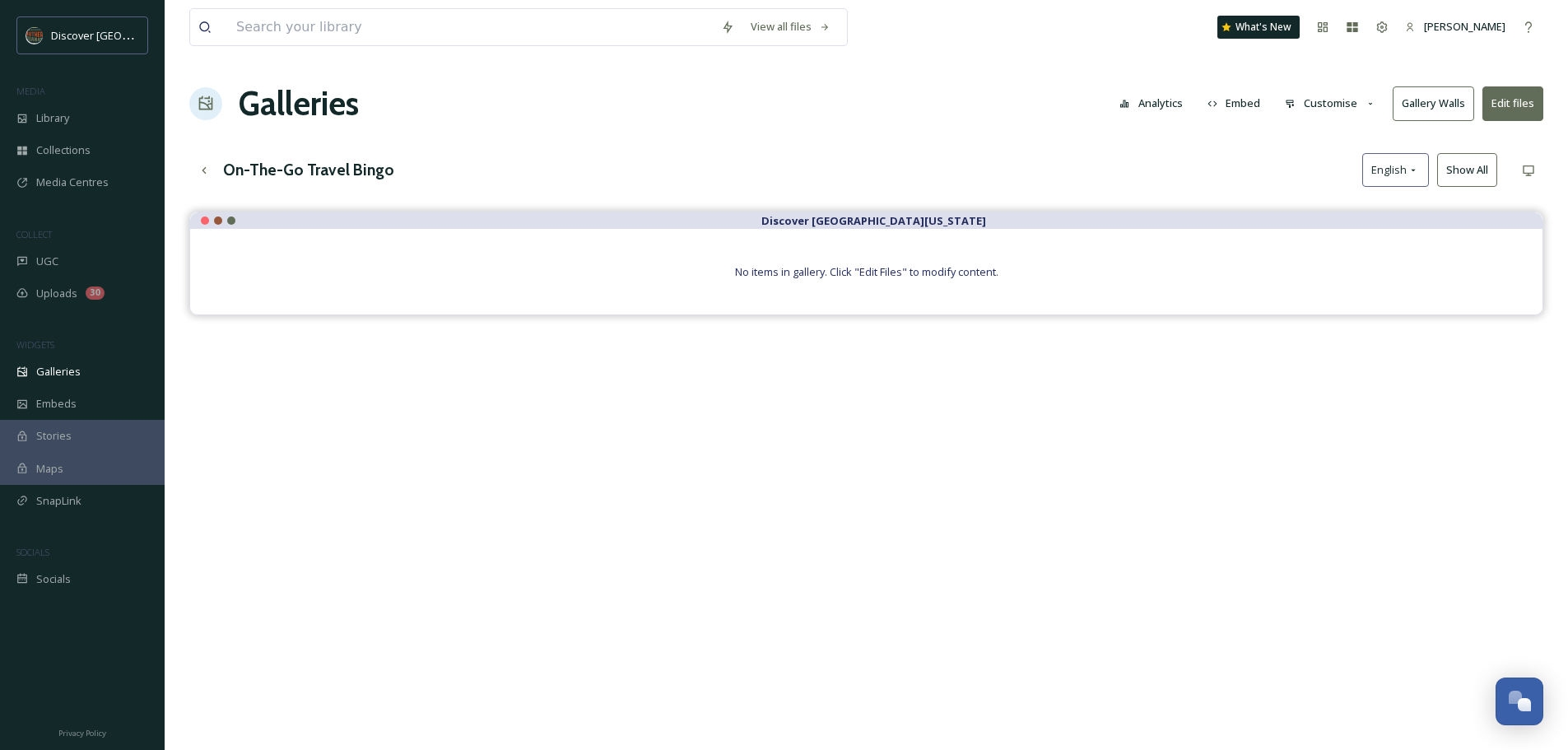
click at [1513, 98] on button "Edit files" at bounding box center [1513, 104] width 61 height 34
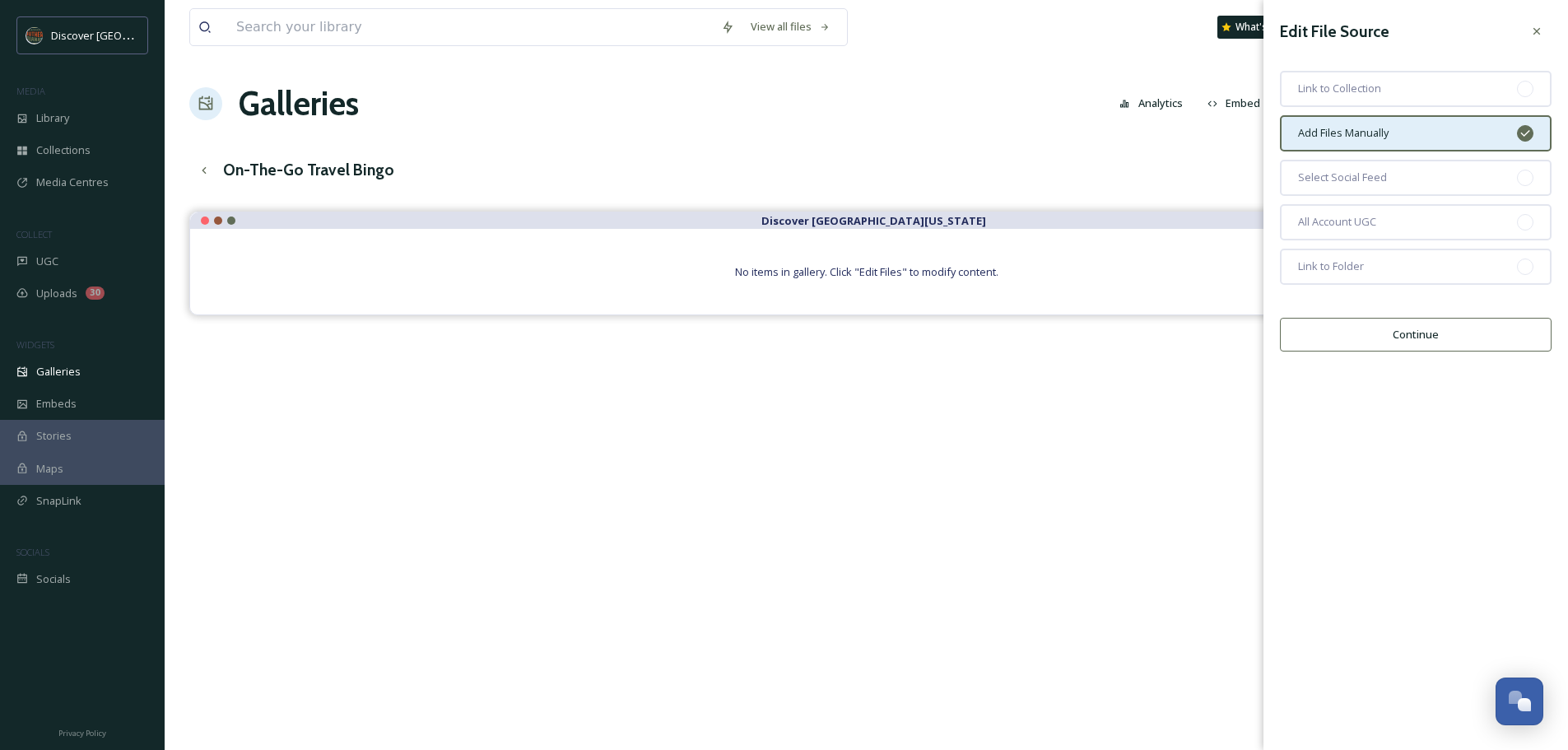
click at [1422, 344] on button "Continue" at bounding box center [1415, 335] width 271 height 34
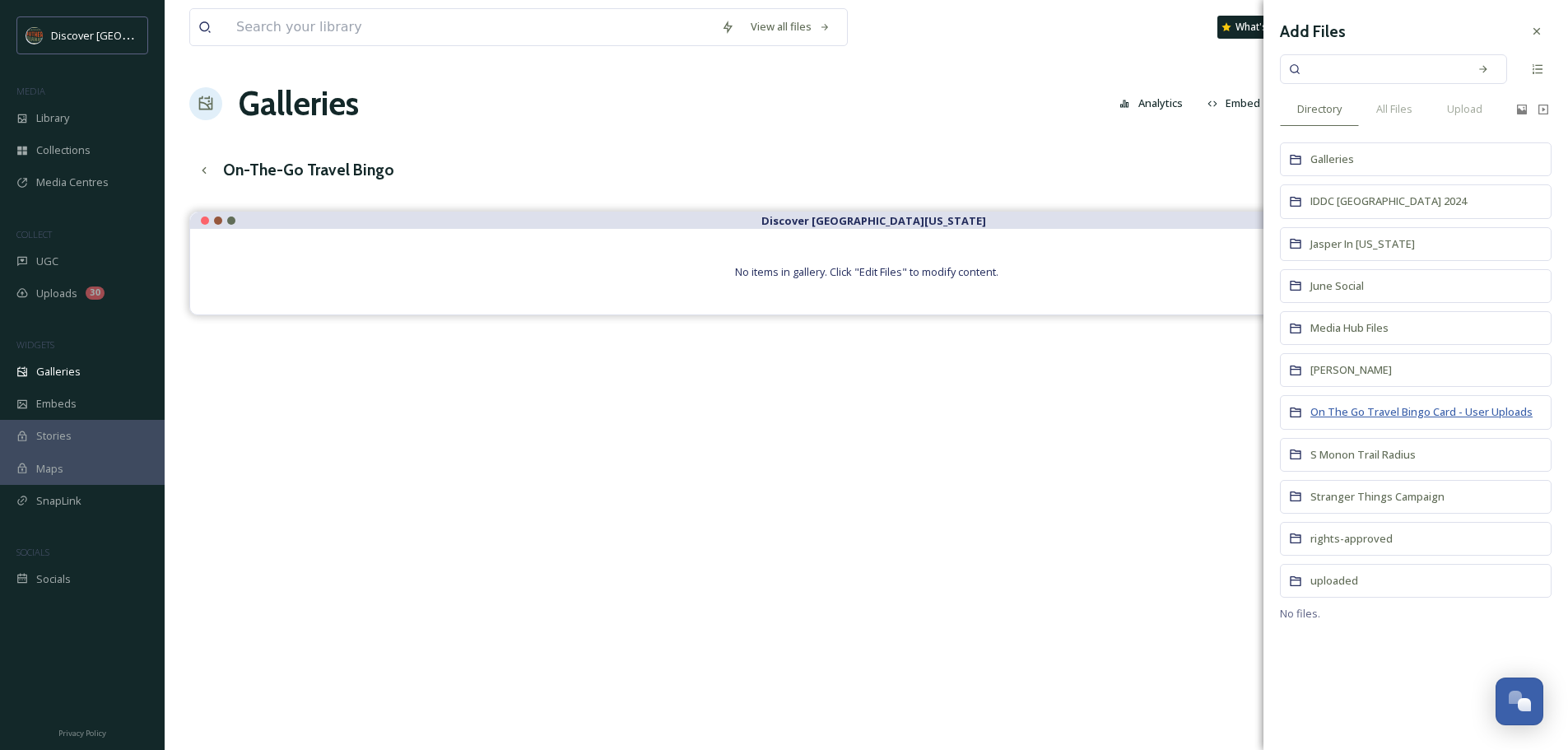
click at [1362, 409] on span "On The Go Travel Bingo Card - User Uploads" at bounding box center [1422, 412] width 222 height 15
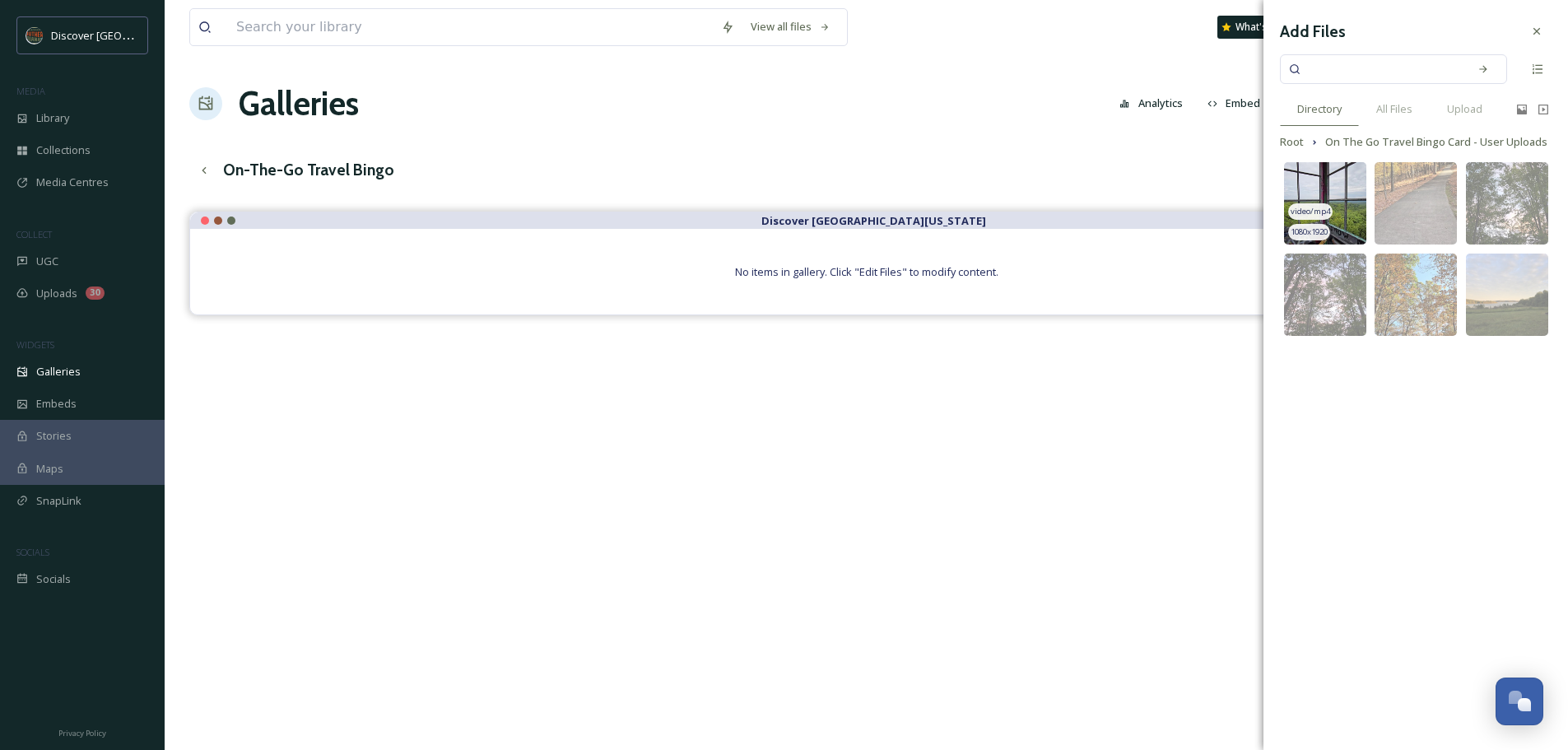
click at [1342, 202] on img at bounding box center [1325, 204] width 82 height 82
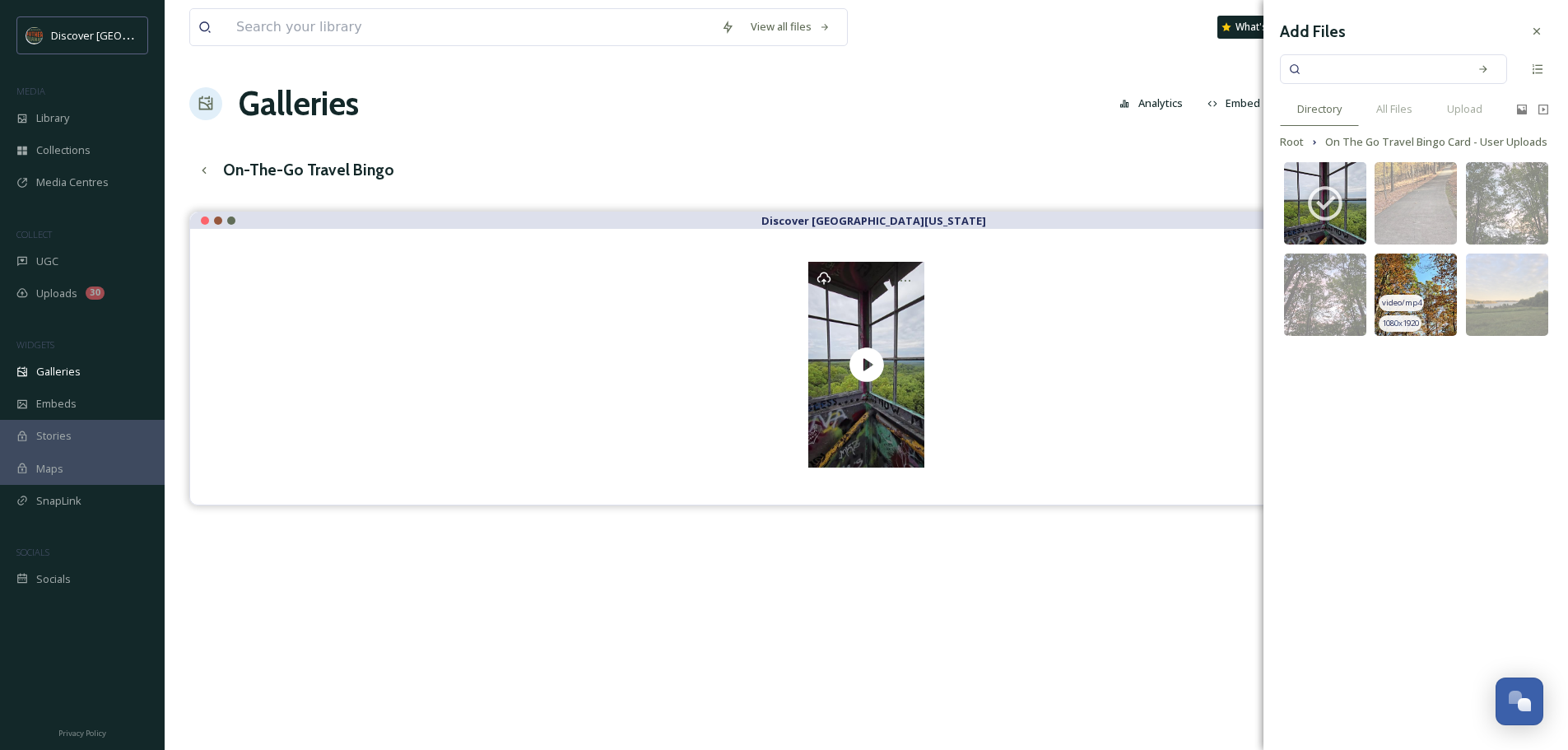
click at [1447, 272] on img at bounding box center [1416, 295] width 82 height 82
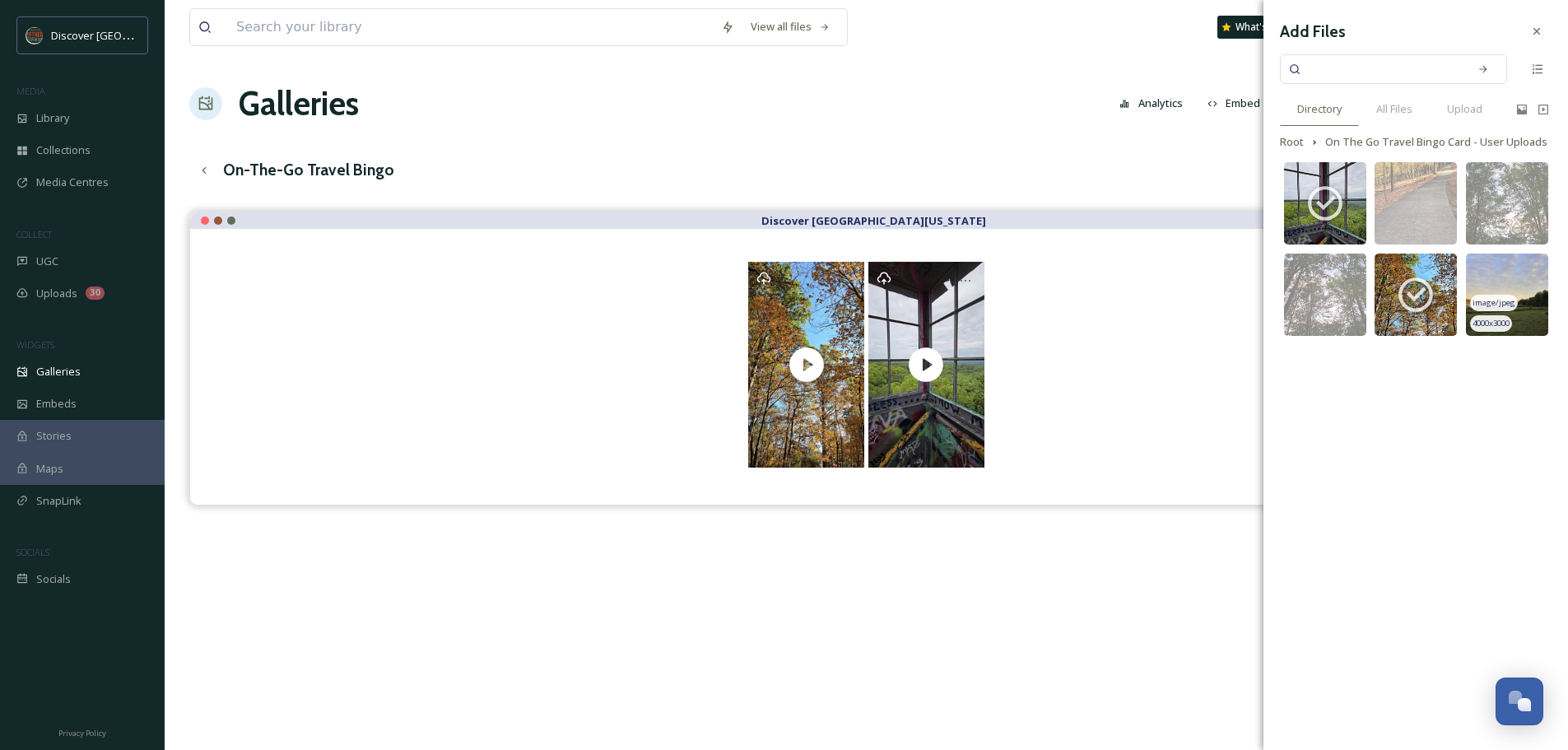
click at [1528, 302] on img at bounding box center [1507, 295] width 82 height 82
click at [1517, 268] on img at bounding box center [1507, 295] width 82 height 82
click at [1008, 427] on div at bounding box center [867, 364] width 1287 height 206
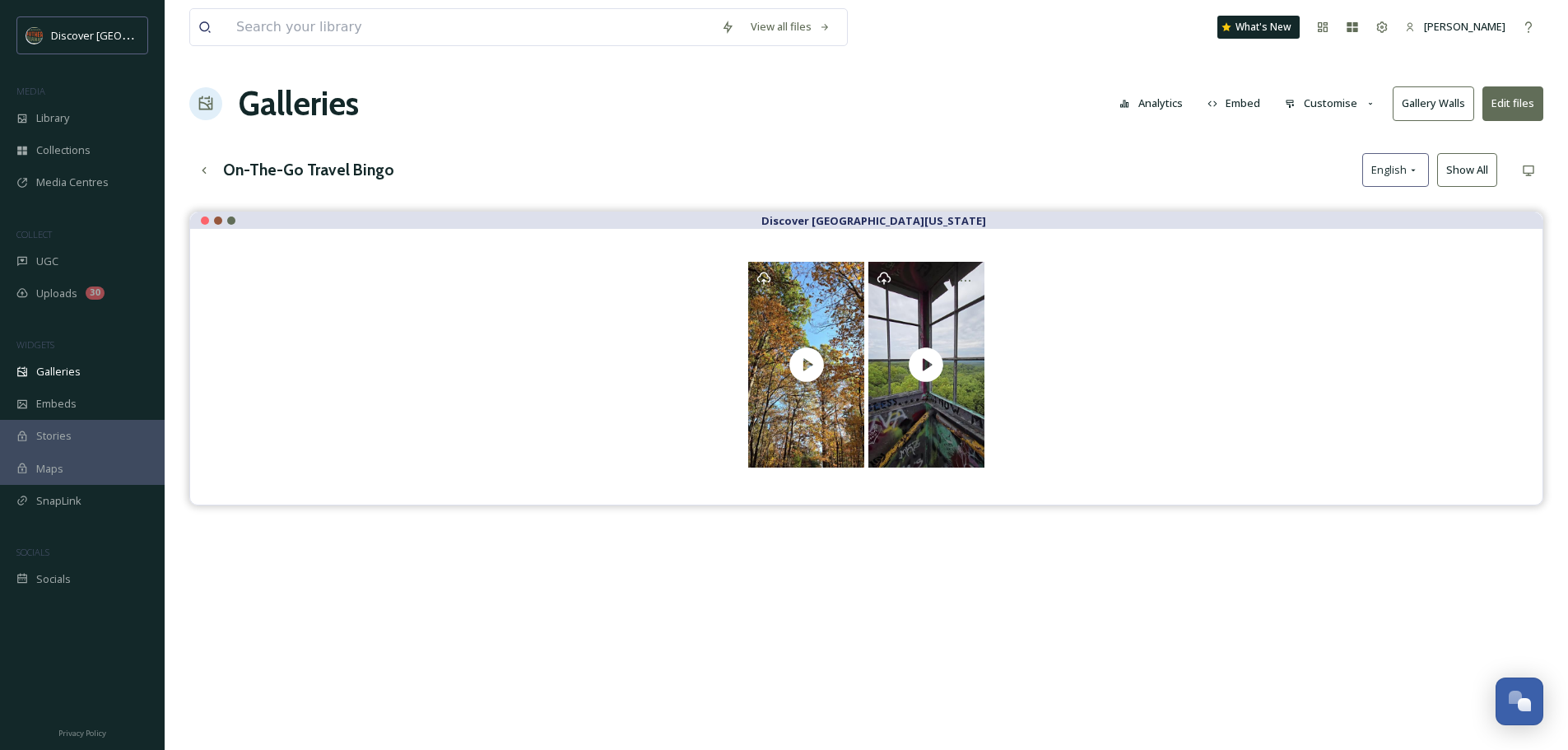
click at [1008, 427] on div at bounding box center [867, 364] width 1287 height 206
click at [1502, 100] on button "Edit files" at bounding box center [1513, 104] width 61 height 34
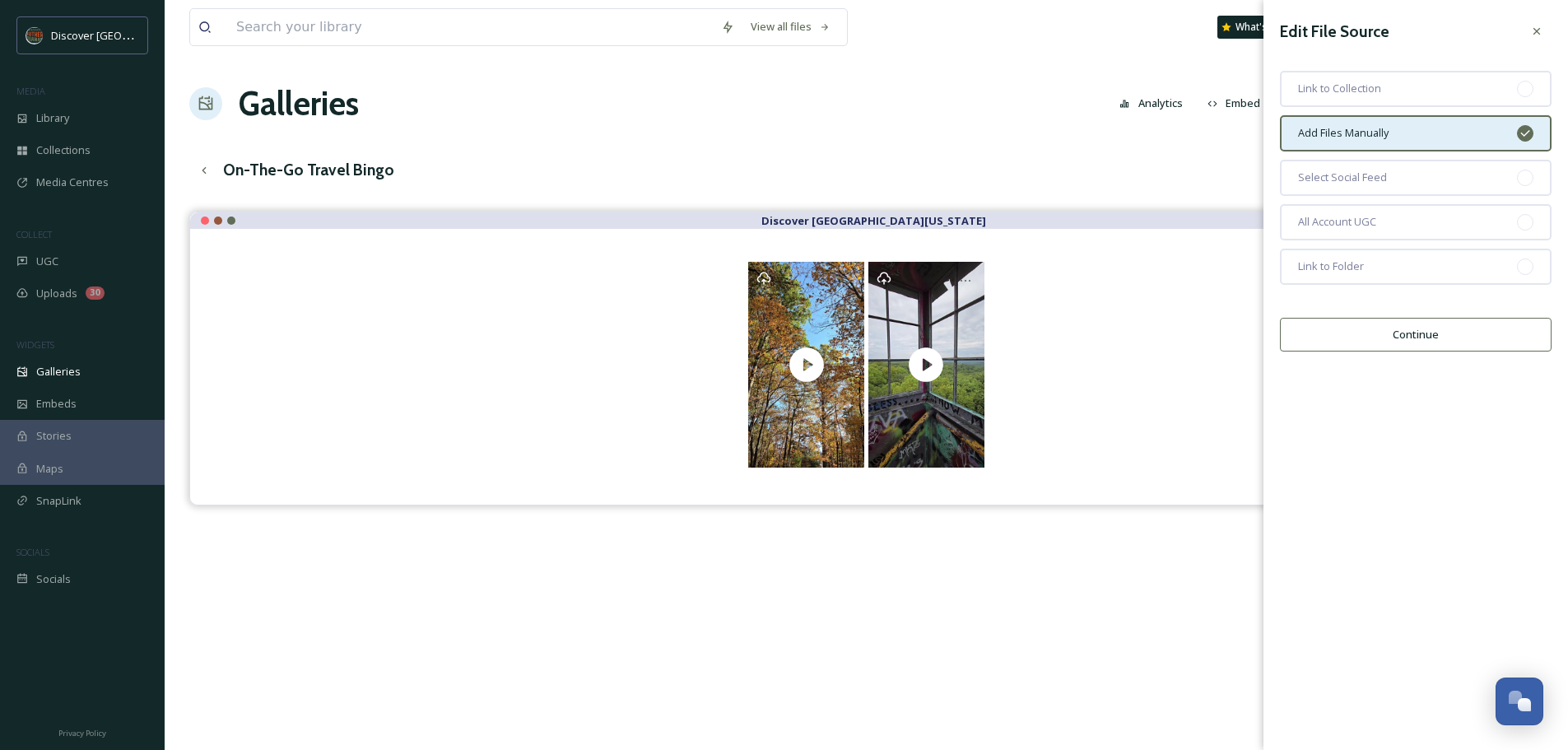
click at [1427, 327] on button "Continue" at bounding box center [1415, 335] width 271 height 34
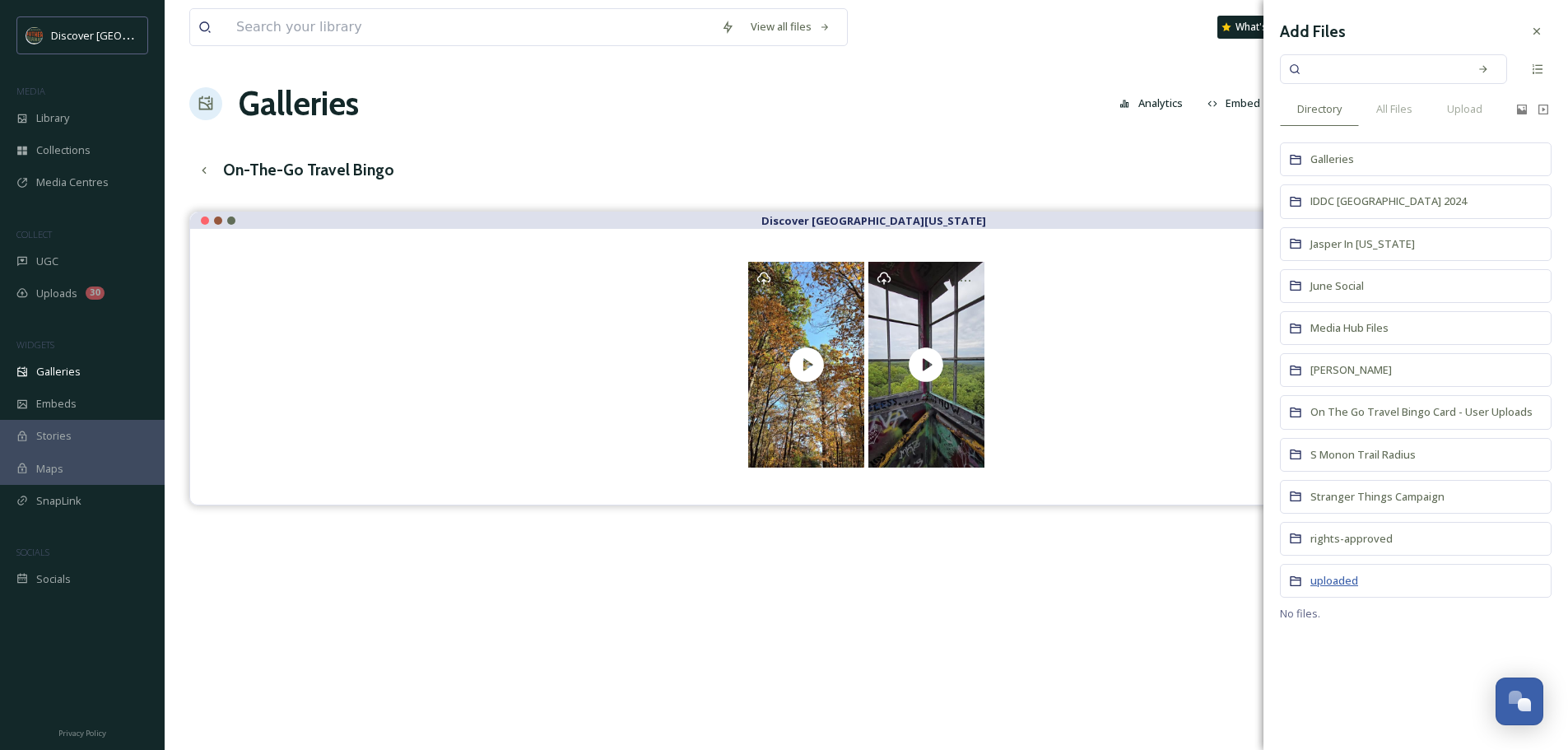
click at [1333, 583] on span "uploaded" at bounding box center [1335, 580] width 48 height 15
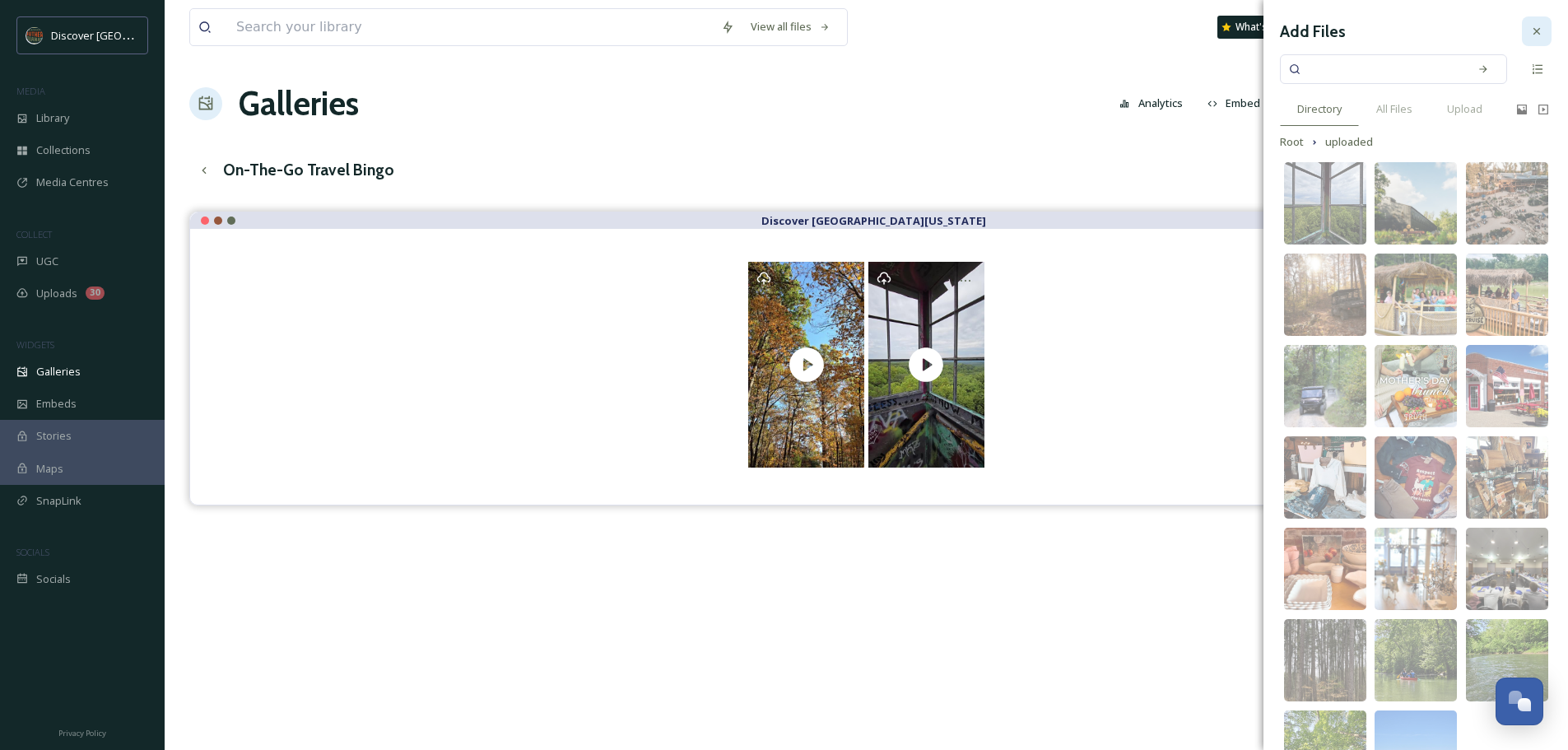
click at [1531, 31] on icon at bounding box center [1537, 31] width 13 height 13
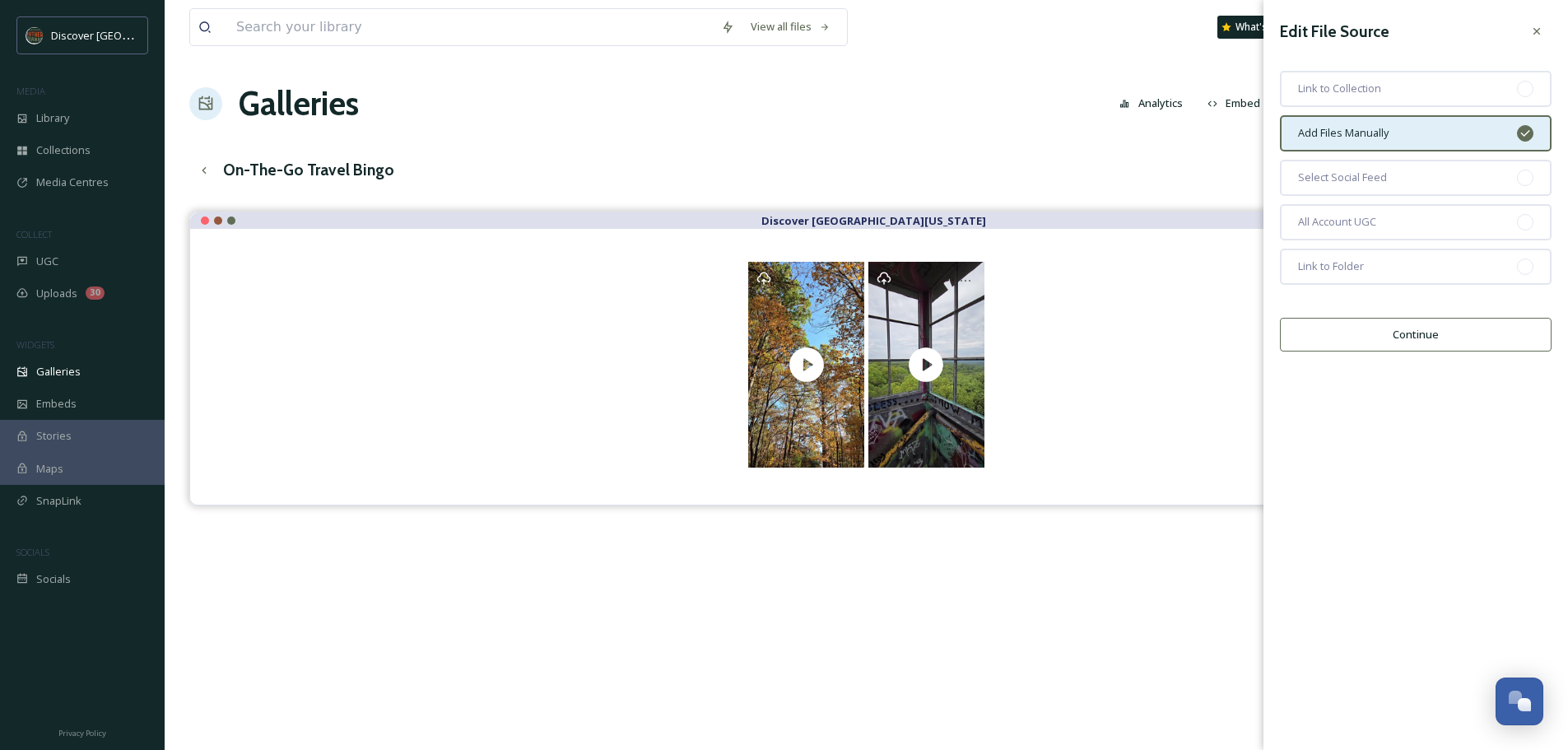
click at [1381, 337] on button "Continue" at bounding box center [1415, 335] width 271 height 34
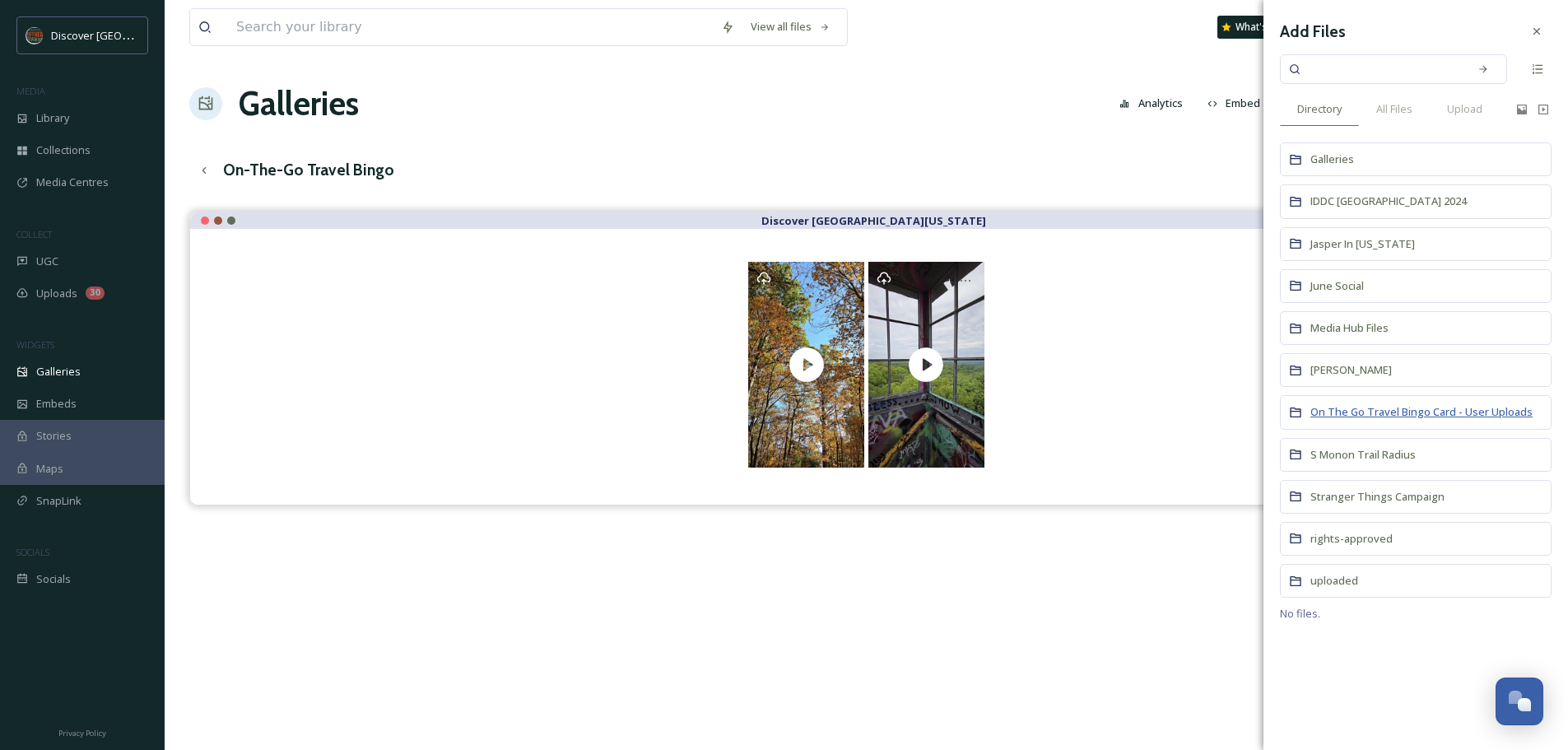
click at [1375, 412] on span "On The Go Travel Bingo Card - User Uploads" at bounding box center [1422, 412] width 222 height 15
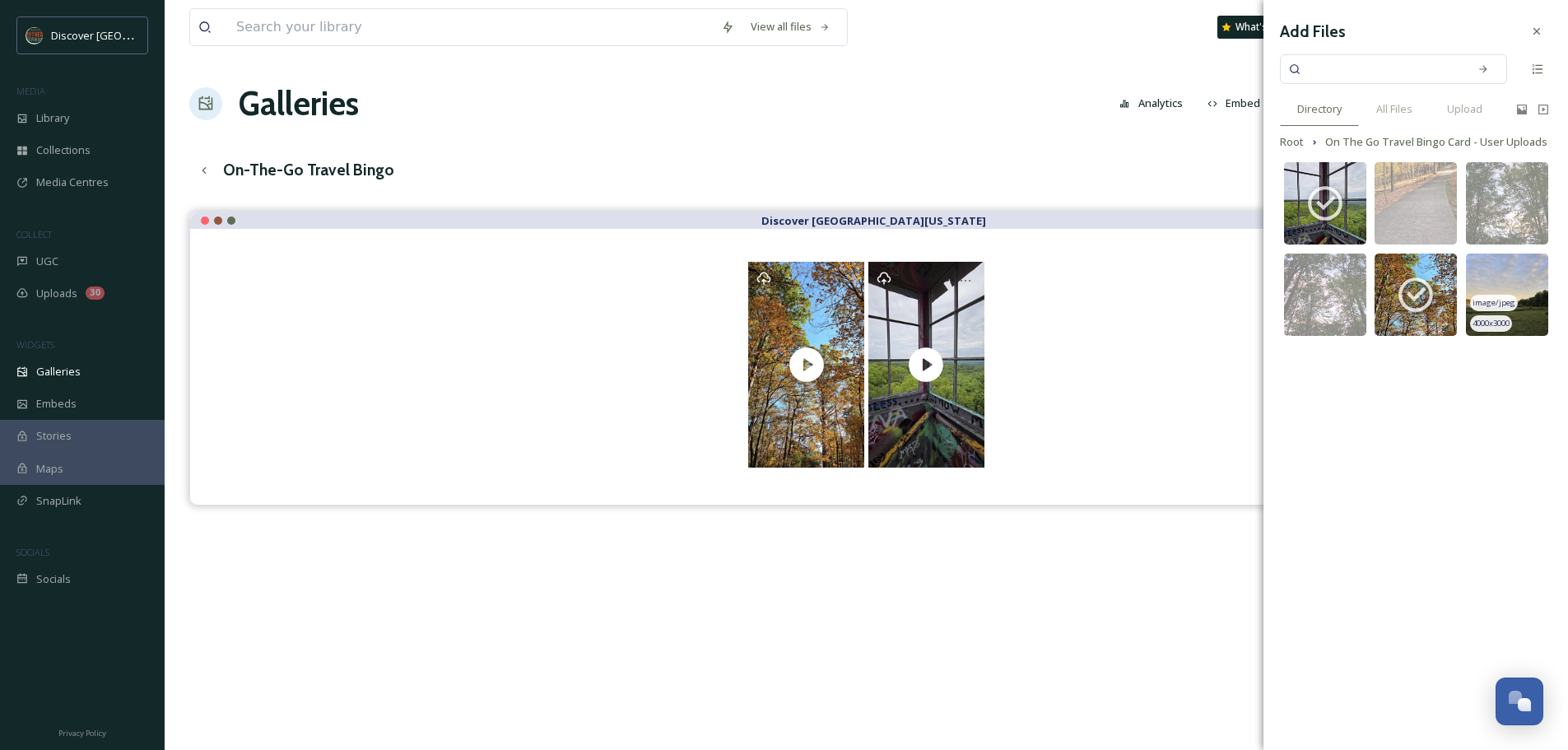
click at [1523, 287] on img at bounding box center [1507, 295] width 82 height 82
click at [1502, 228] on span "1080 x 1920" at bounding box center [1491, 232] width 37 height 12
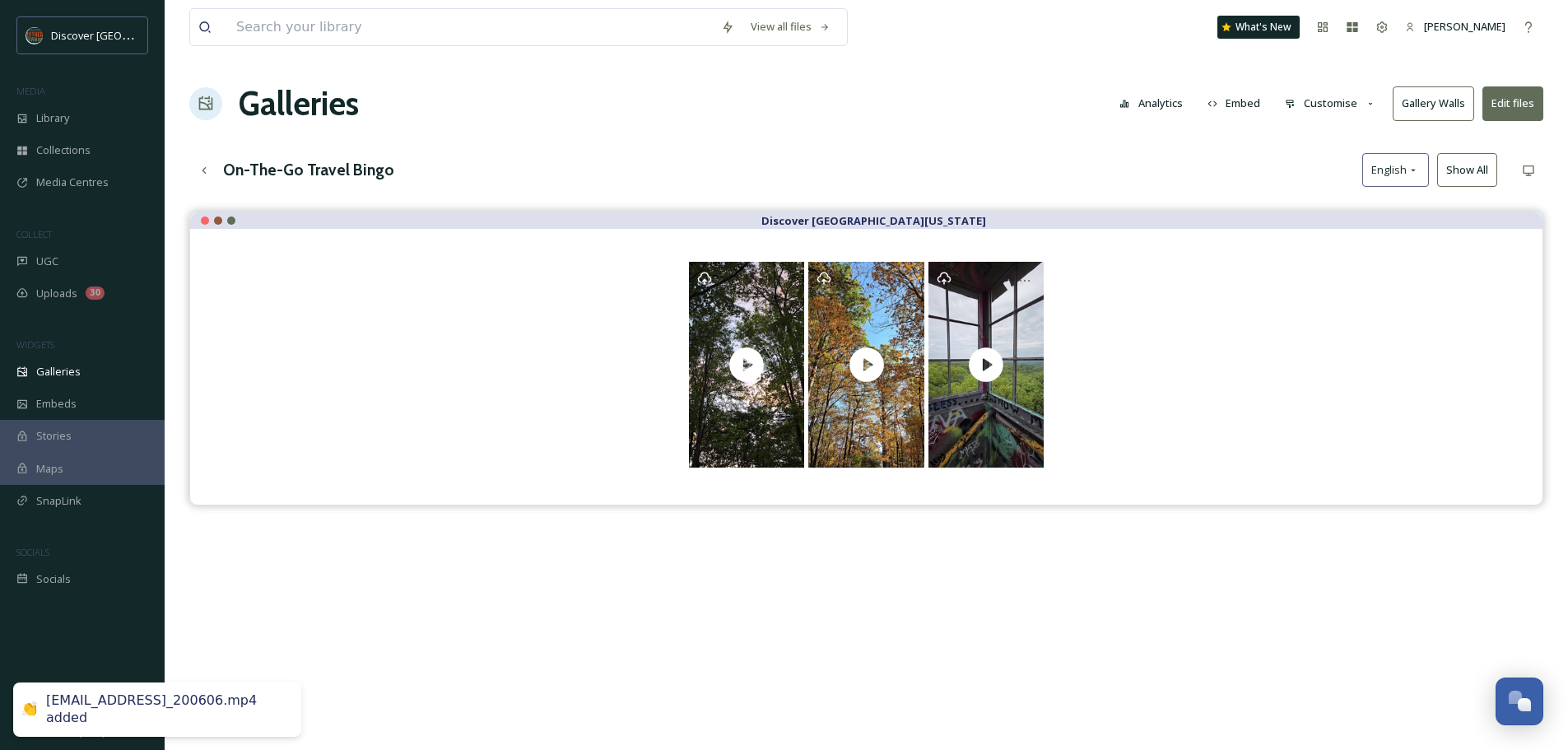
click at [1060, 384] on div at bounding box center [867, 364] width 1287 height 206
click at [1516, 101] on button "Edit files" at bounding box center [1513, 104] width 61 height 34
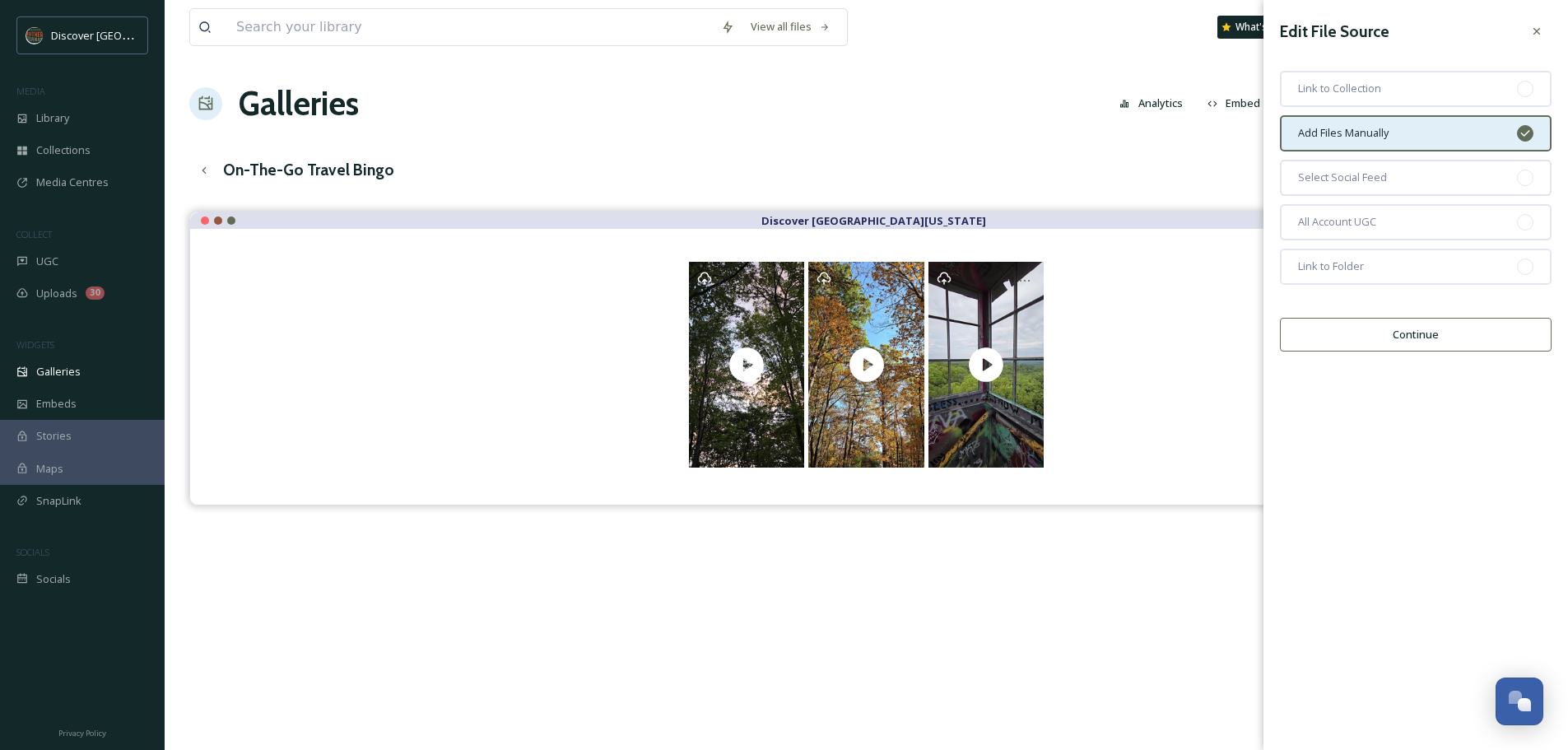
click at [1460, 344] on button "Continue" at bounding box center [1415, 335] width 271 height 34
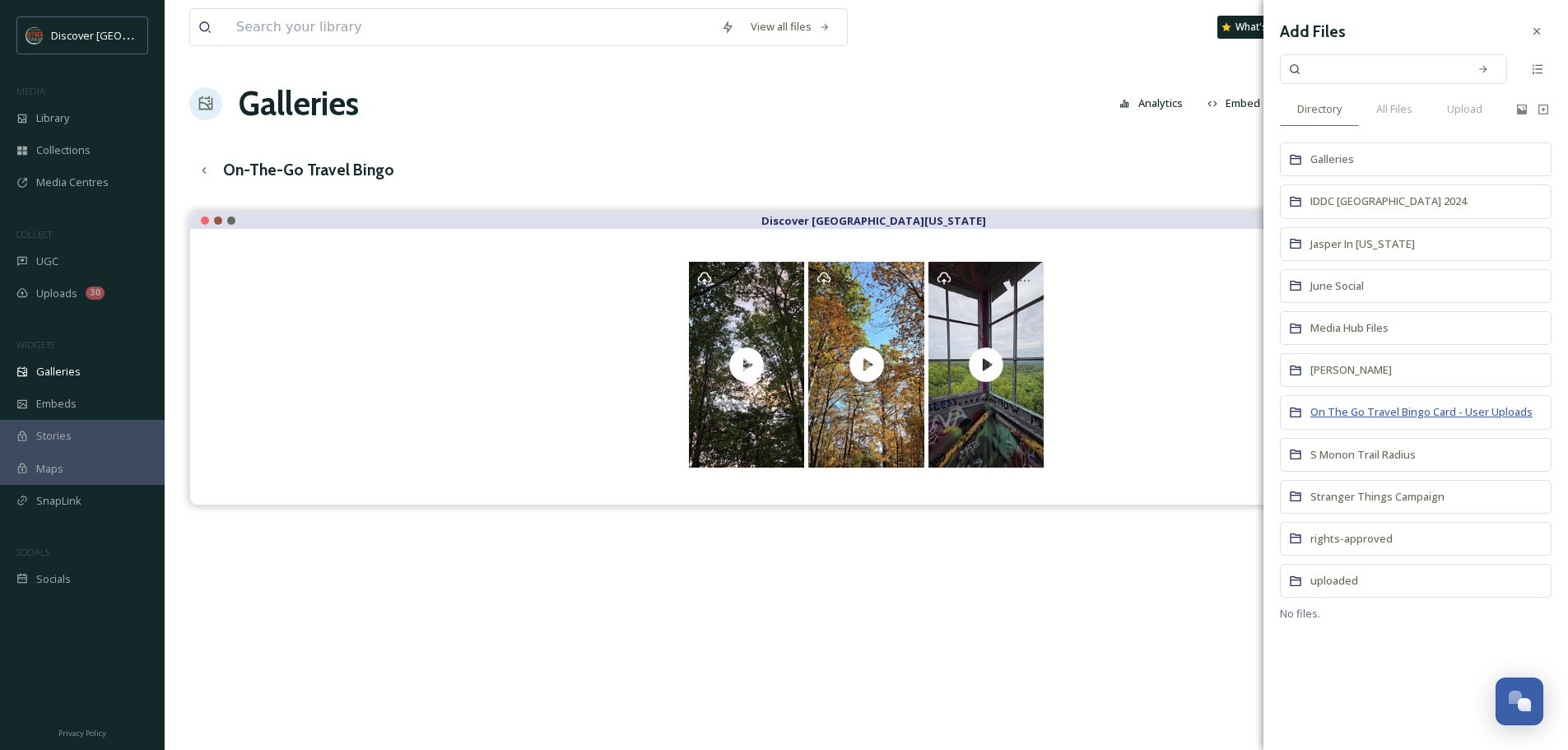
click at [1427, 405] on span "On The Go Travel Bingo Card - User Uploads" at bounding box center [1422, 412] width 222 height 15
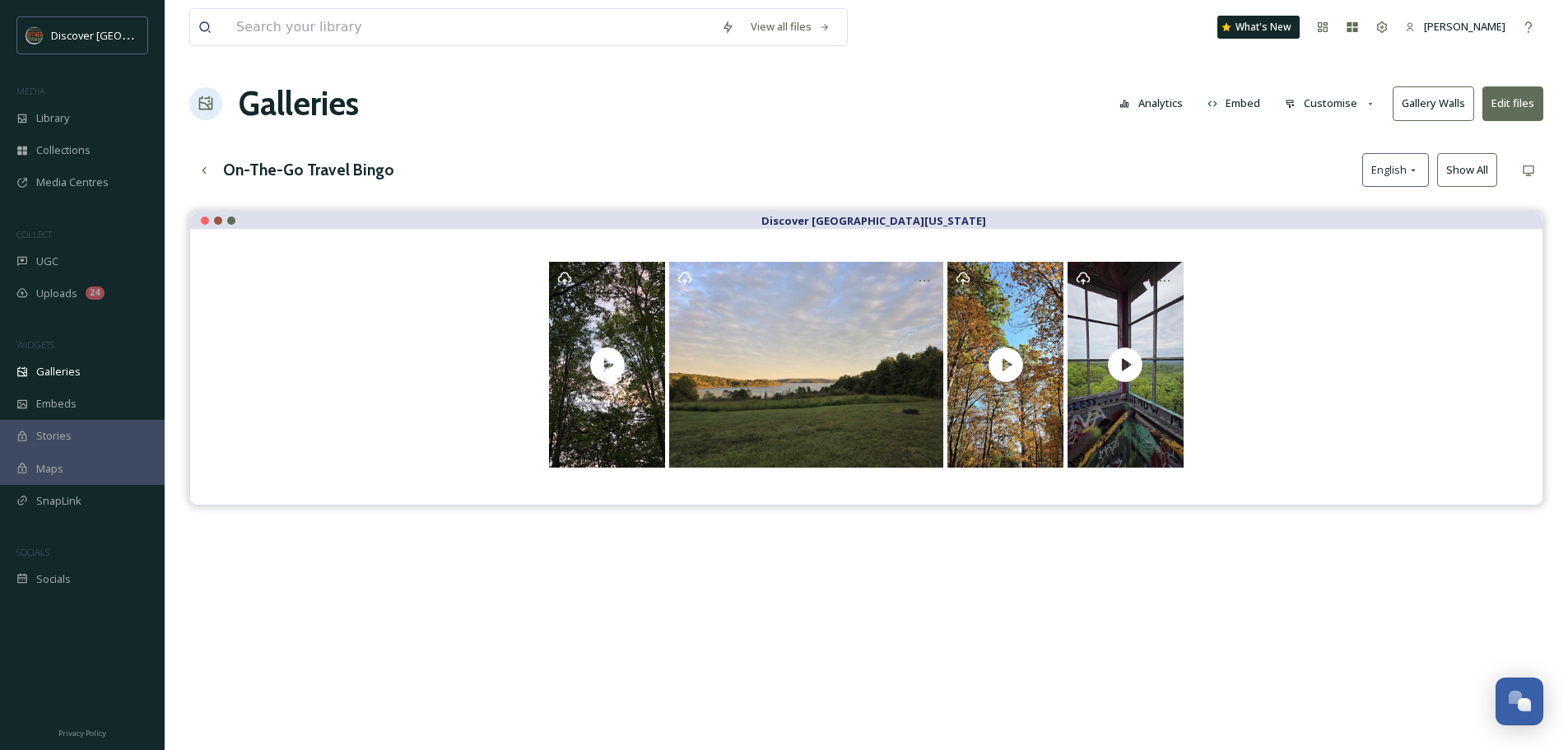
click at [1412, 394] on div at bounding box center [867, 364] width 1287 height 206
click at [59, 297] on span "Uploads" at bounding box center [57, 294] width 41 height 16
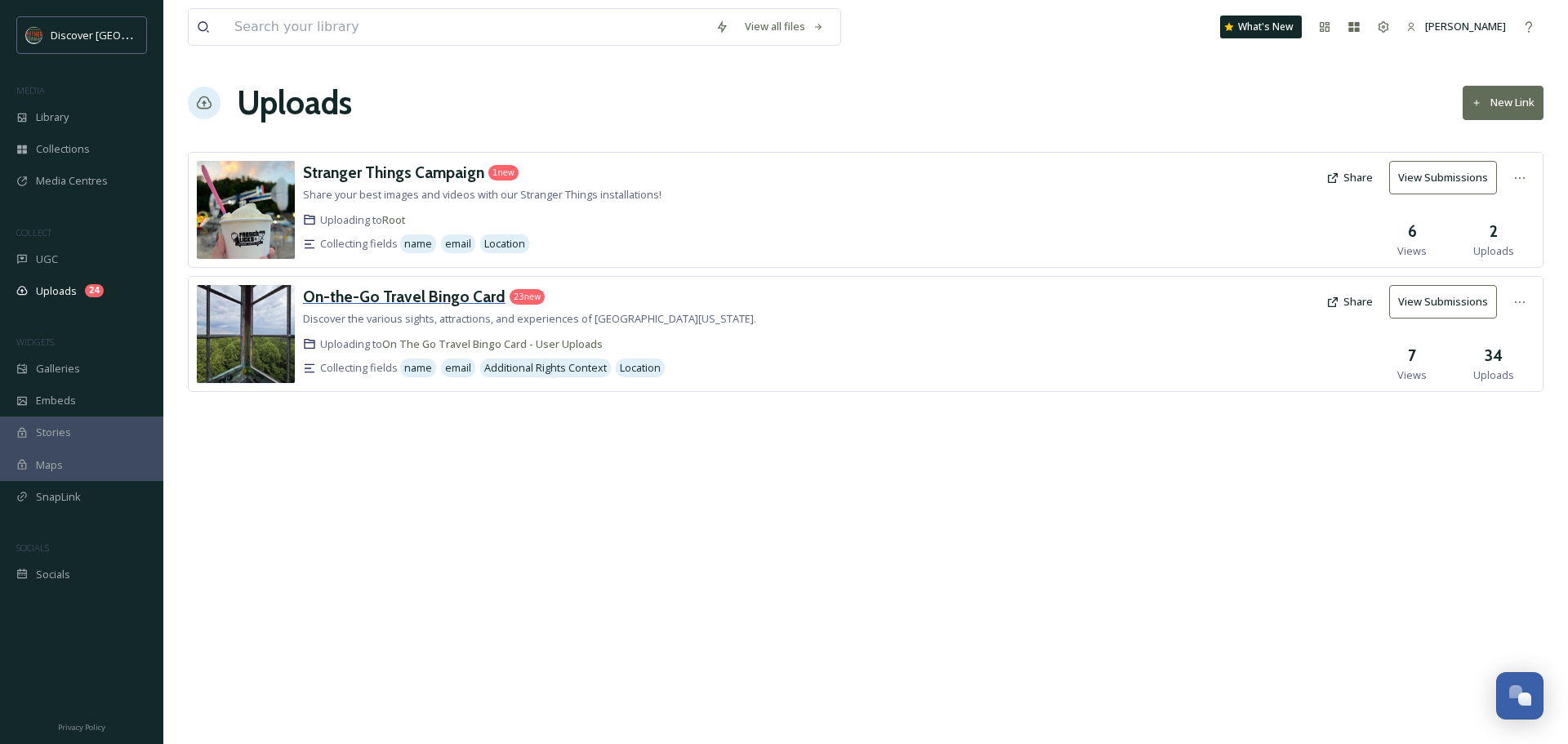
click at [421, 298] on h3 "On-the-Go Travel Bingo Card" at bounding box center [404, 297] width 203 height 19
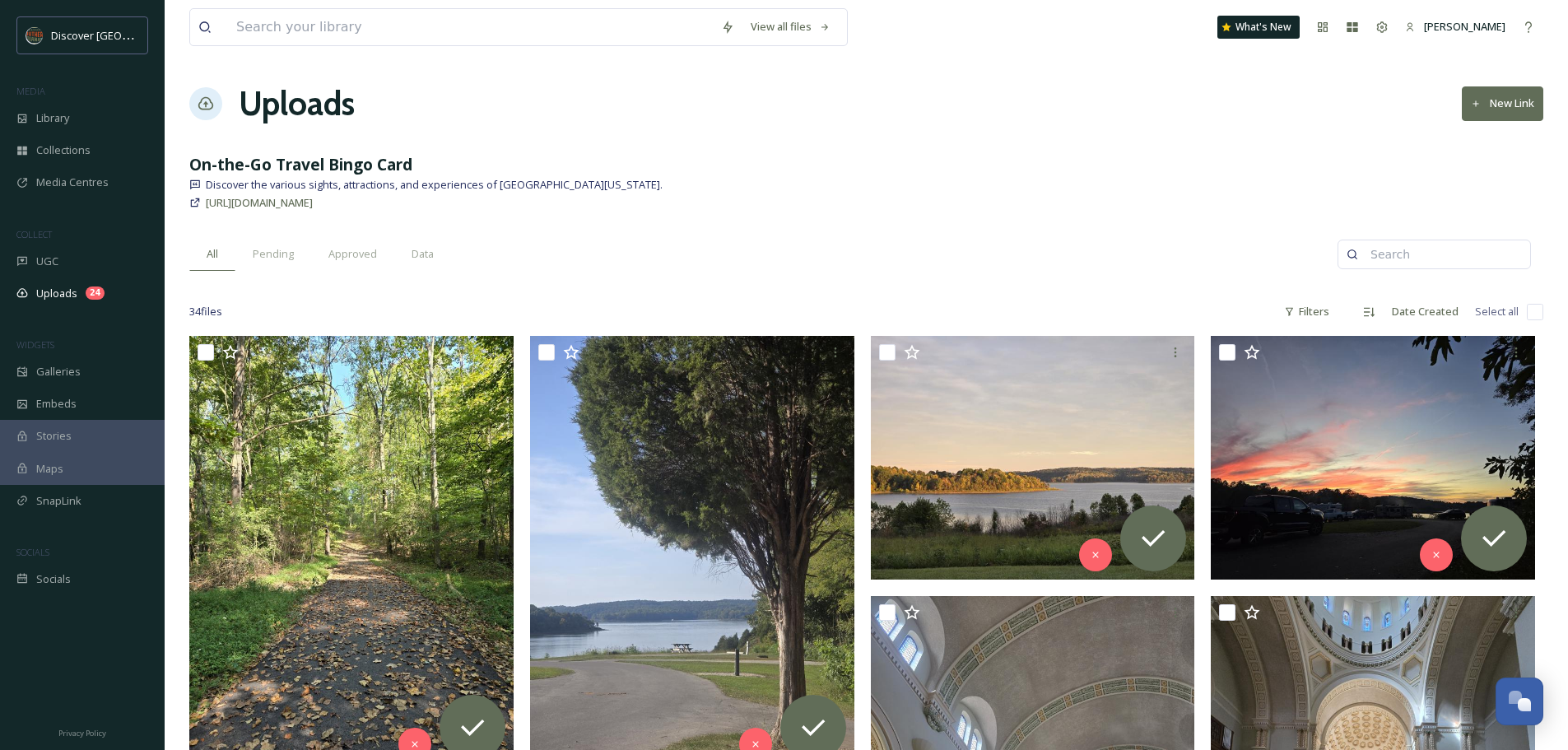
click at [1521, 315] on div "34 file s Filters Date Created Select all" at bounding box center [866, 312] width 1354 height 32
click at [1526, 314] on div "34 file s Filters Date Created Select all" at bounding box center [866, 312] width 1354 height 32
click at [1534, 313] on input "checkbox" at bounding box center [1535, 312] width 16 height 16
checkbox input "true"
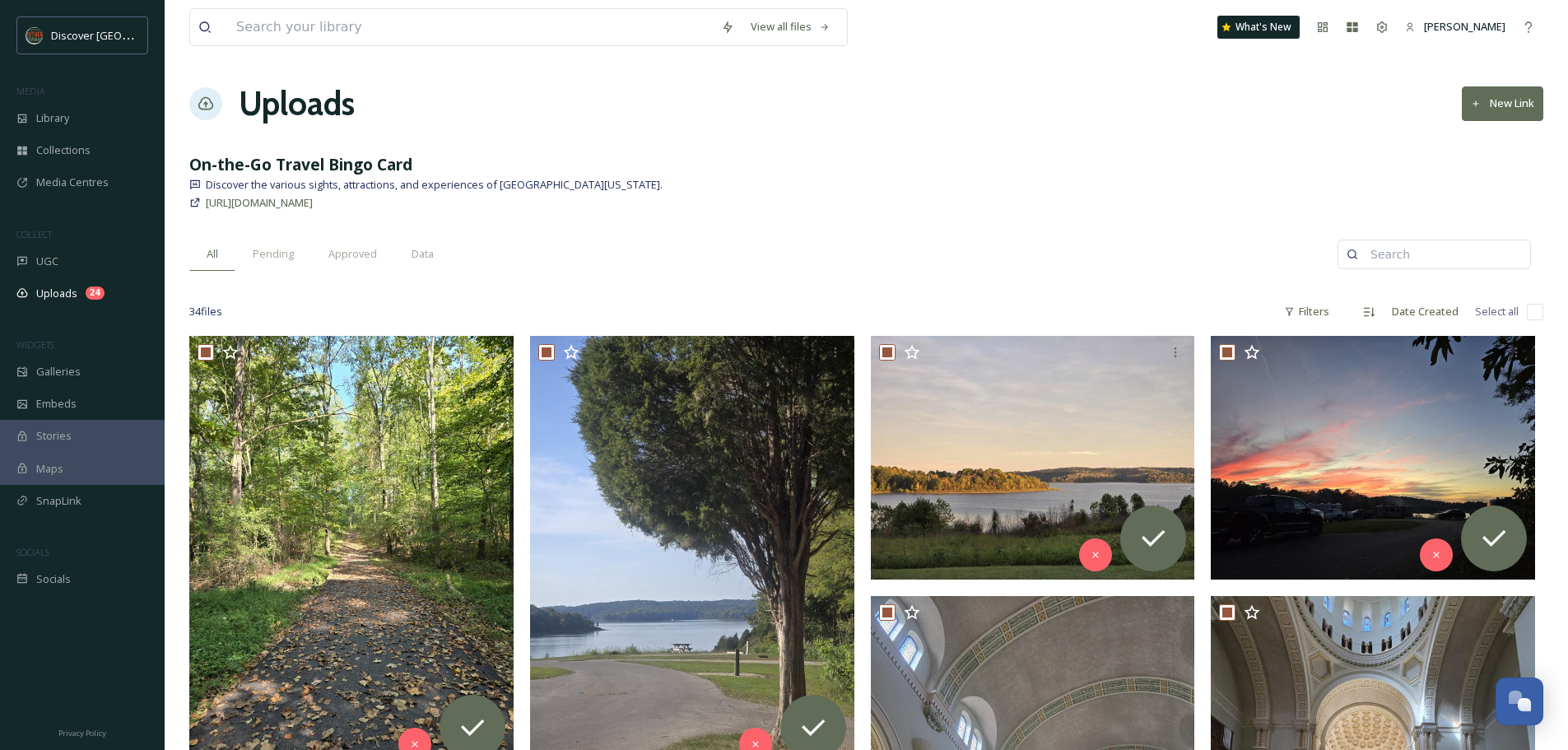
checkbox input "true"
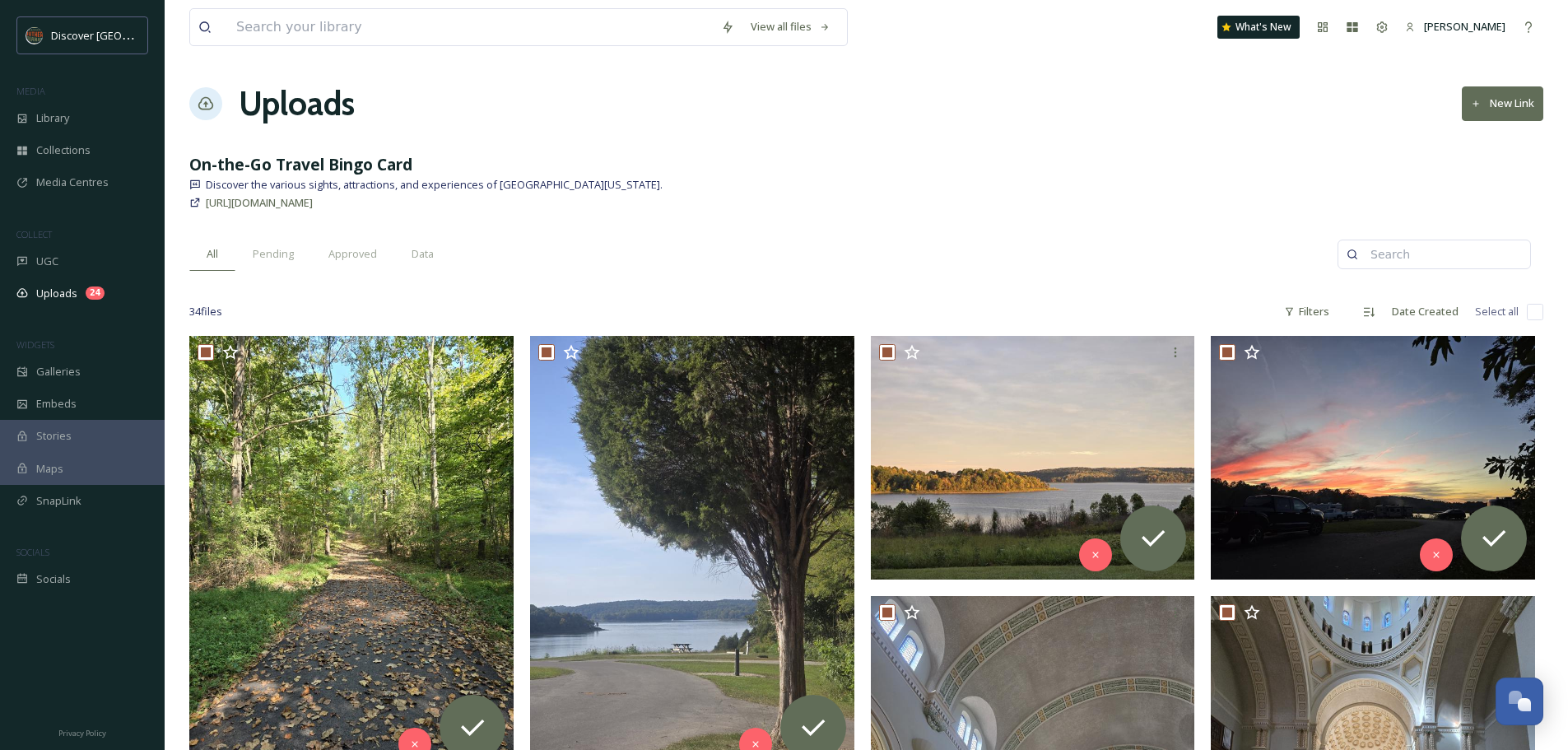
checkbox input "true"
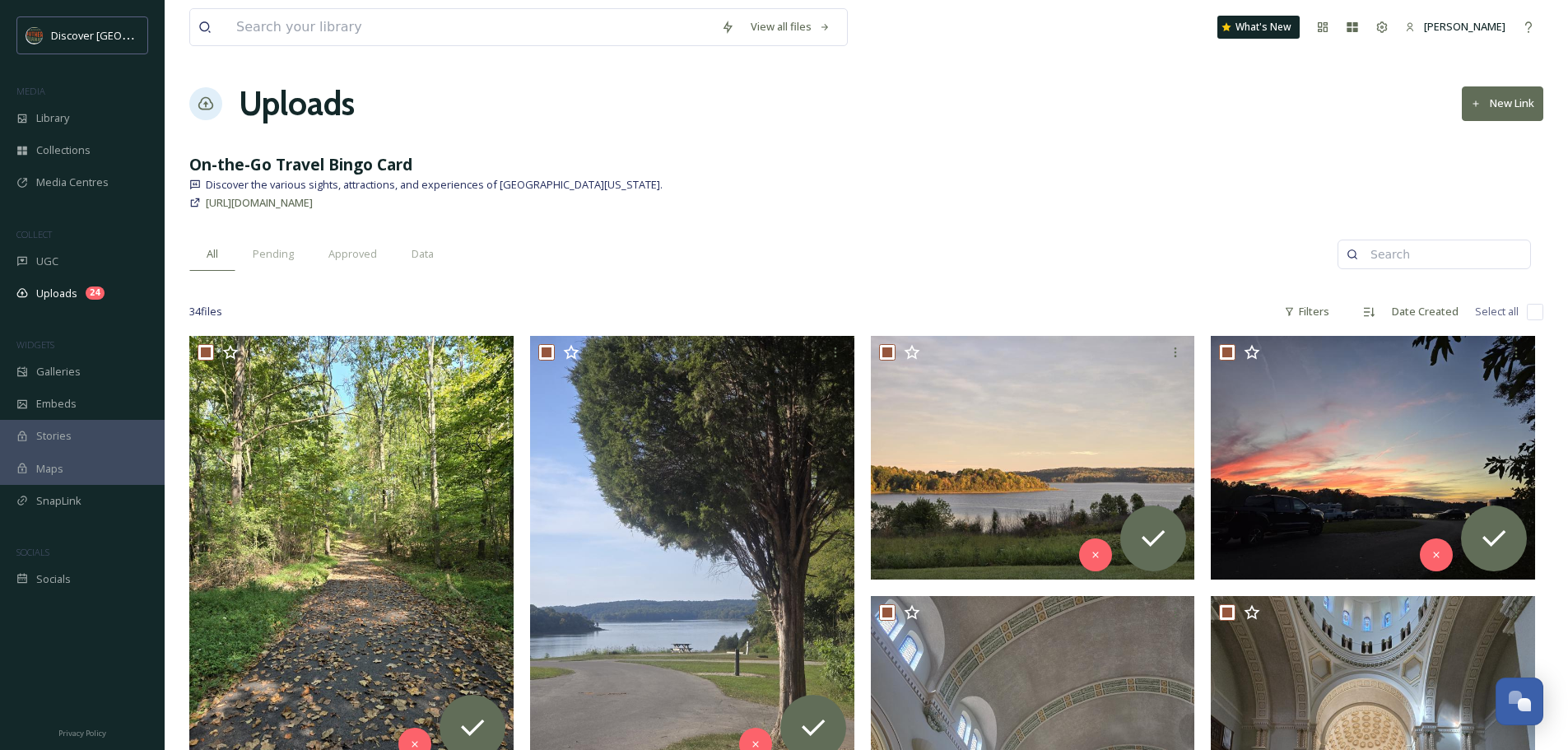
checkbox input "true"
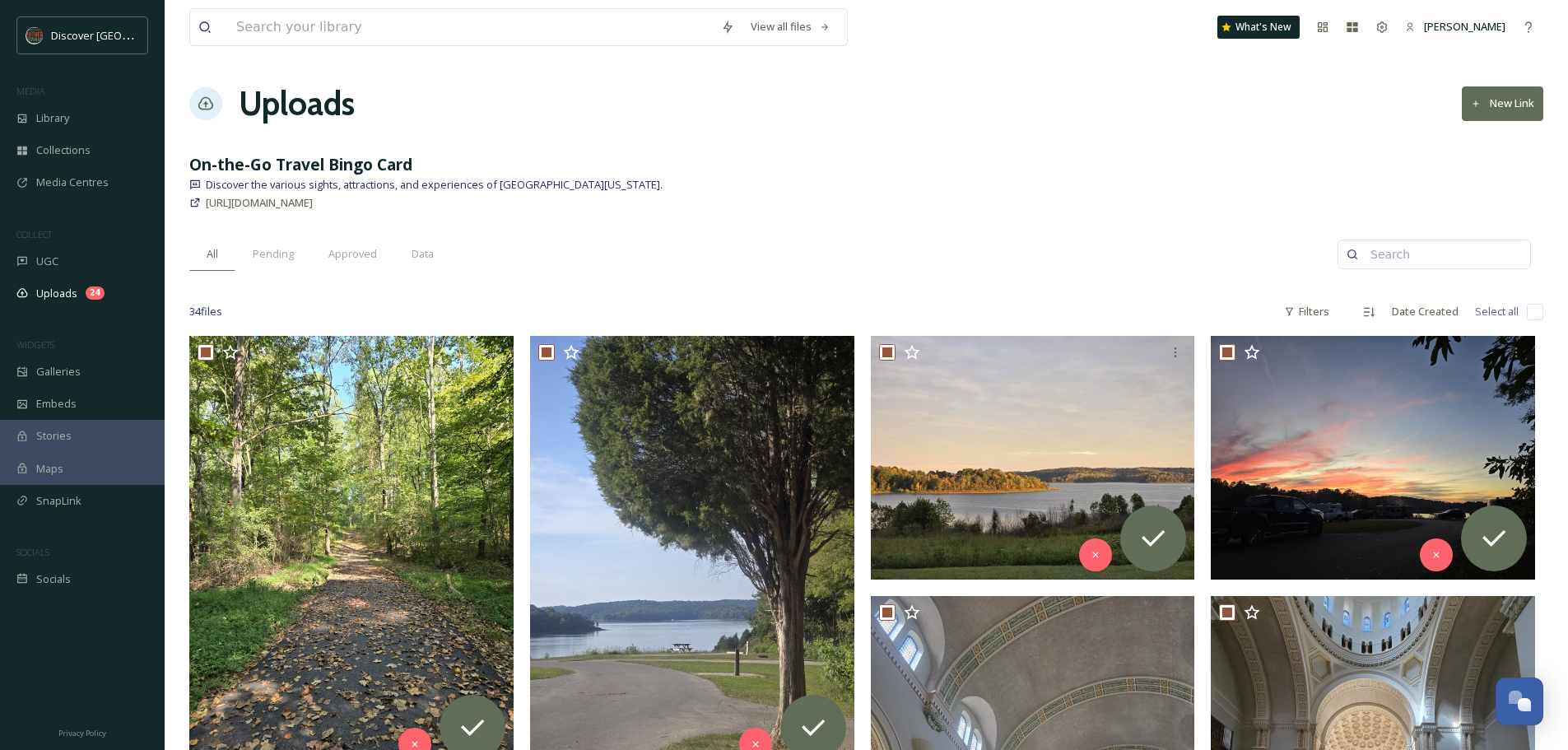
checkbox input "true"
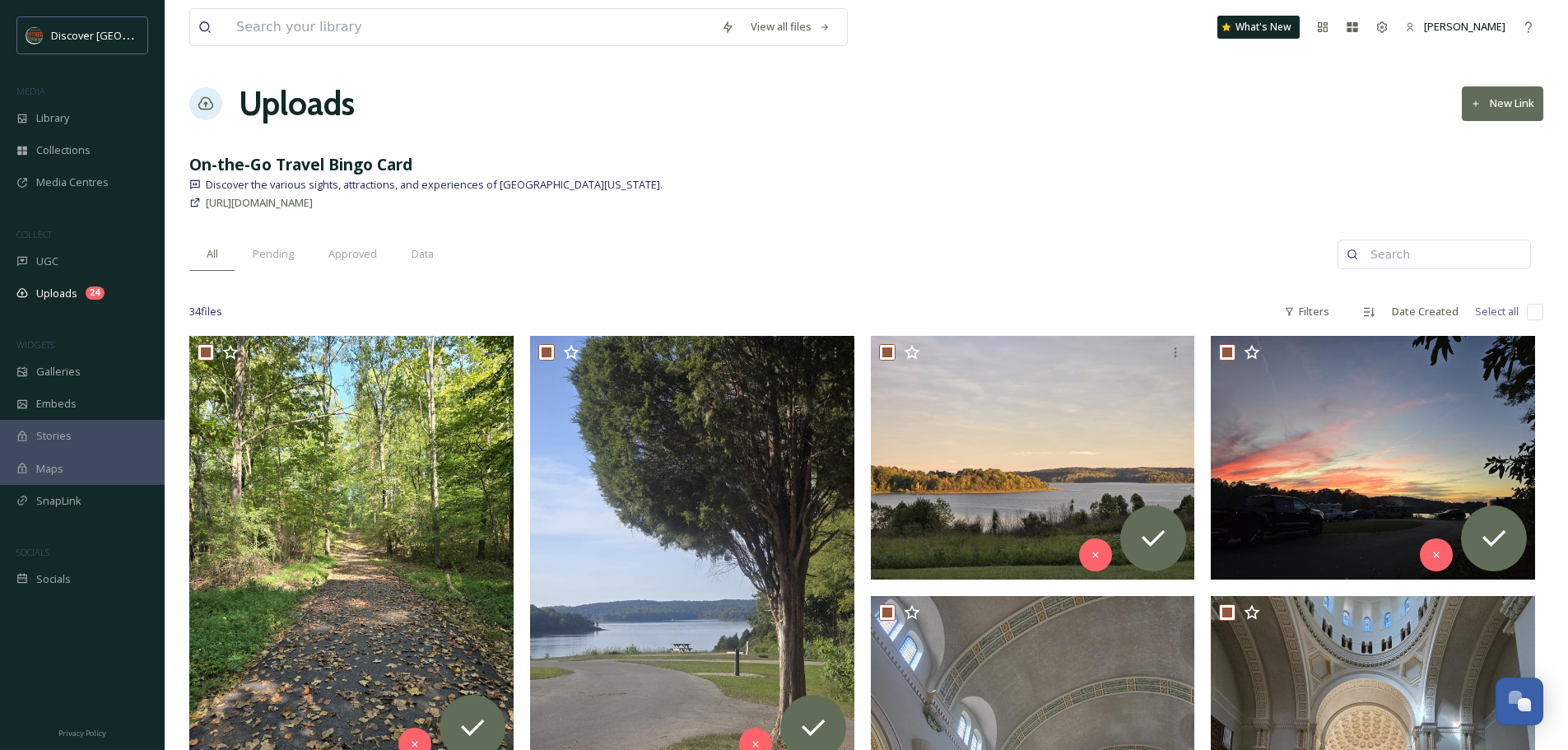
checkbox input "true"
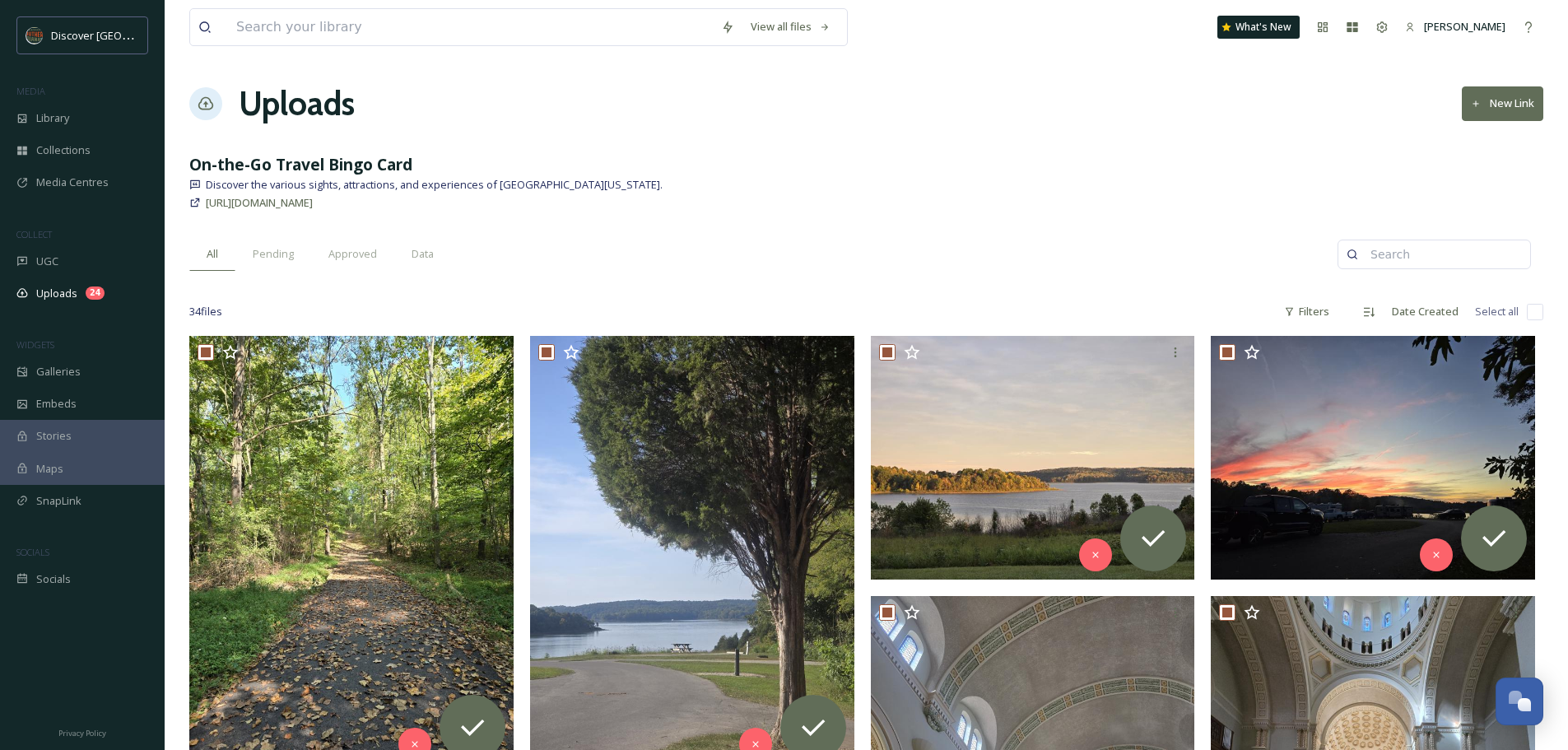
checkbox input "true"
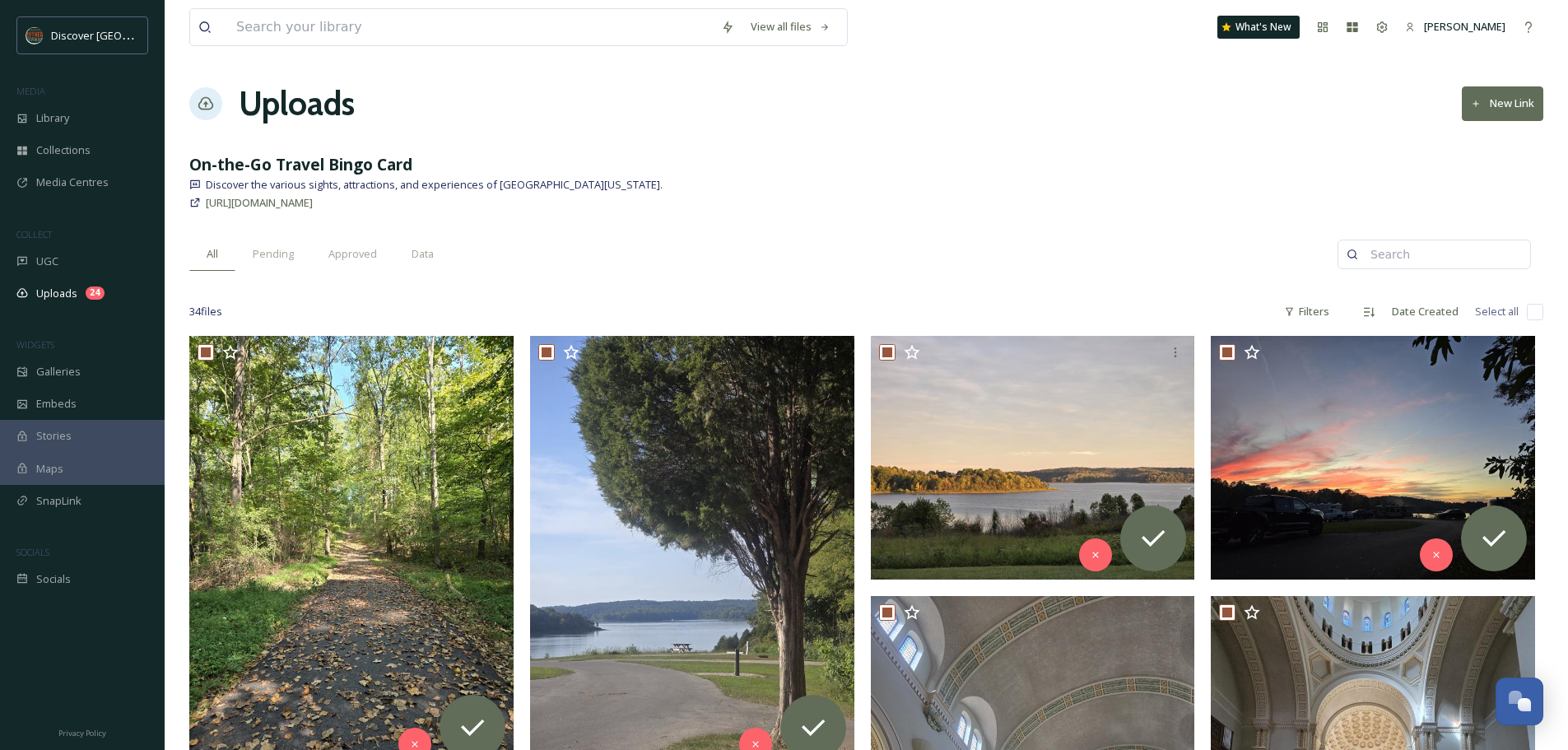
checkbox input "true"
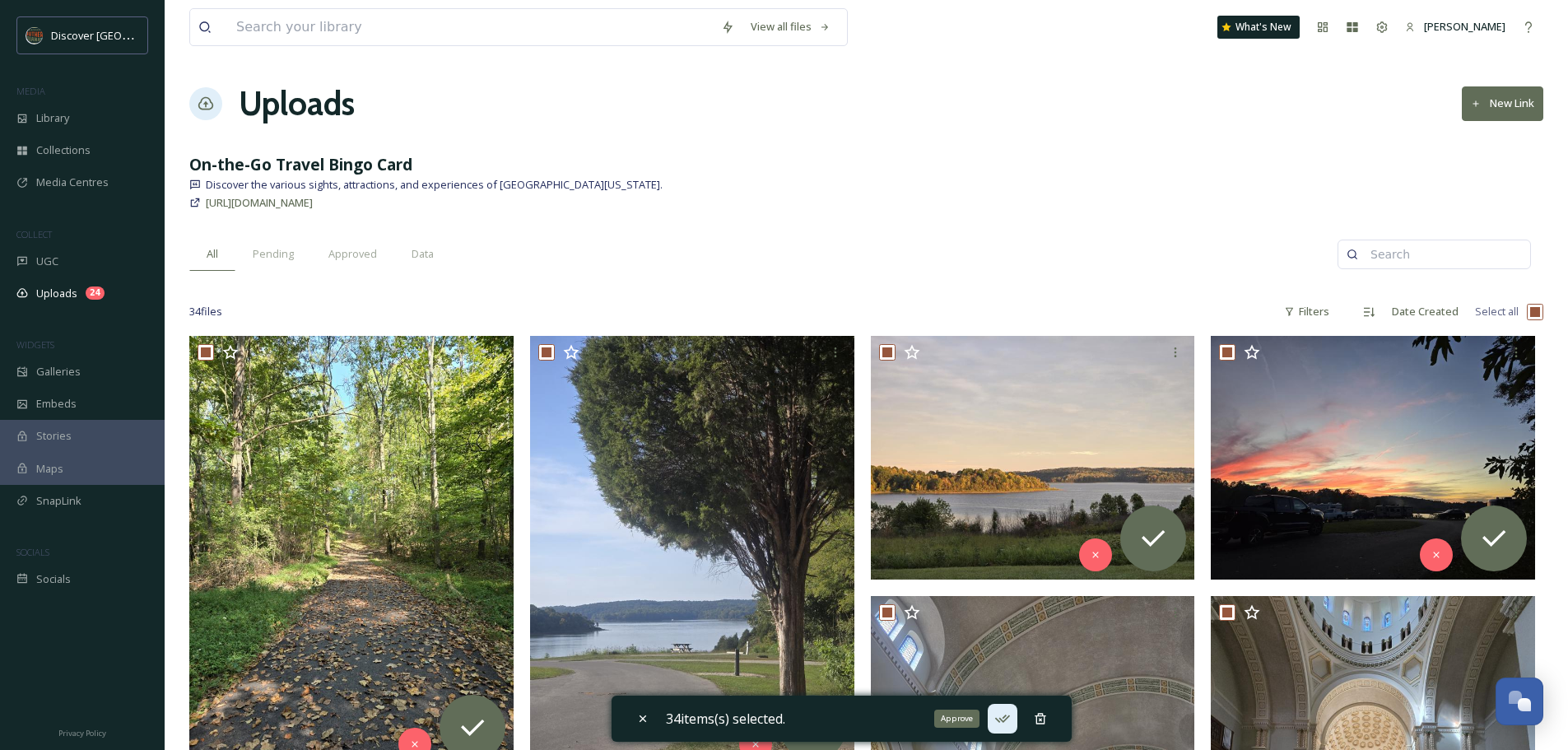
click at [1011, 719] on icon at bounding box center [1002, 719] width 16 height 16
click at [63, 367] on span "Galleries" at bounding box center [59, 372] width 45 height 16
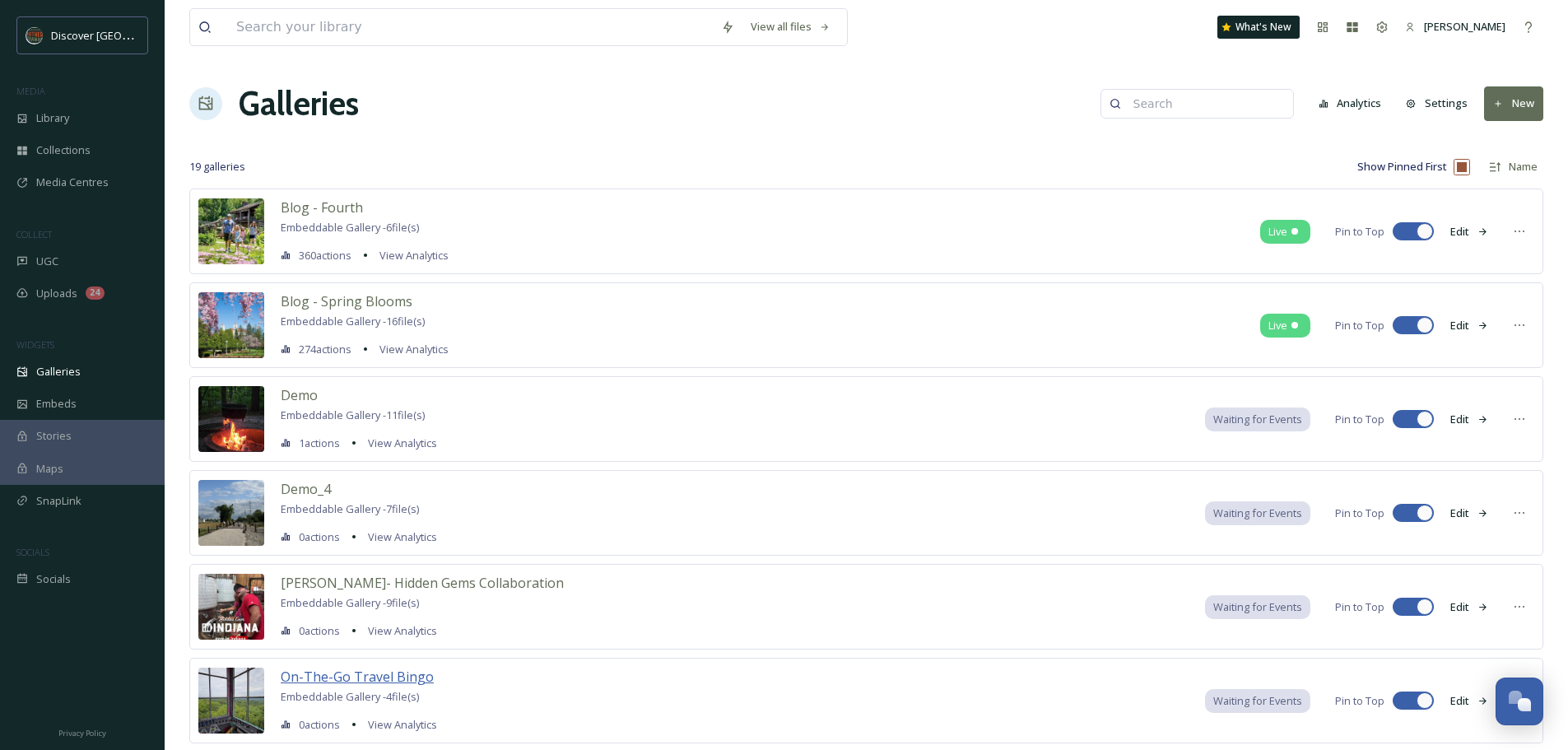
click at [381, 672] on span "On-The-Go Travel Bingo" at bounding box center [358, 677] width 153 height 18
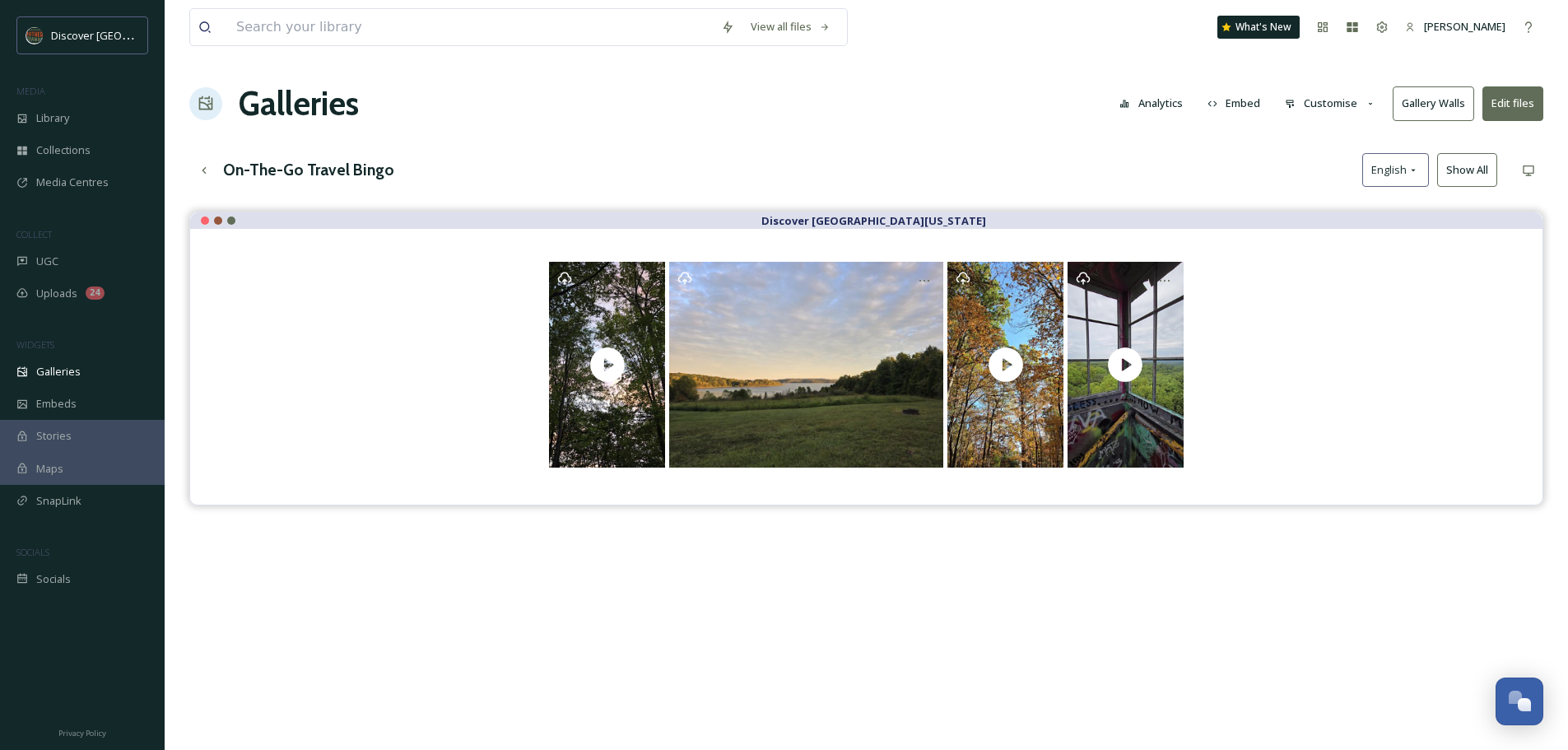
click at [1510, 101] on button "Edit files" at bounding box center [1513, 104] width 61 height 34
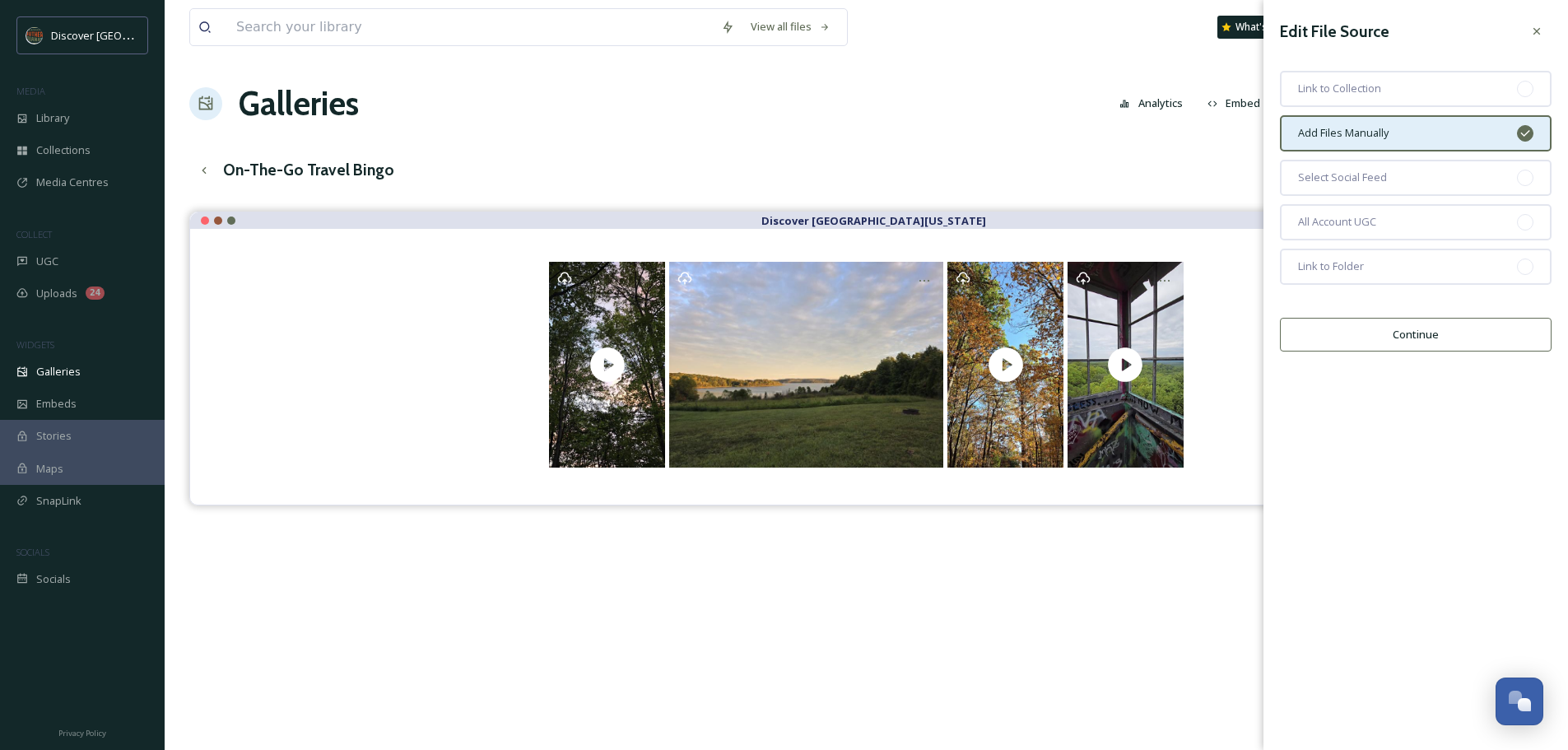
click at [1461, 333] on button "Continue" at bounding box center [1415, 335] width 271 height 34
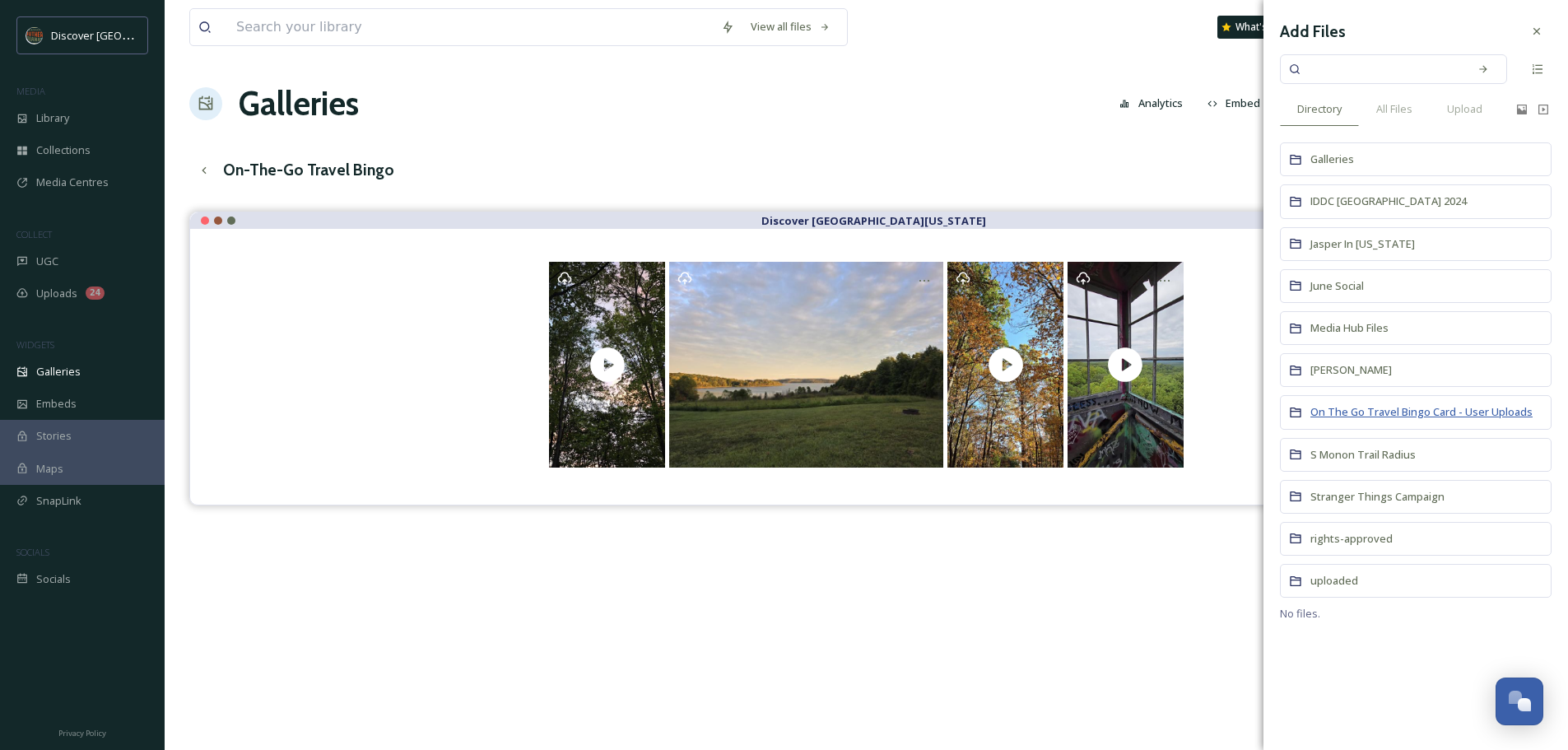
click at [1395, 408] on span "On The Go Travel Bingo Card - User Uploads" at bounding box center [1422, 412] width 222 height 15
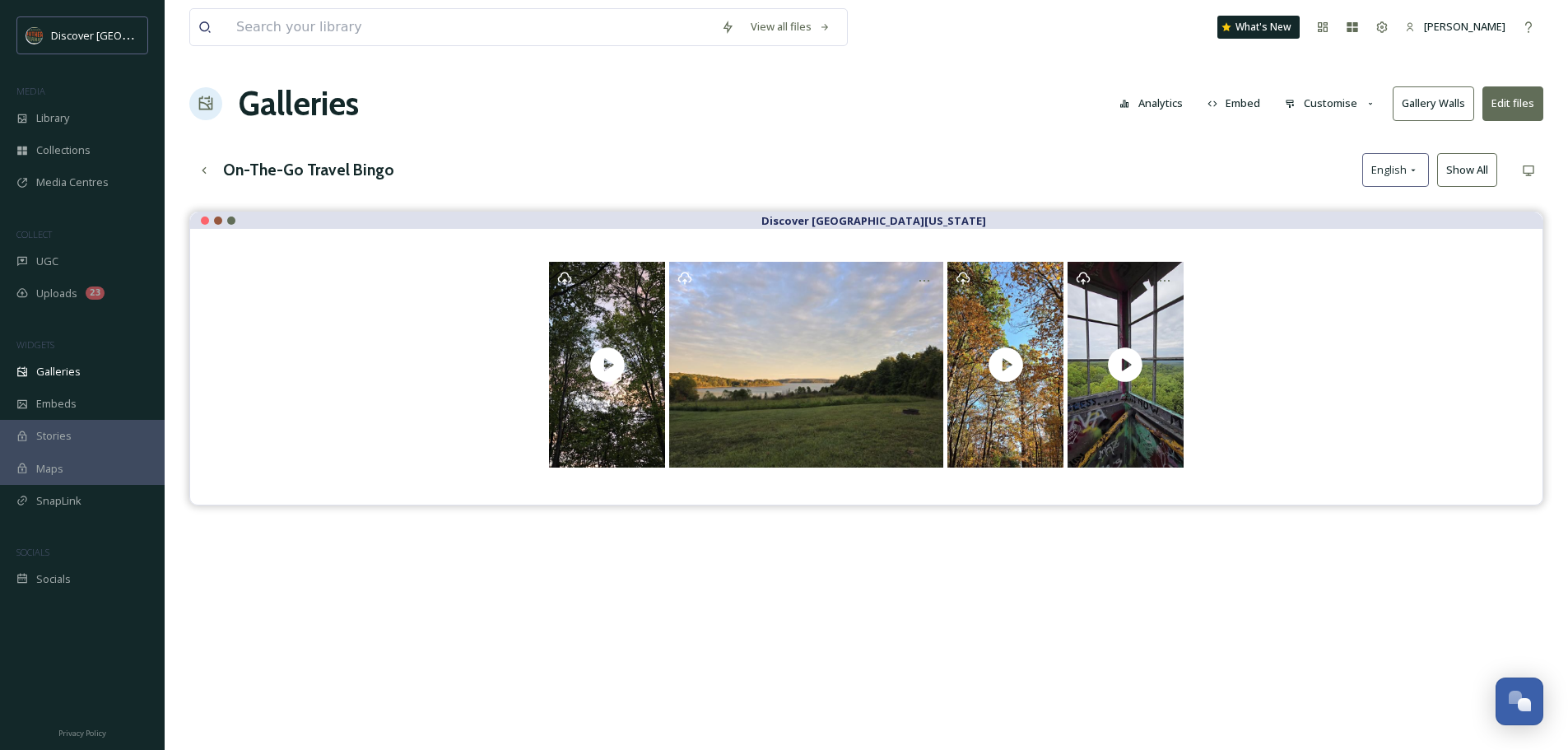
click at [1503, 103] on button "Edit files" at bounding box center [1513, 104] width 61 height 34
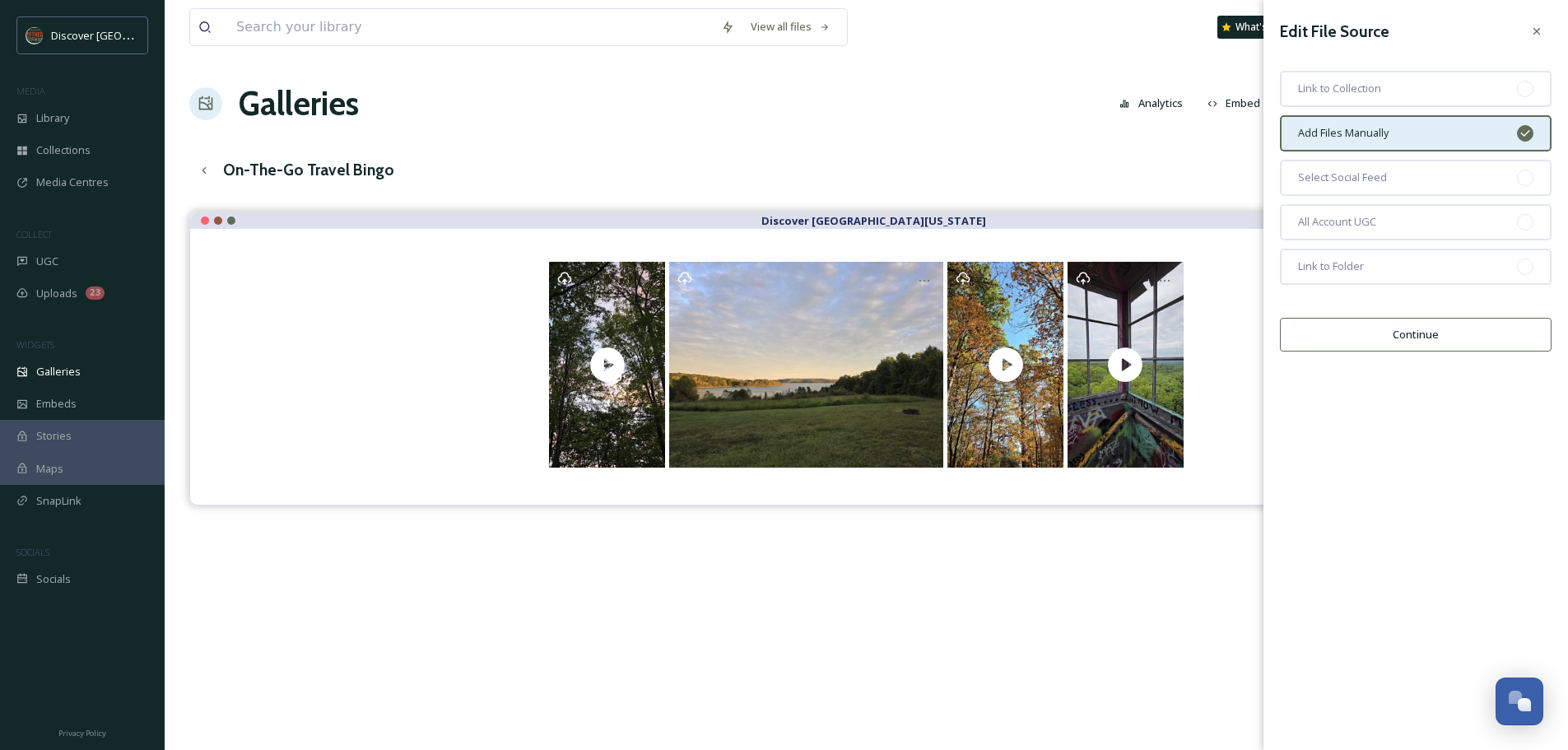
click at [1459, 330] on button "Continue" at bounding box center [1415, 335] width 271 height 34
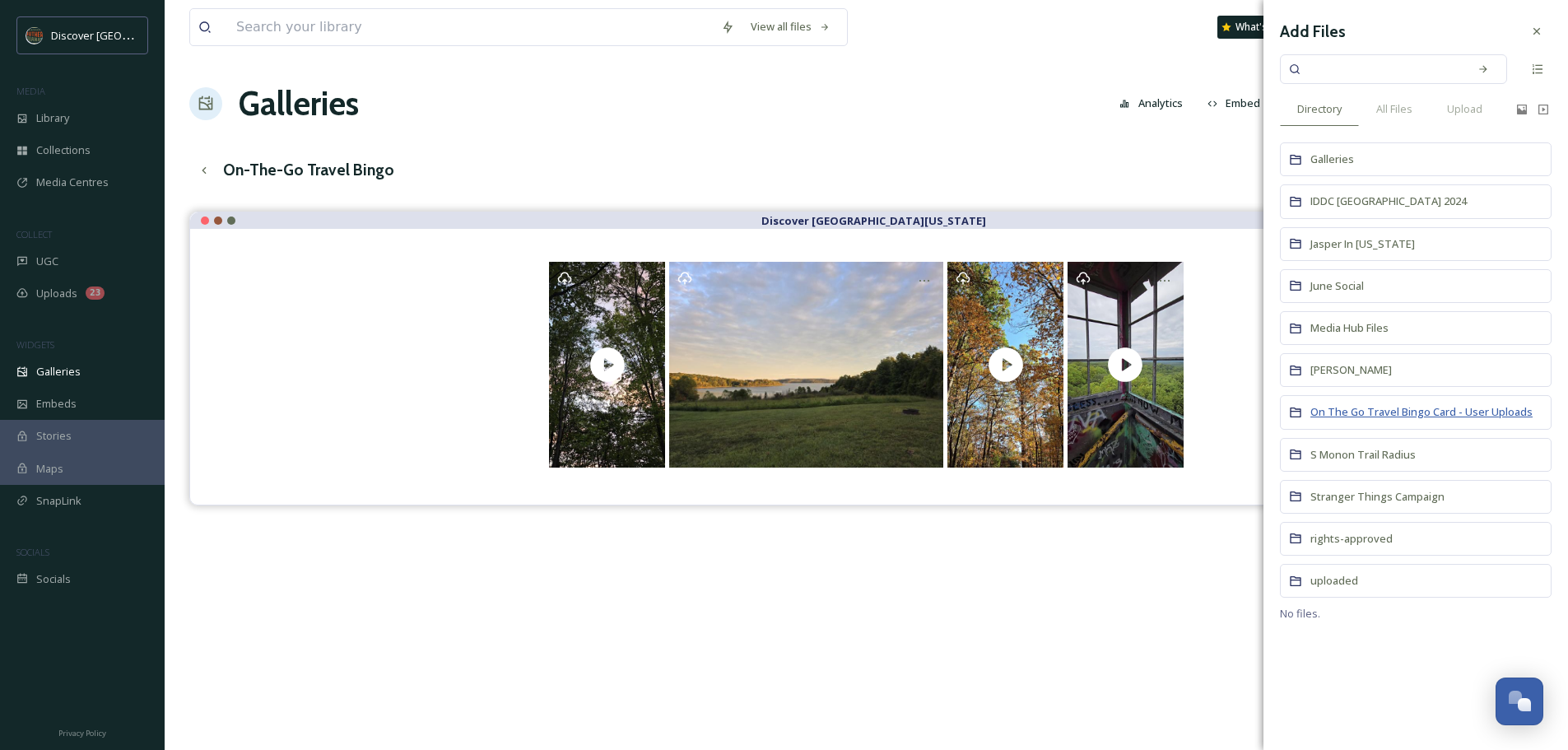
click at [1415, 417] on span "On The Go Travel Bingo Card - User Uploads" at bounding box center [1422, 412] width 222 height 15
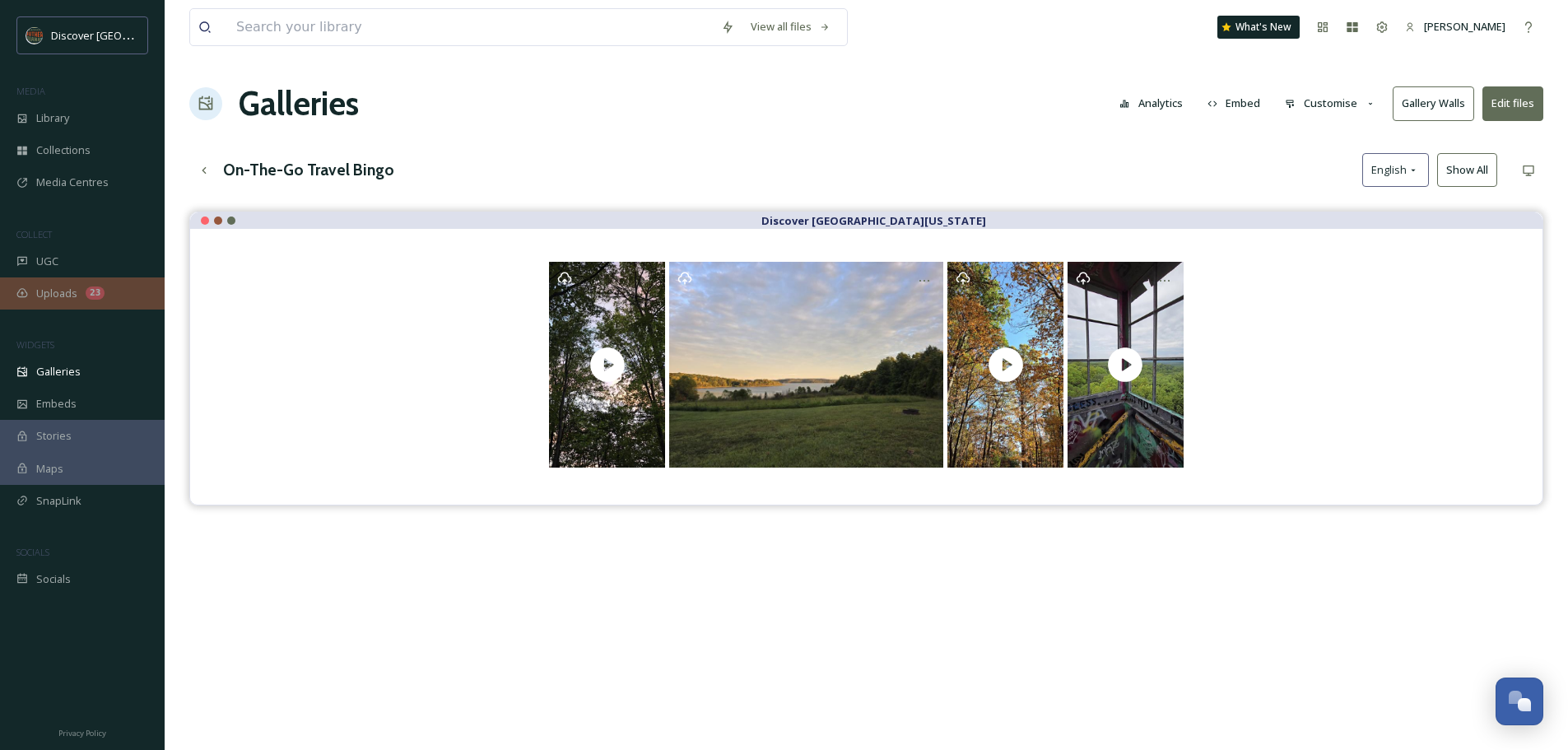
click at [69, 282] on div "Uploads 23" at bounding box center [82, 294] width 164 height 32
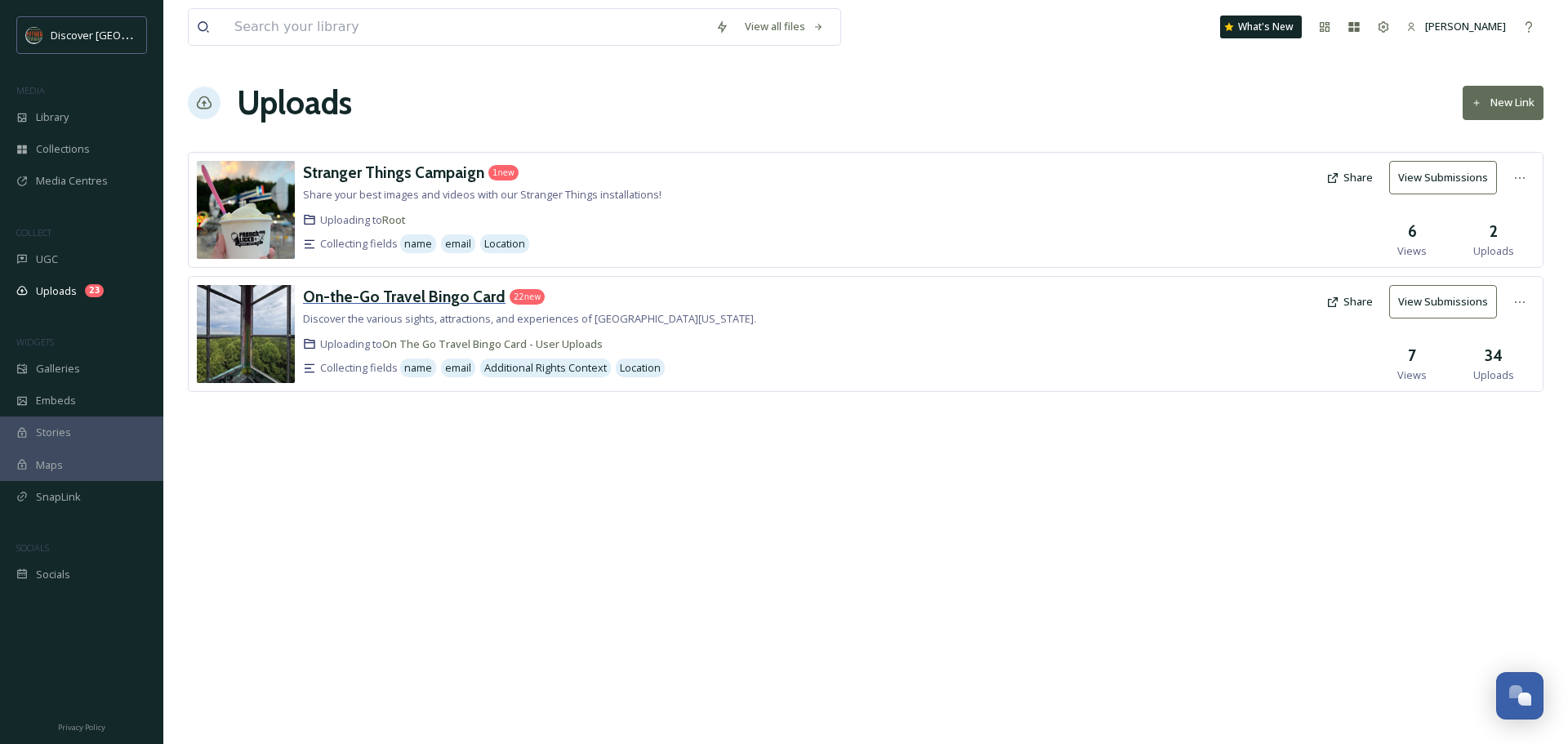
click at [456, 292] on h3 "On-the-Go Travel Bingo Card" at bounding box center [404, 297] width 203 height 19
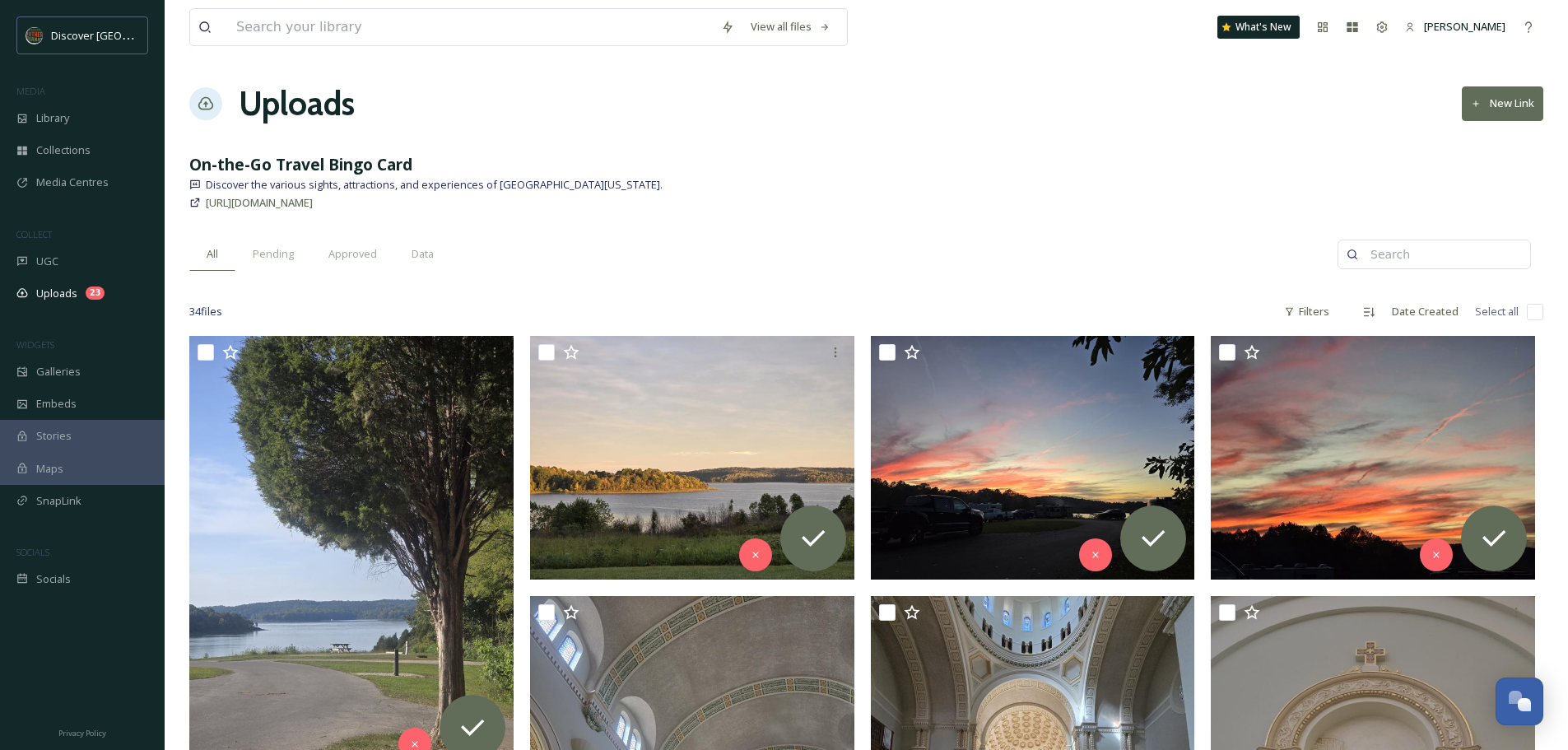
scroll to position [108, 0]
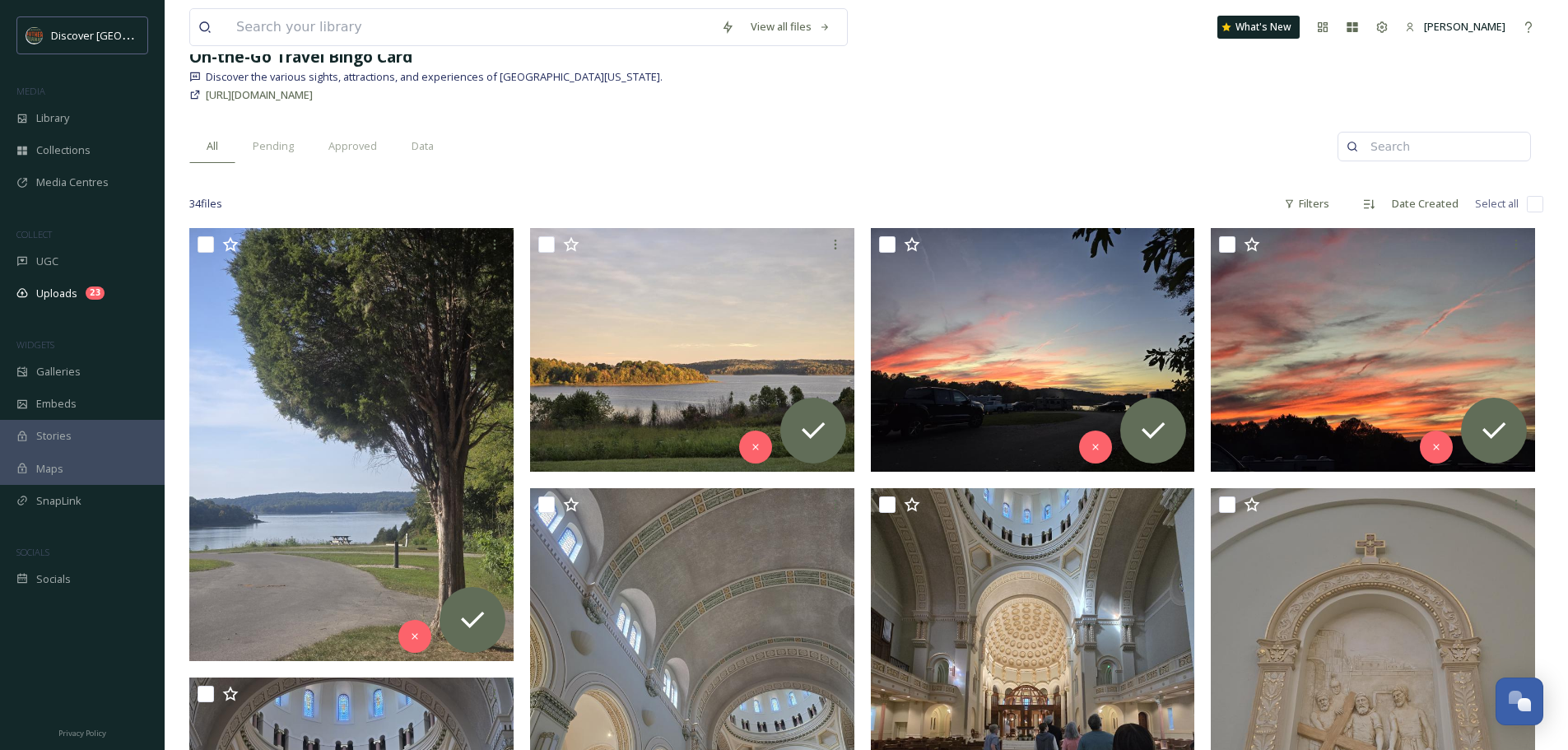
click at [1538, 208] on input "checkbox" at bounding box center [1535, 204] width 16 height 16
checkbox input "true"
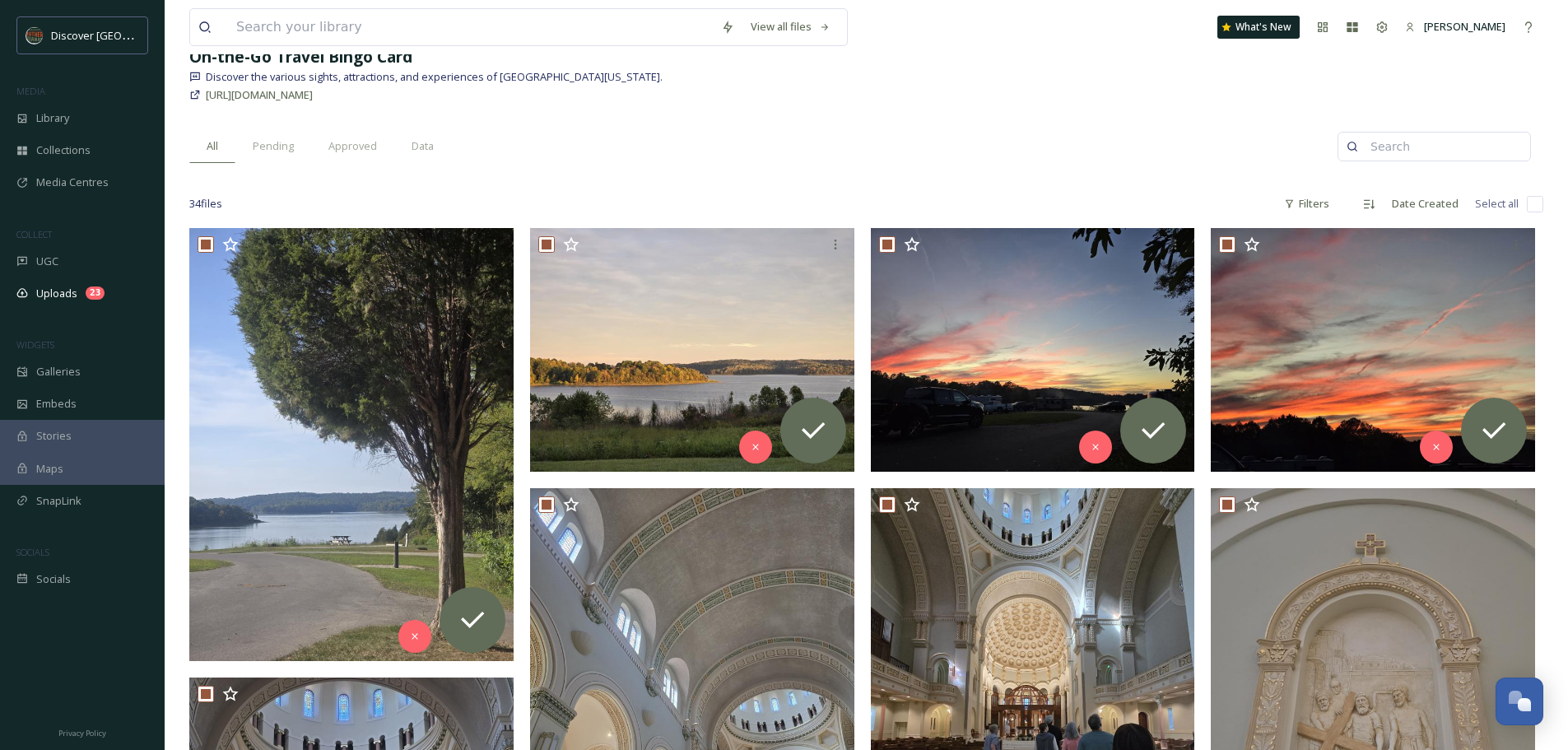
checkbox input "true"
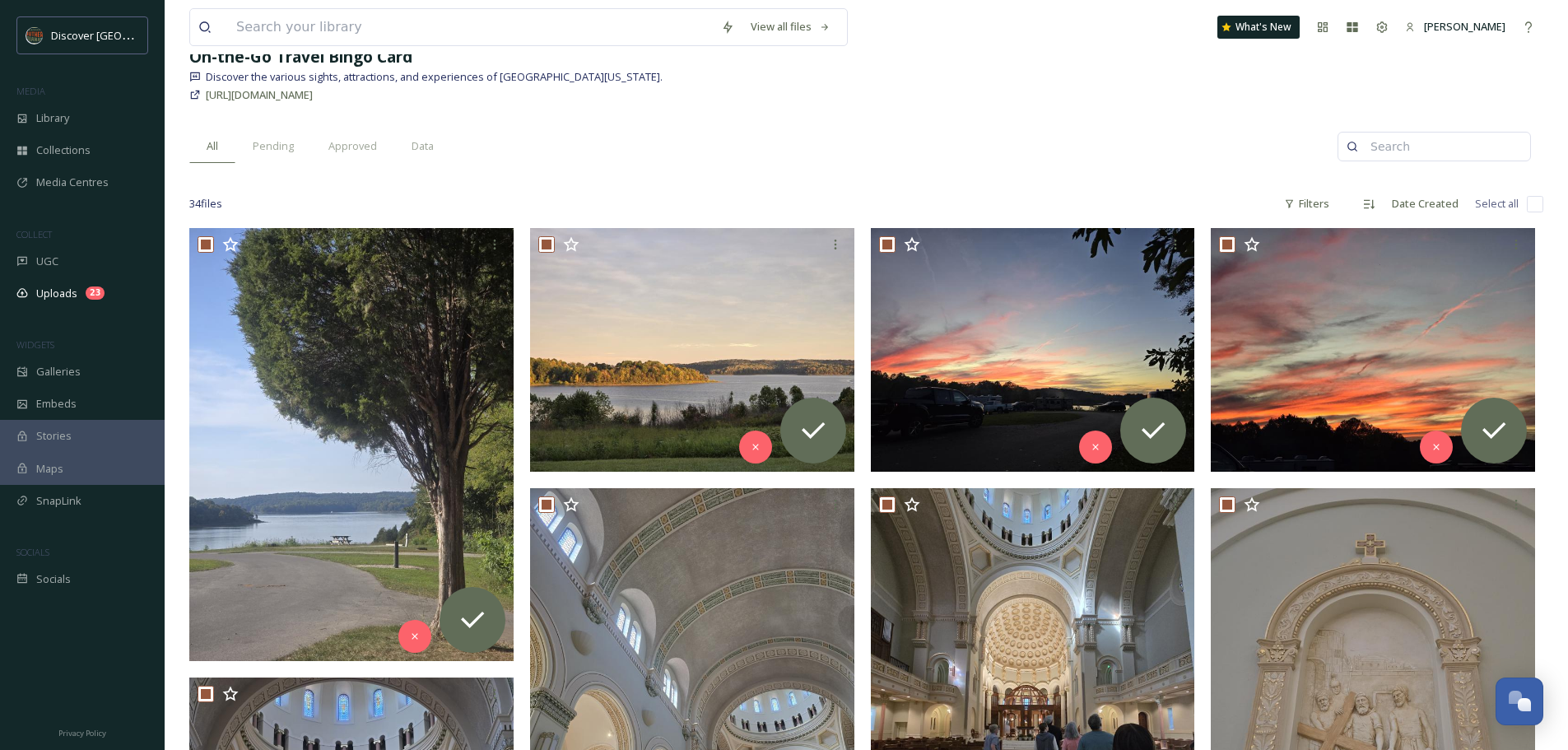
checkbox input "true"
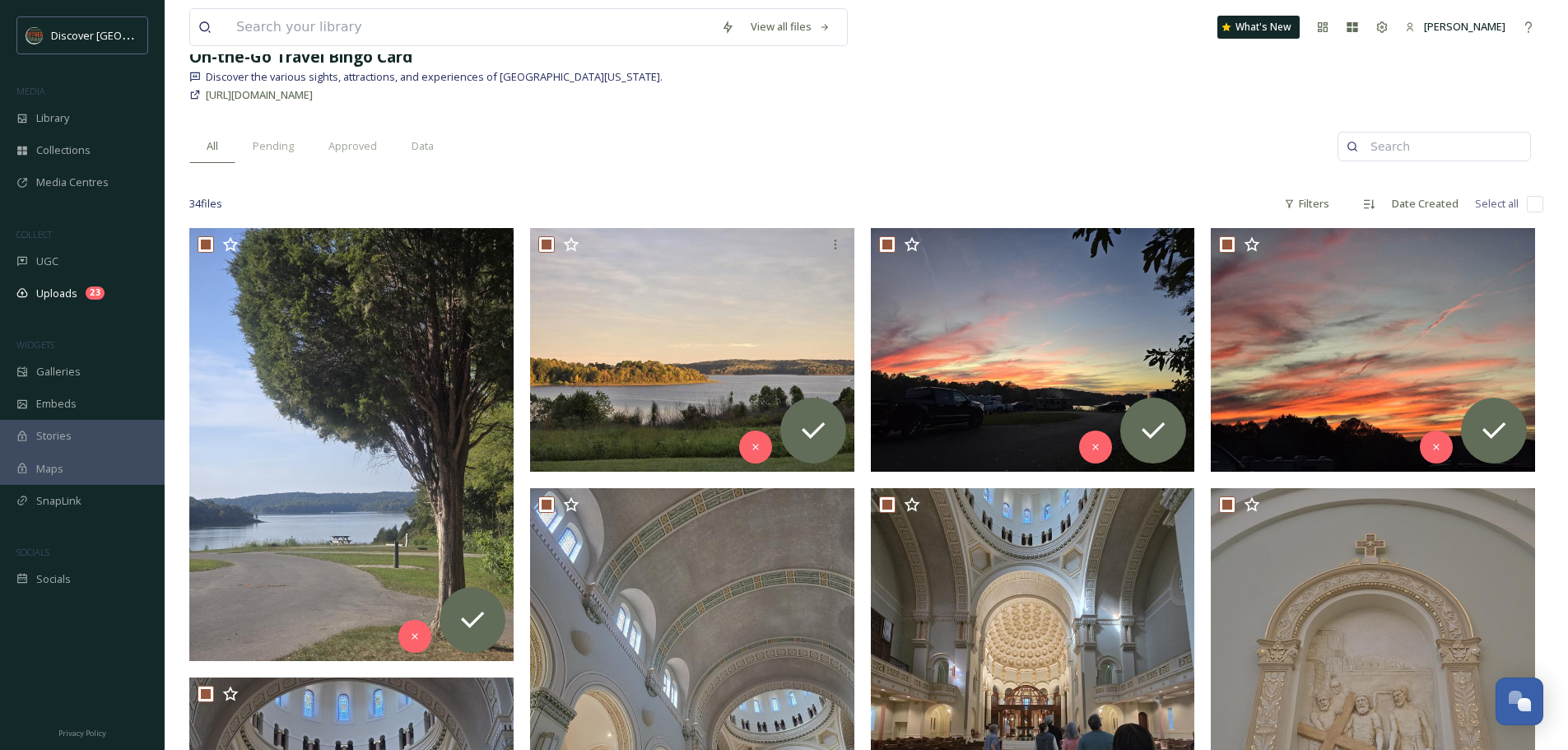
checkbox input "true"
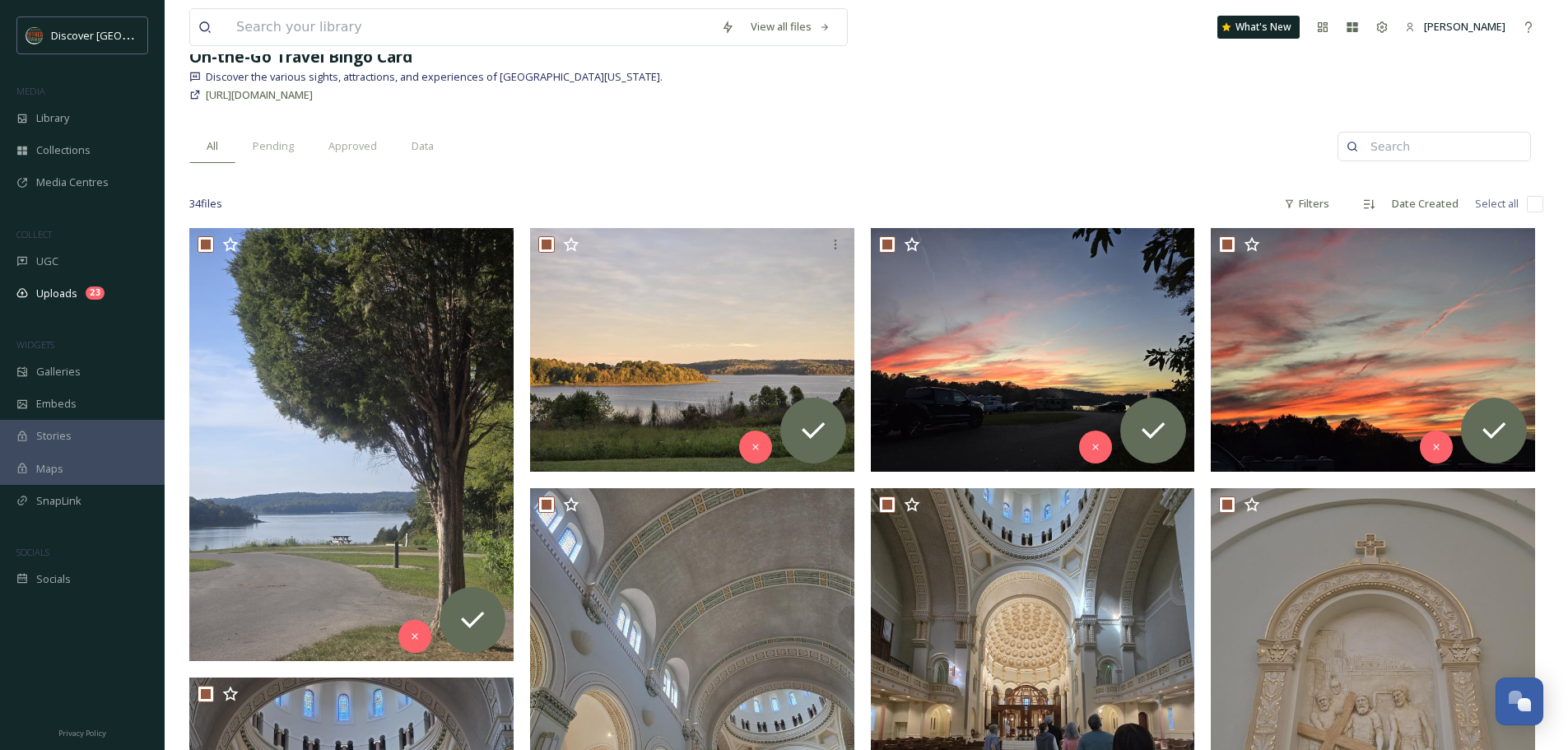
checkbox input "true"
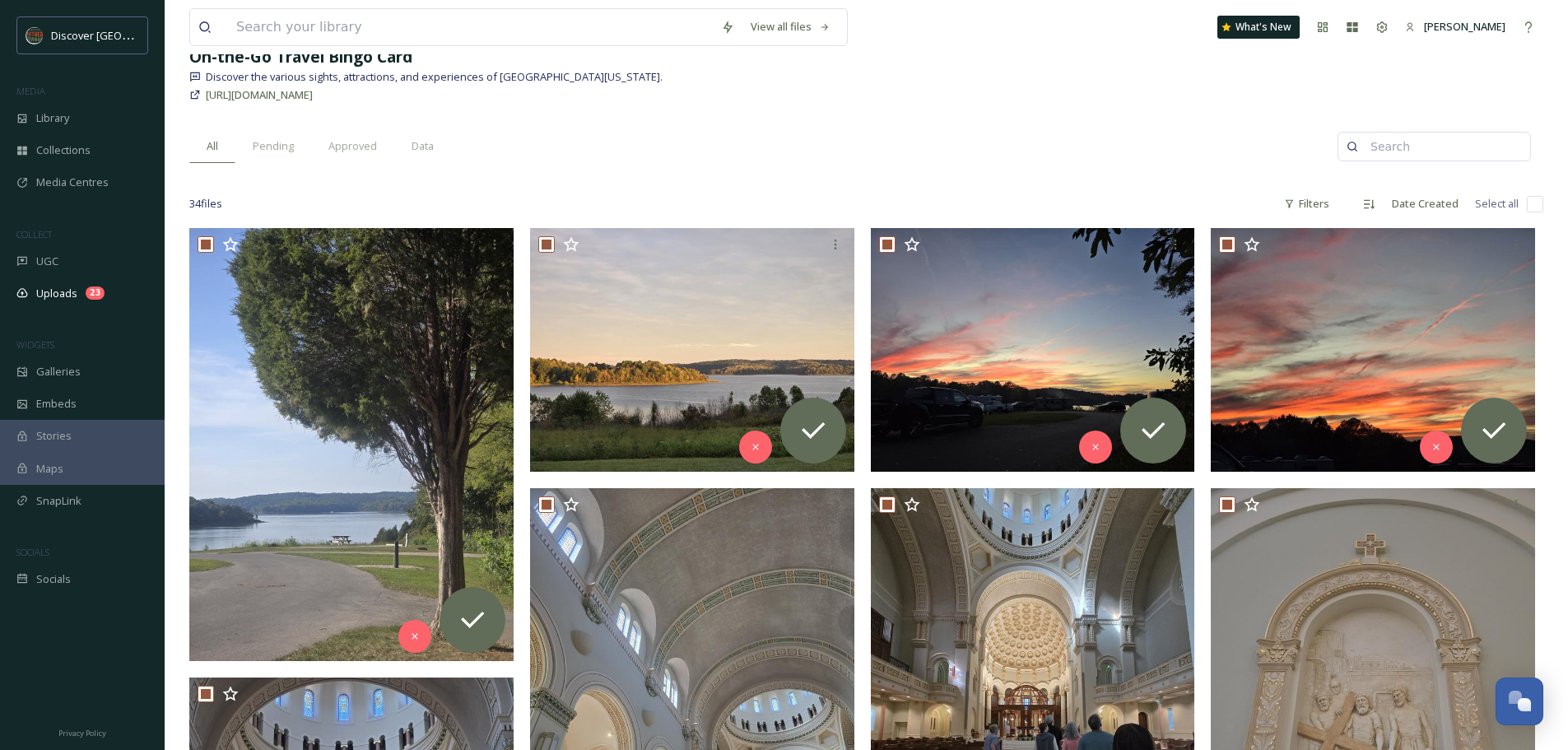
checkbox input "true"
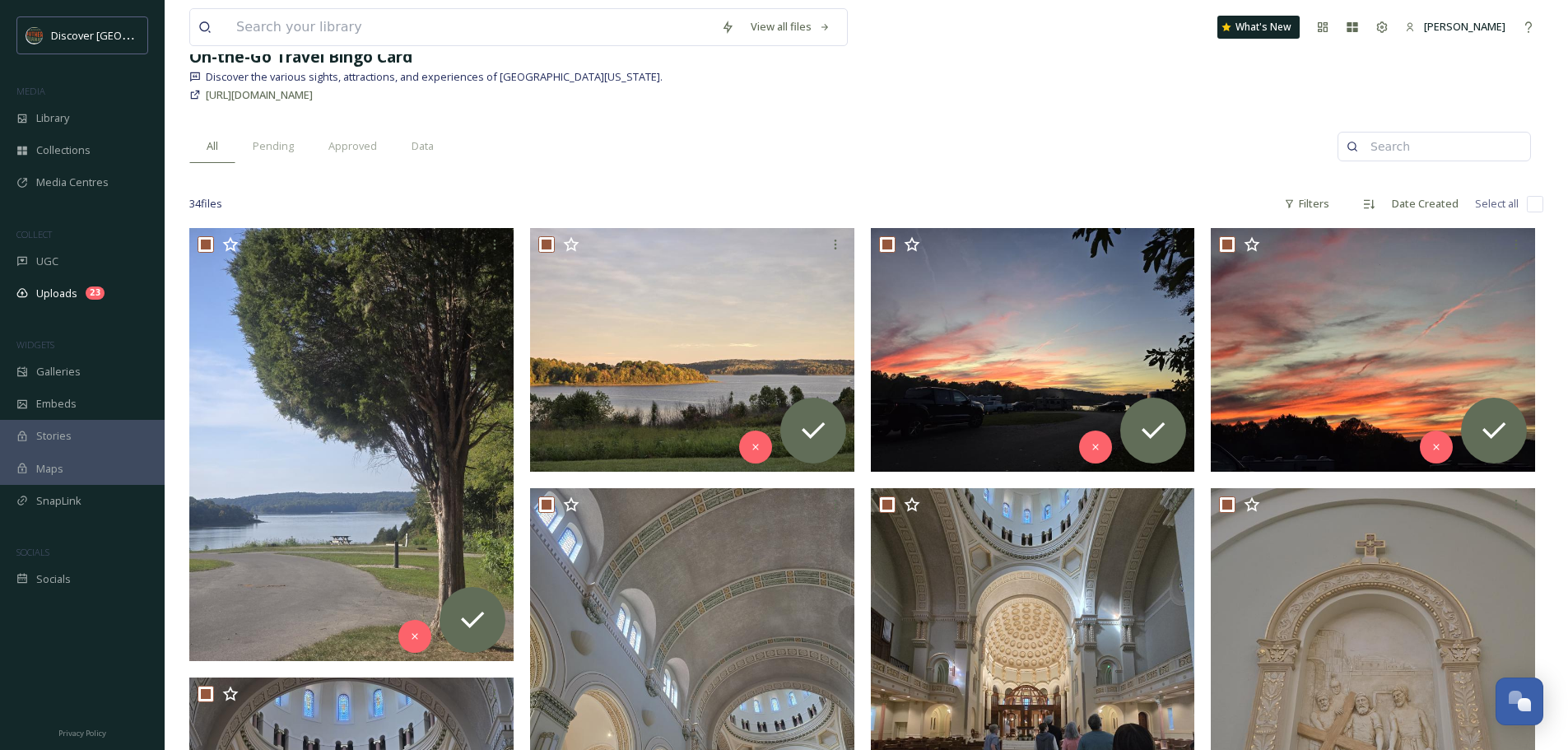
checkbox input "true"
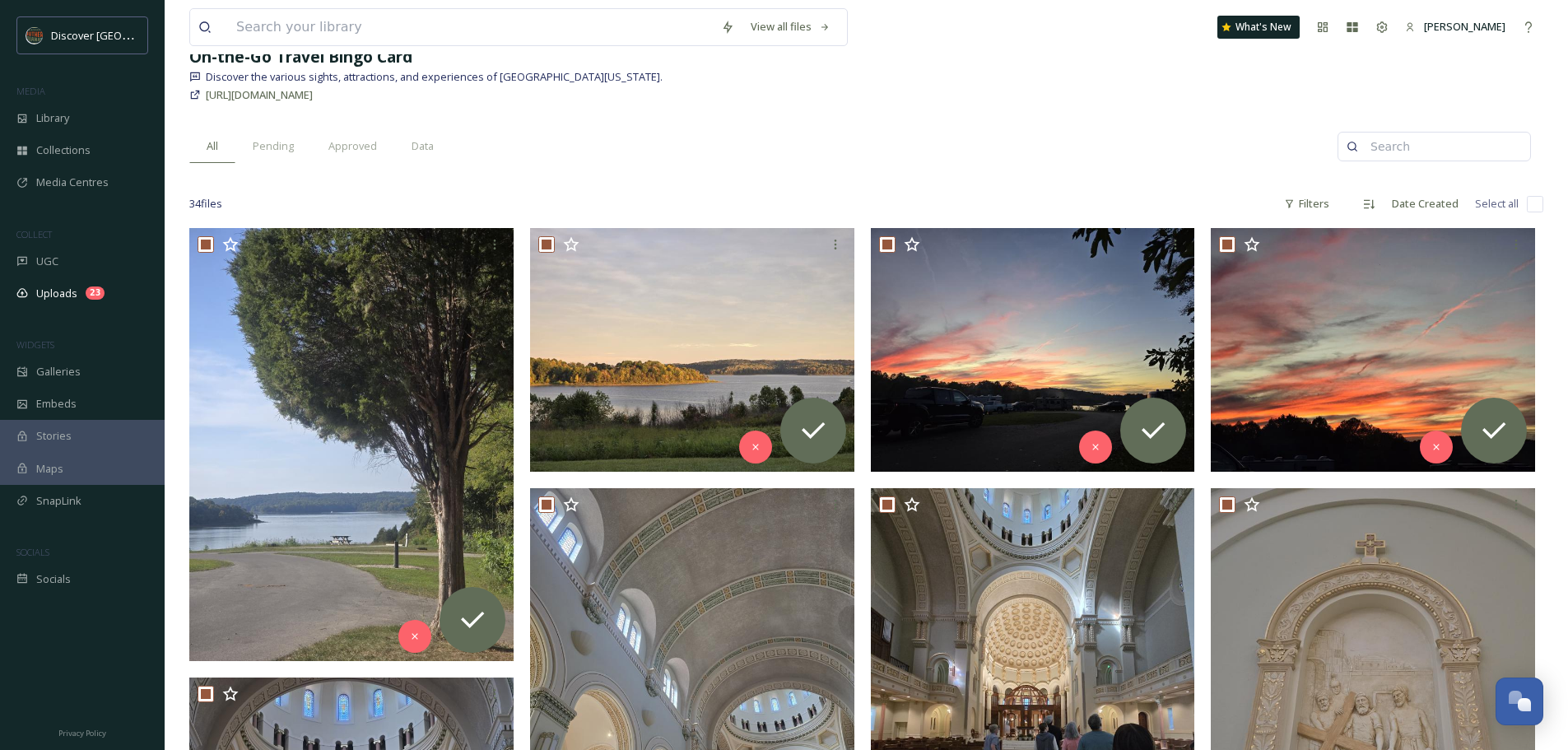
checkbox input "true"
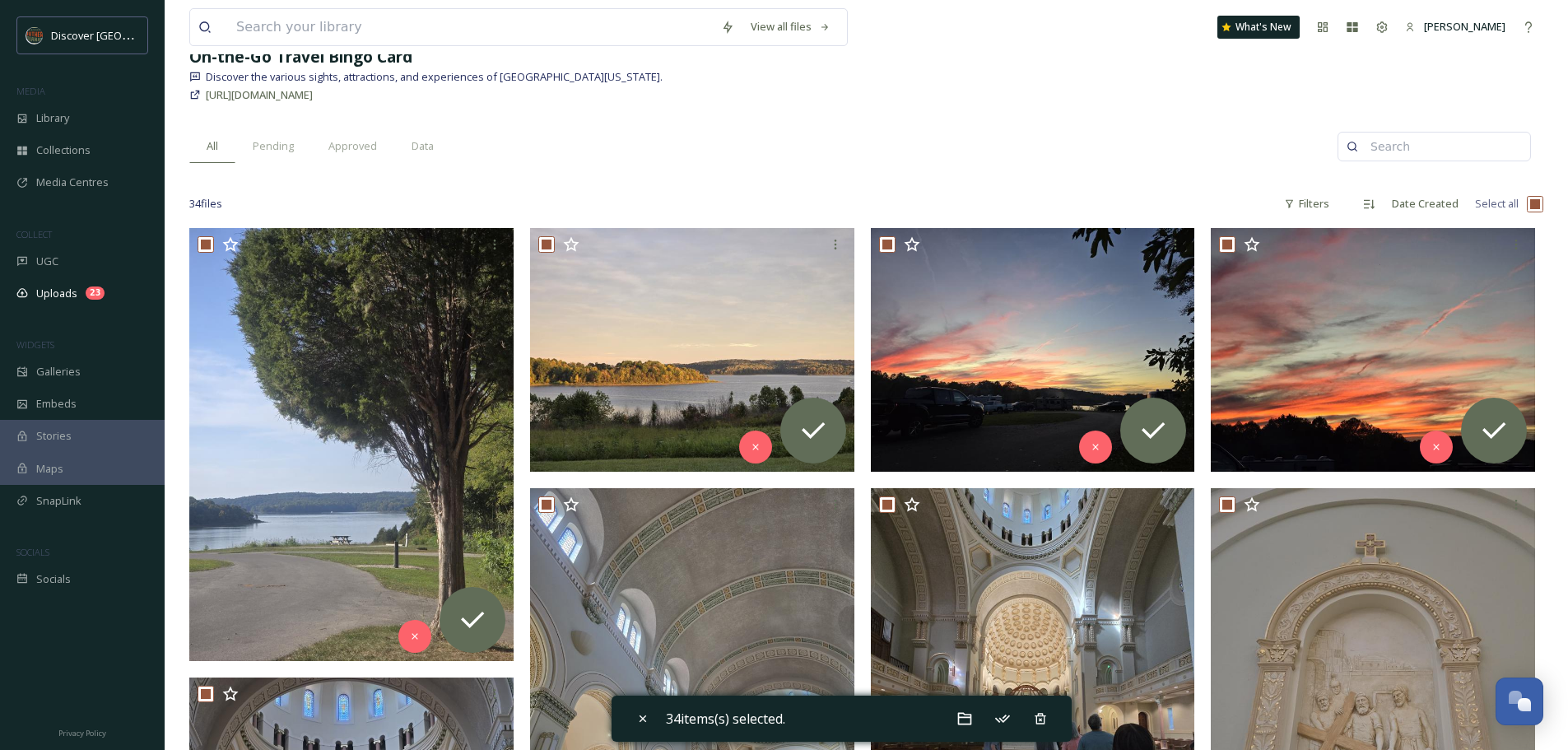
click at [1538, 208] on input "checkbox" at bounding box center [1535, 204] width 16 height 16
checkbox input "false"
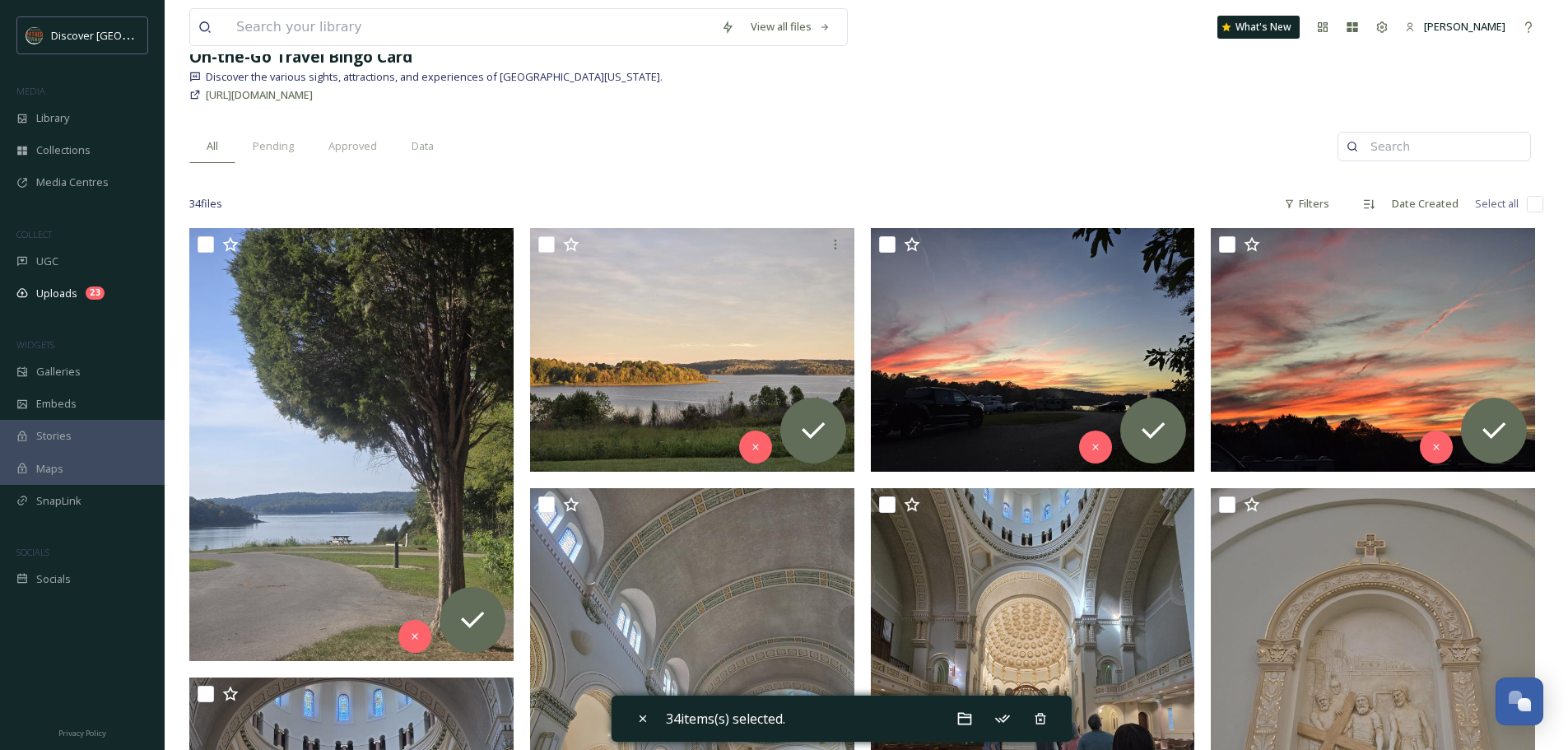
checkbox input "false"
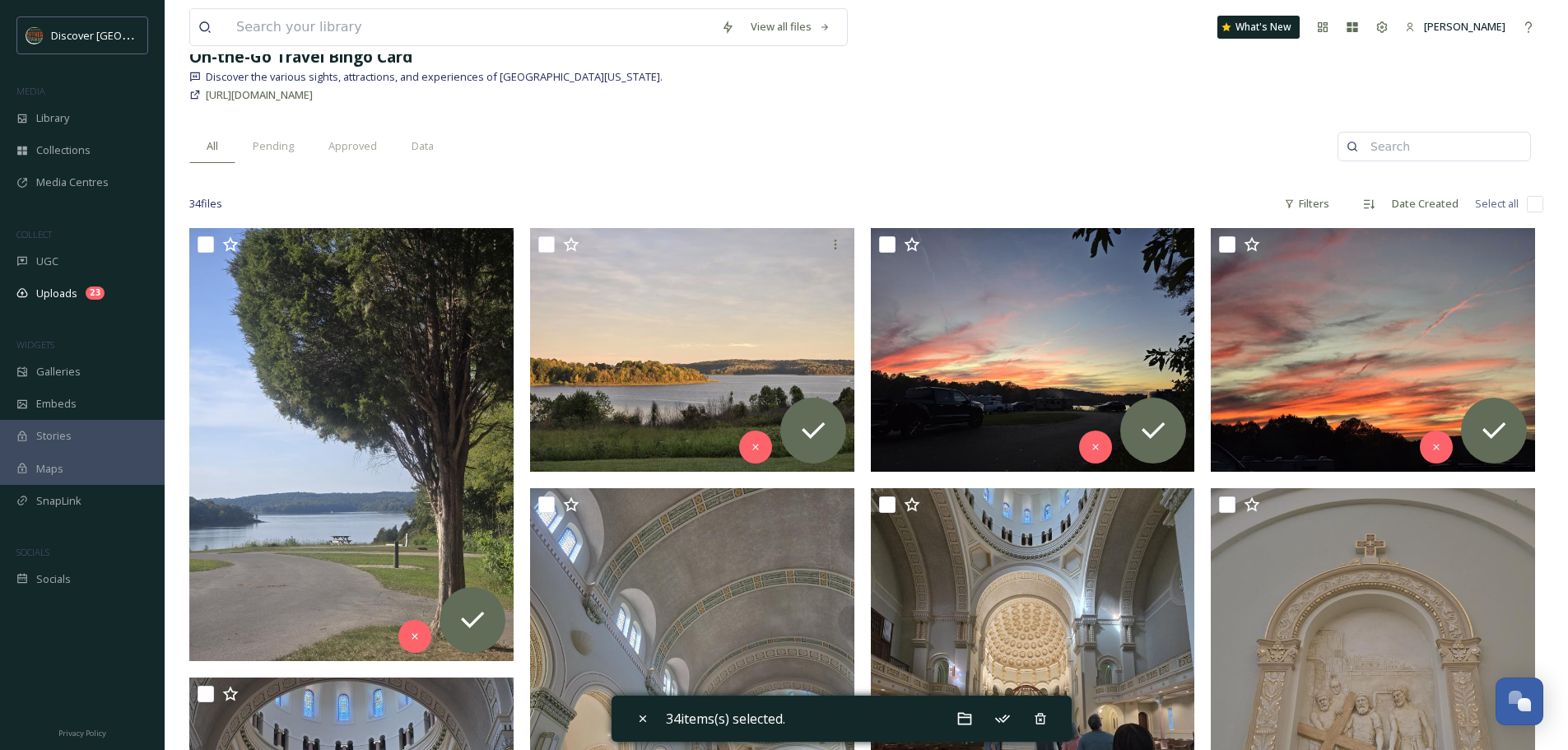
checkbox input "false"
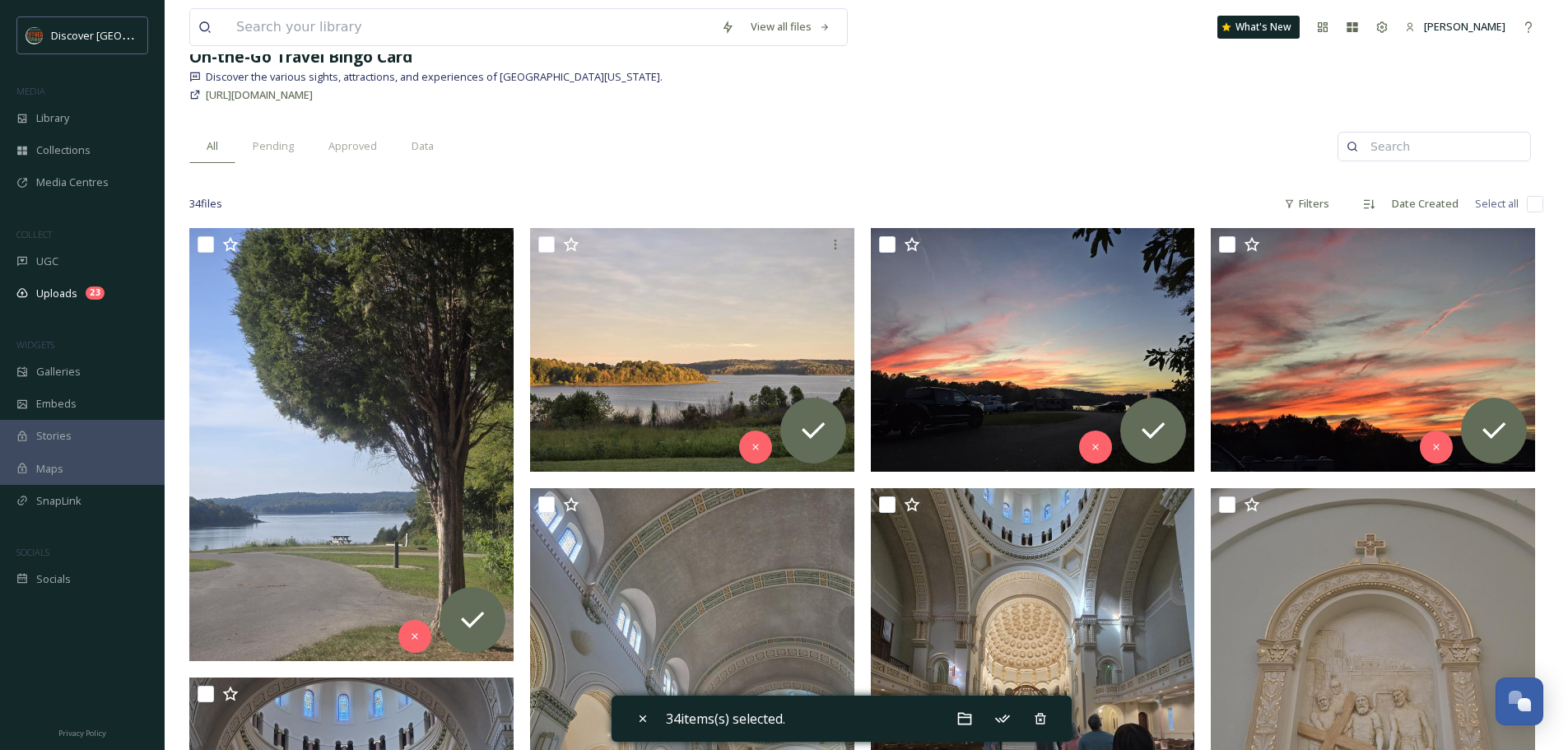
checkbox input "false"
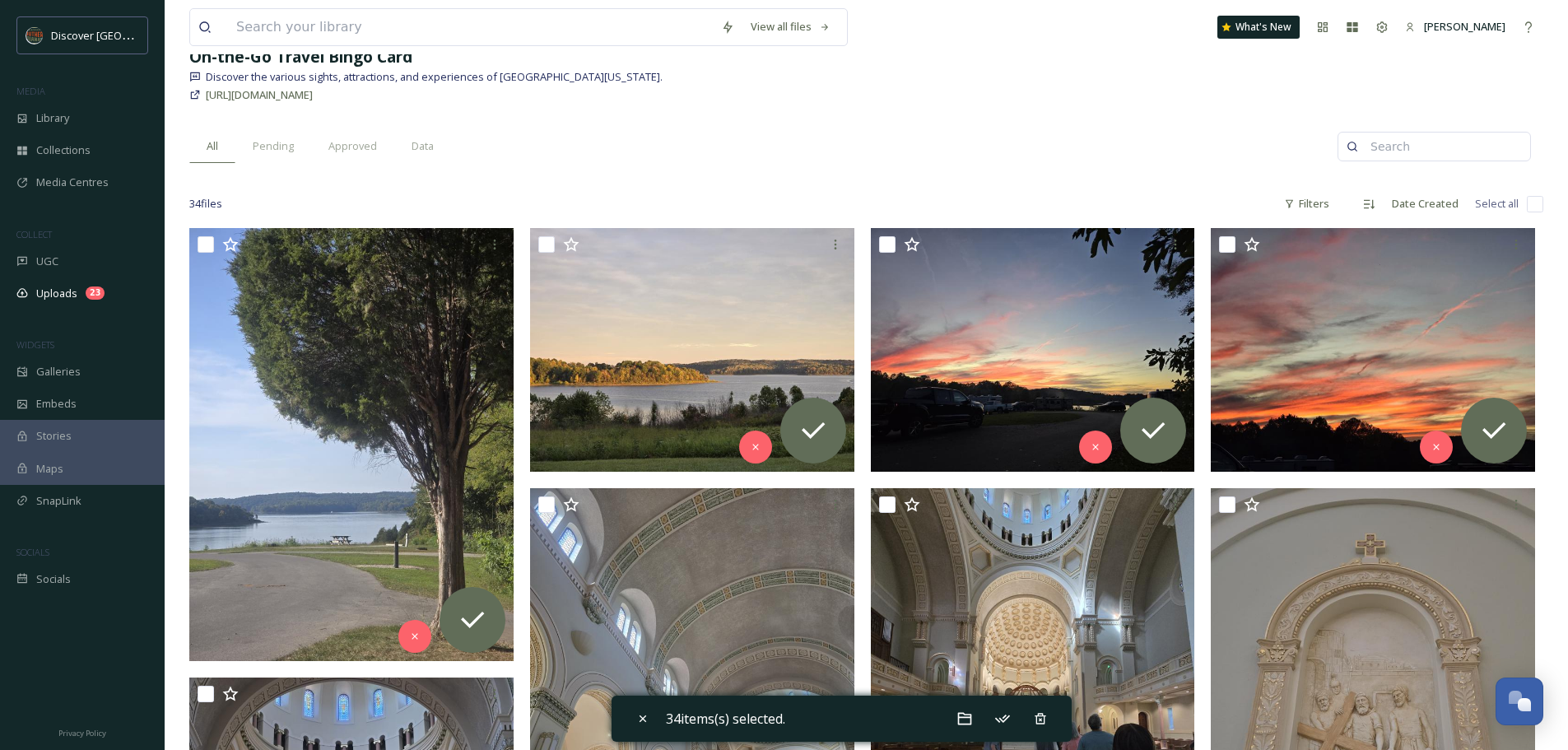
checkbox input "false"
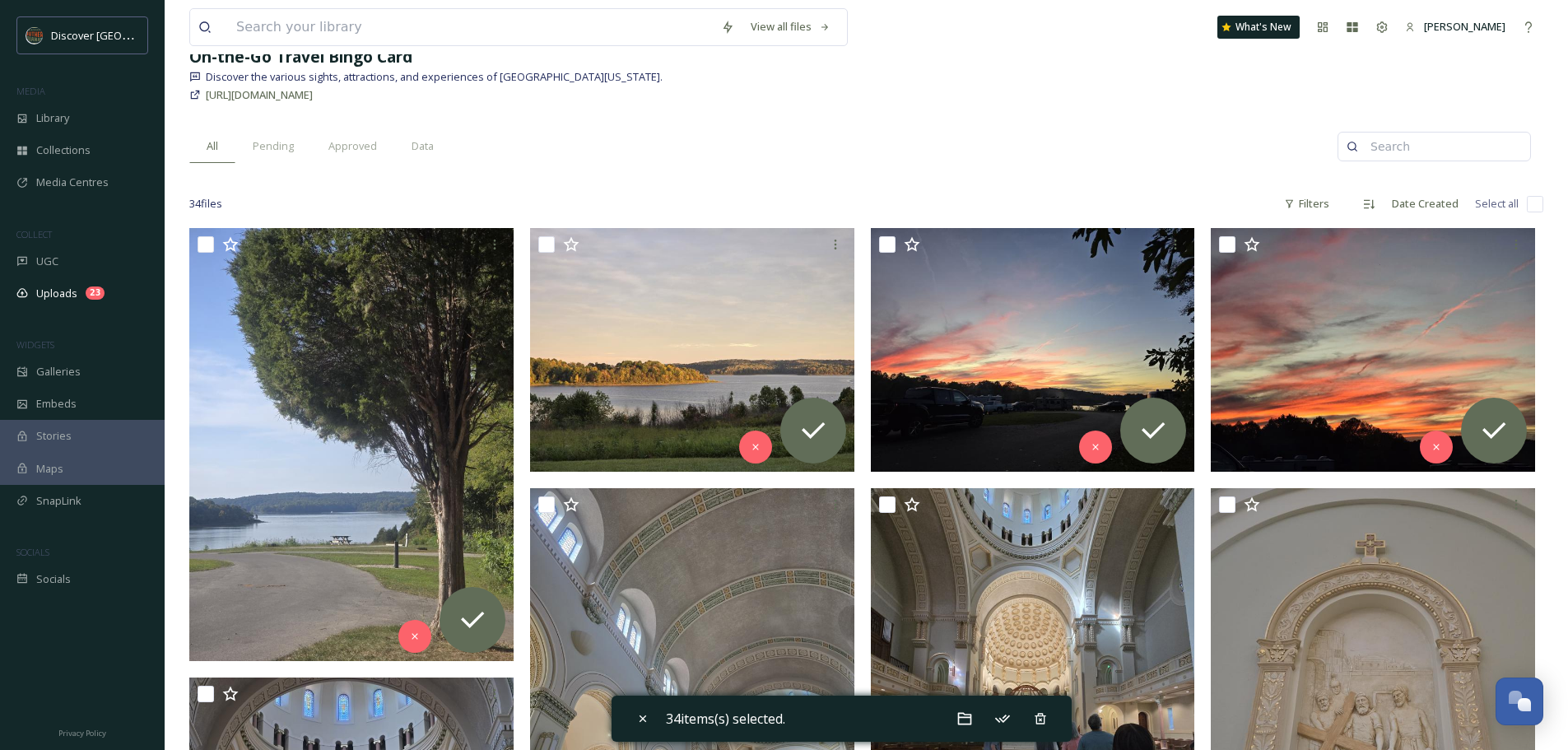
checkbox input "false"
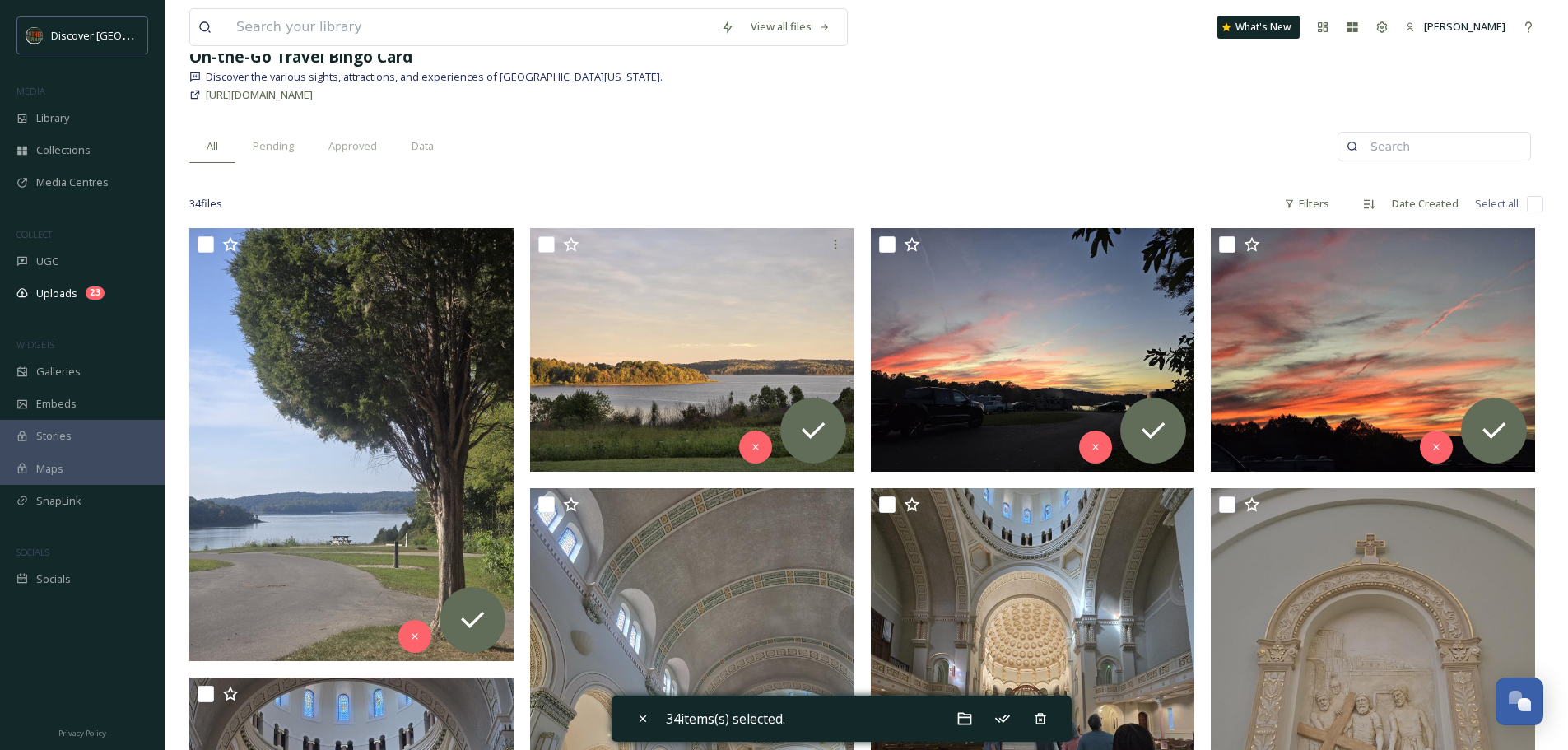
checkbox input "false"
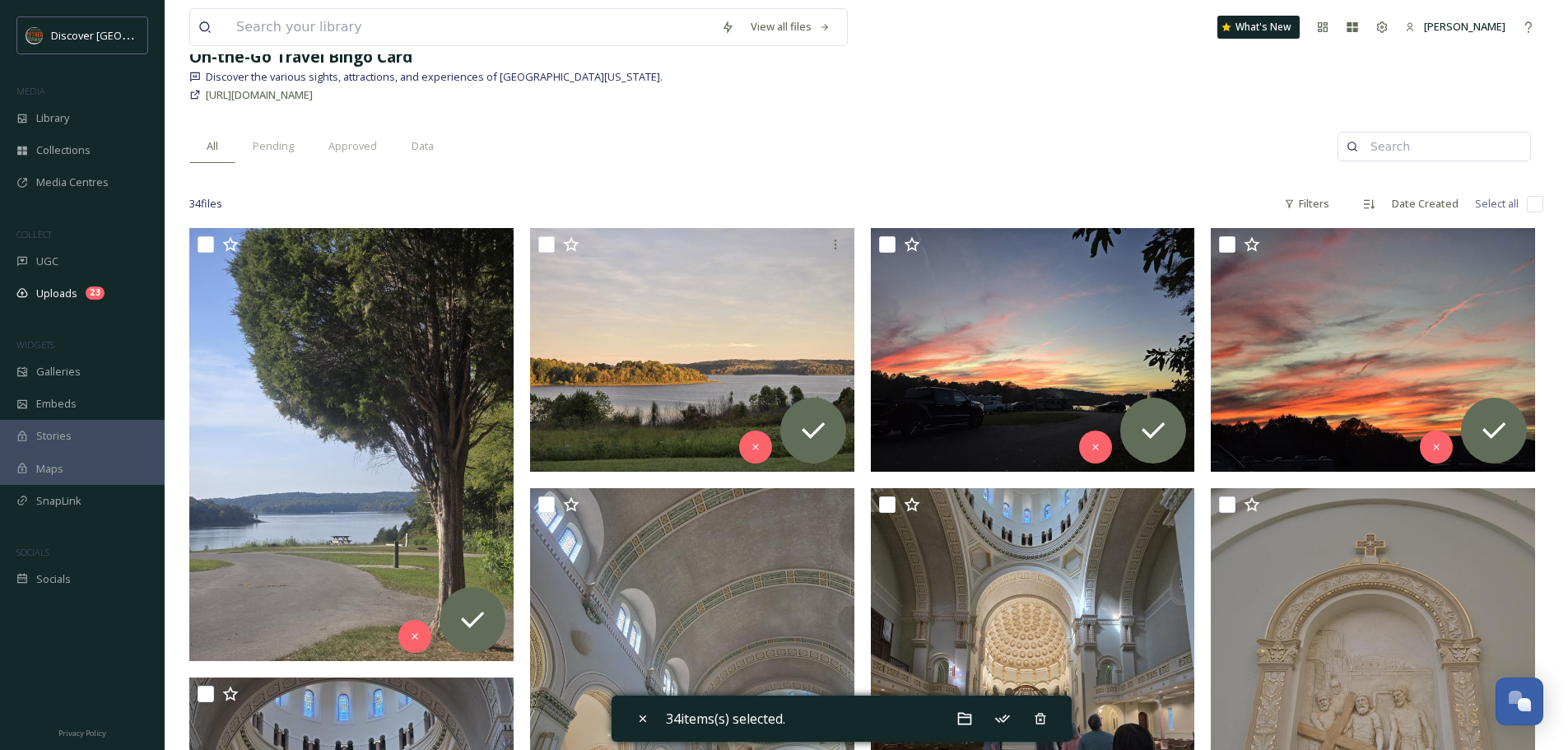
checkbox input "false"
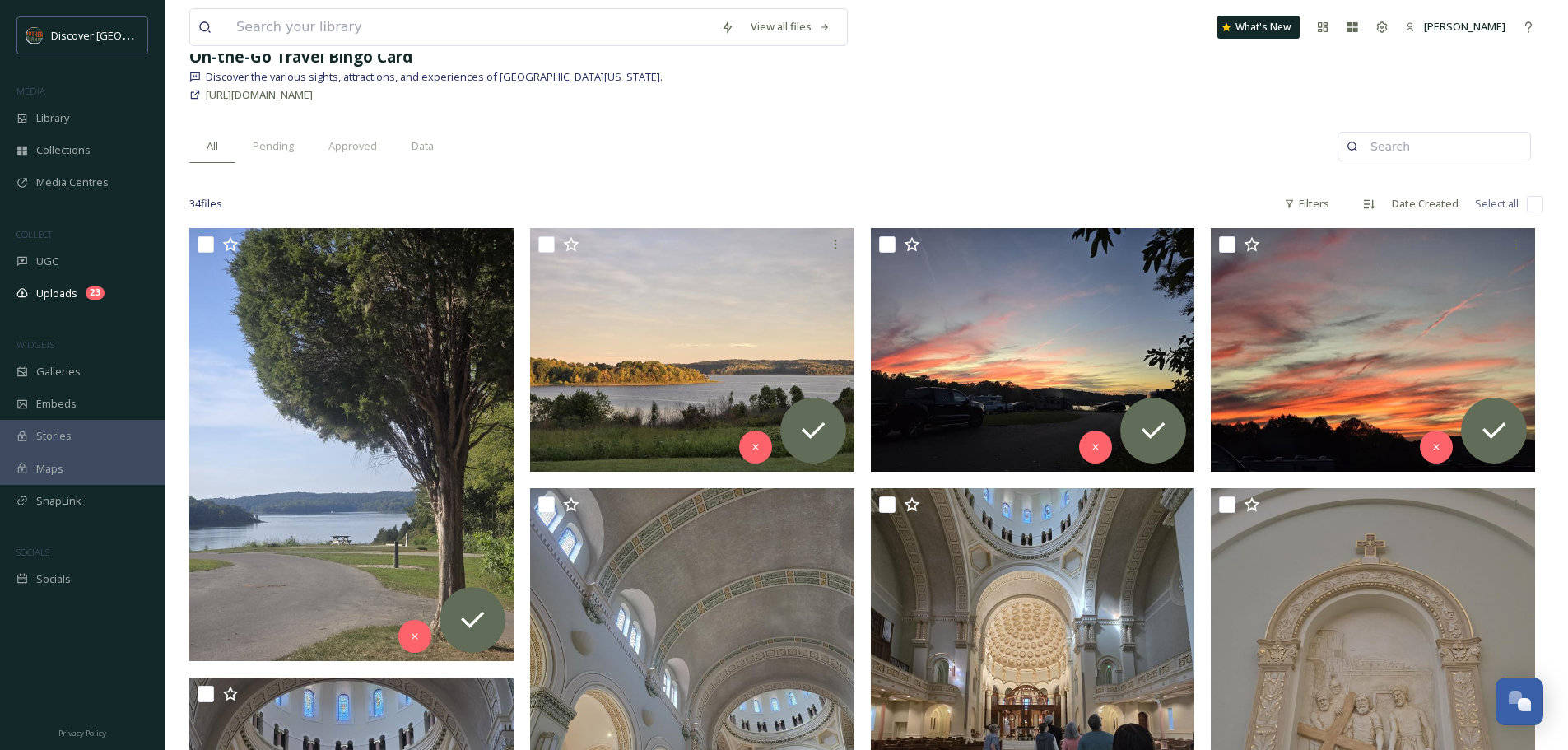
click at [1538, 208] on input "checkbox" at bounding box center [1535, 204] width 16 height 16
checkbox input "true"
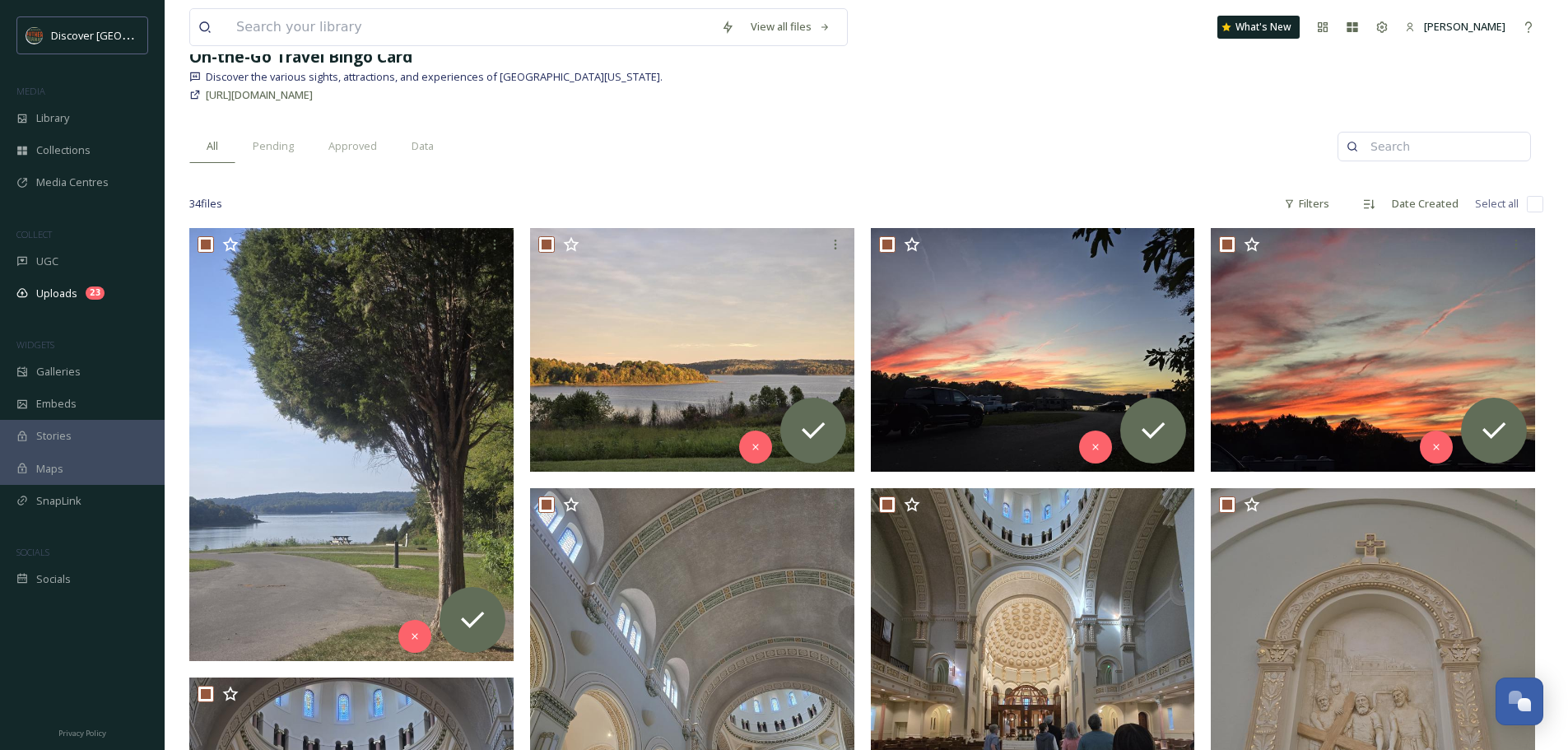
checkbox input "true"
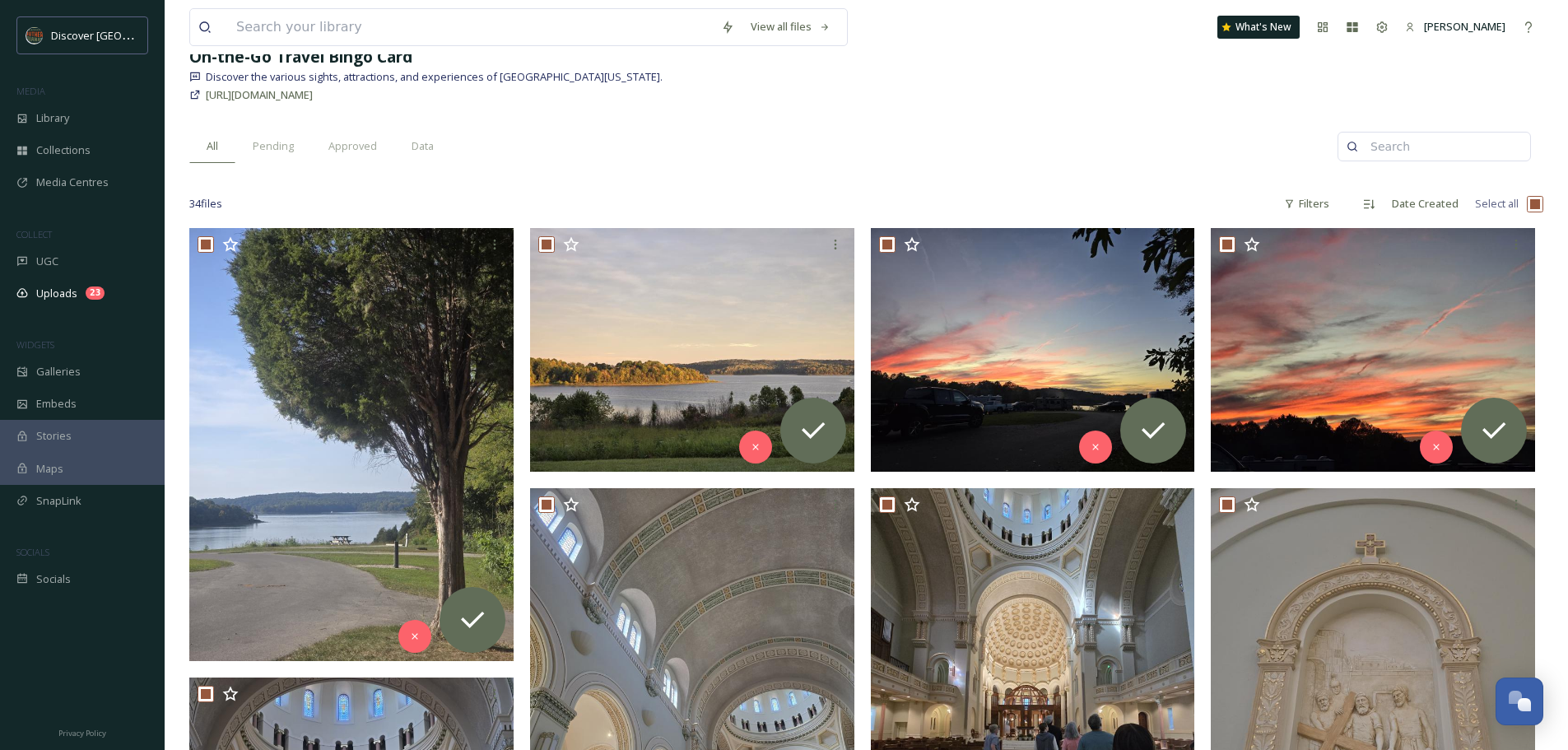
checkbox input "true"
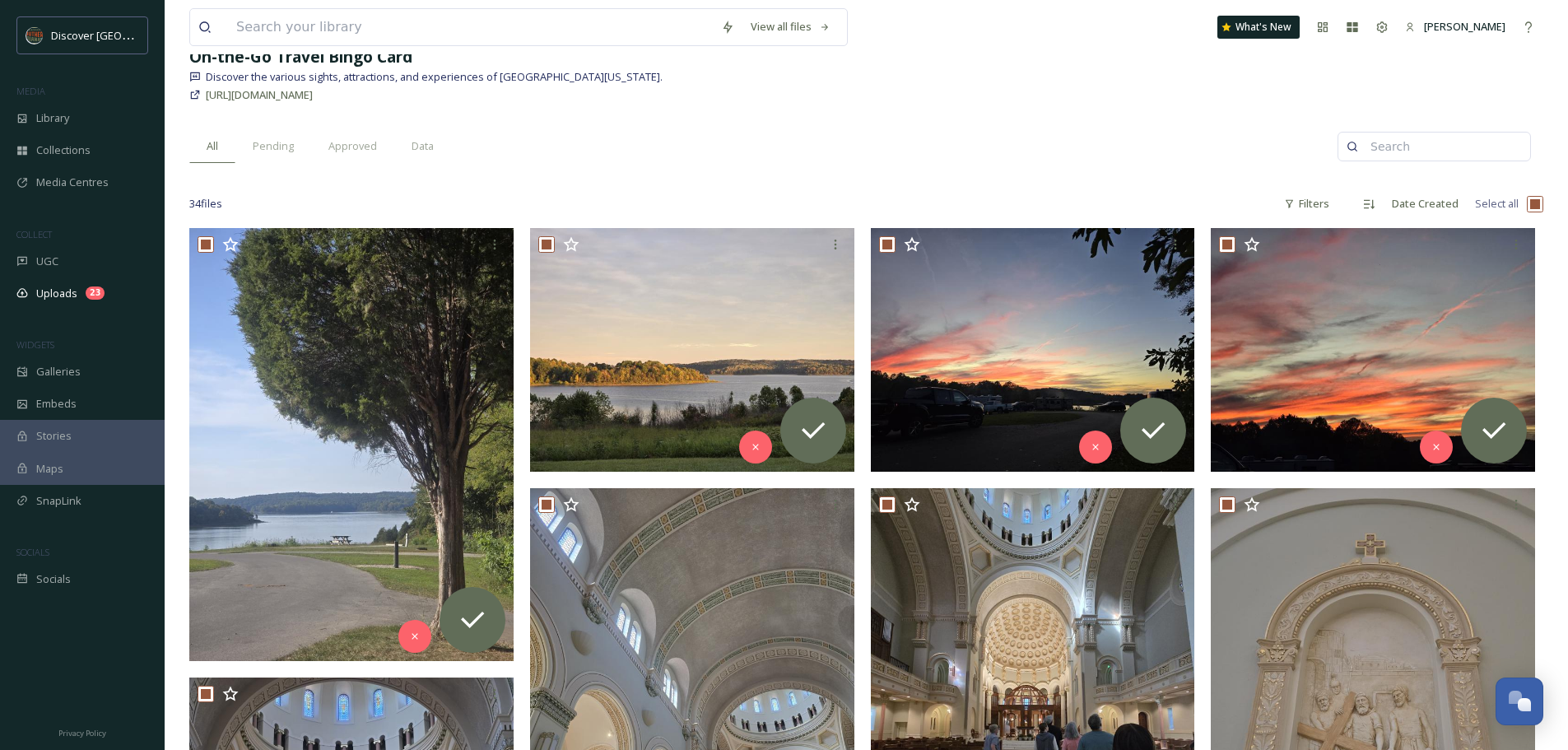
checkbox input "true"
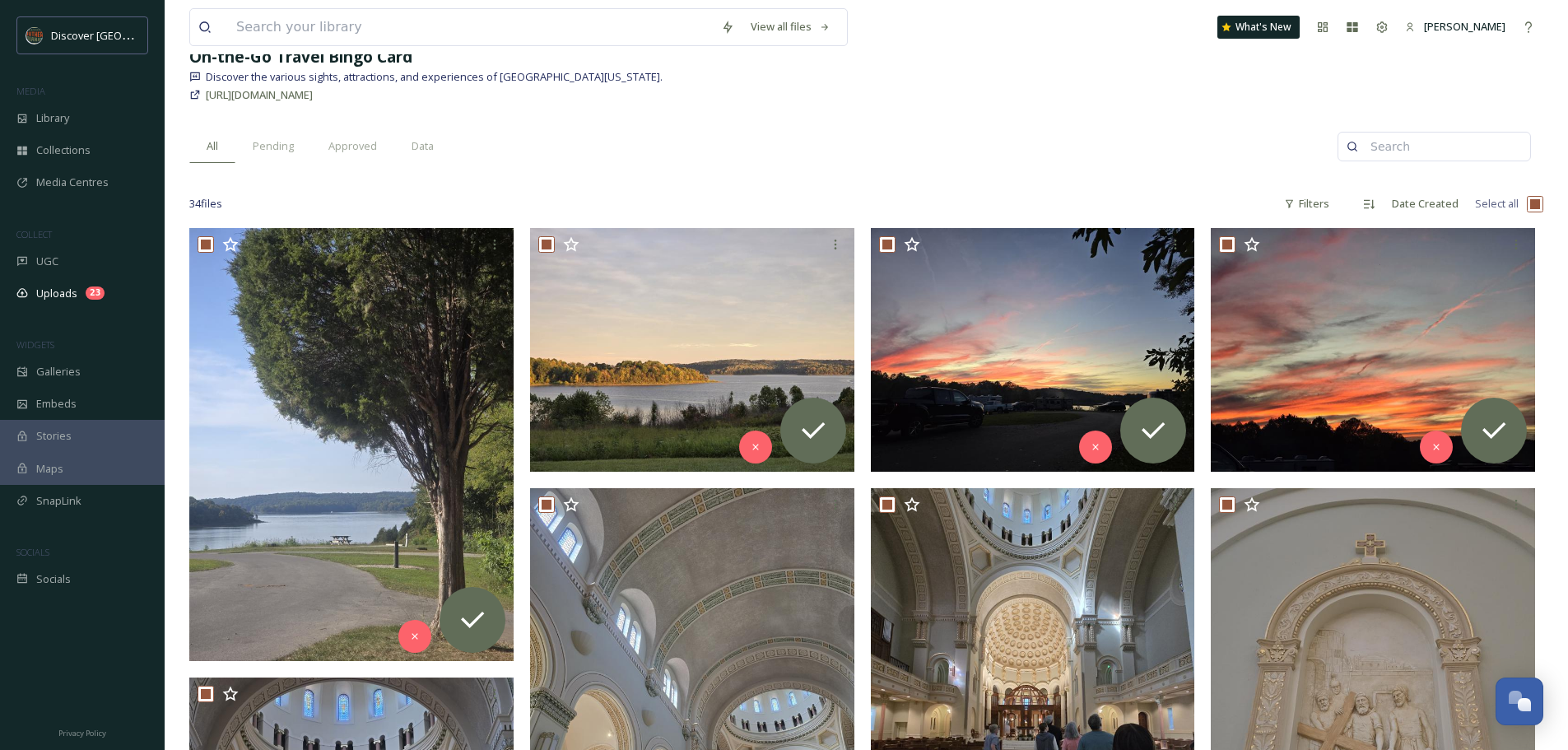
checkbox input "true"
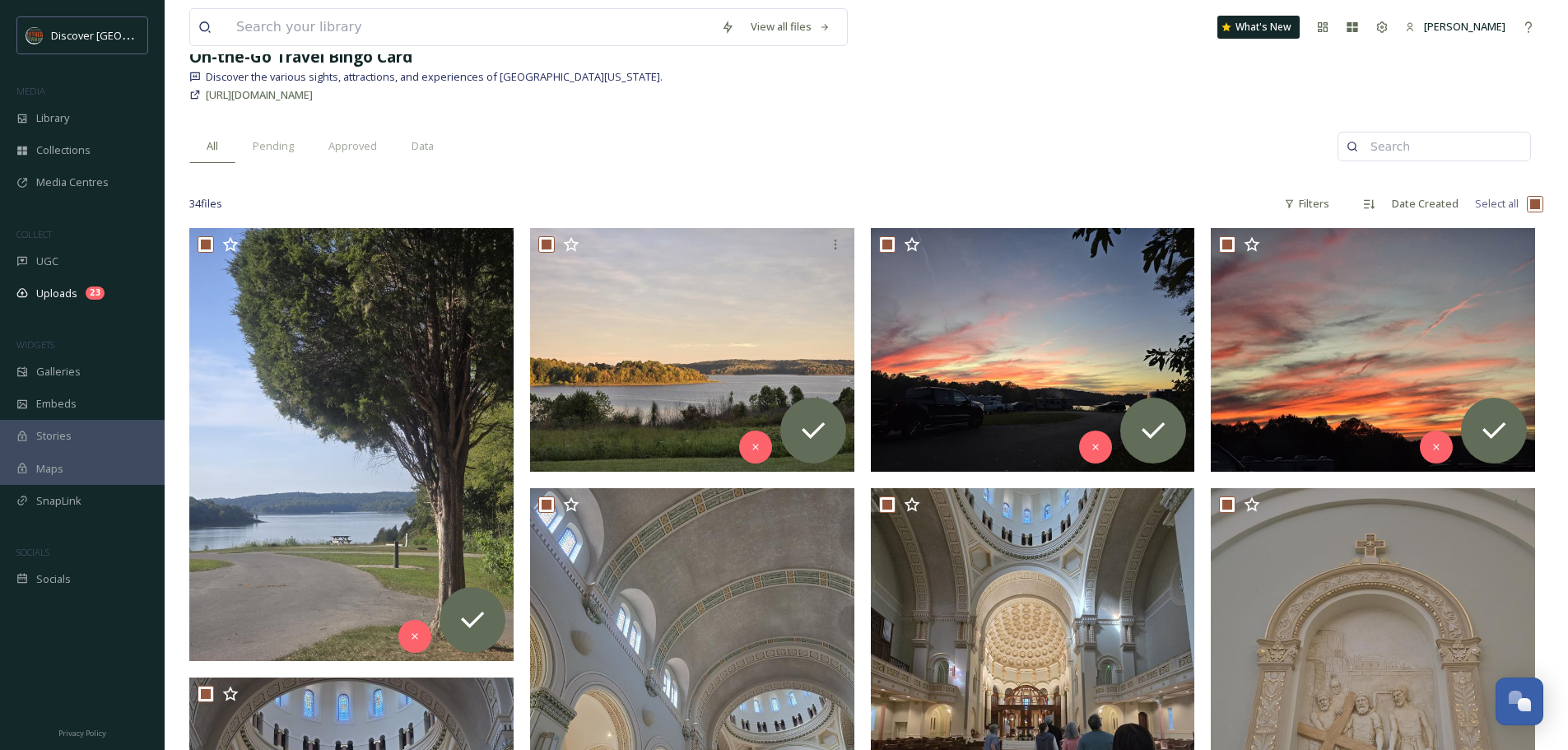
checkbox input "true"
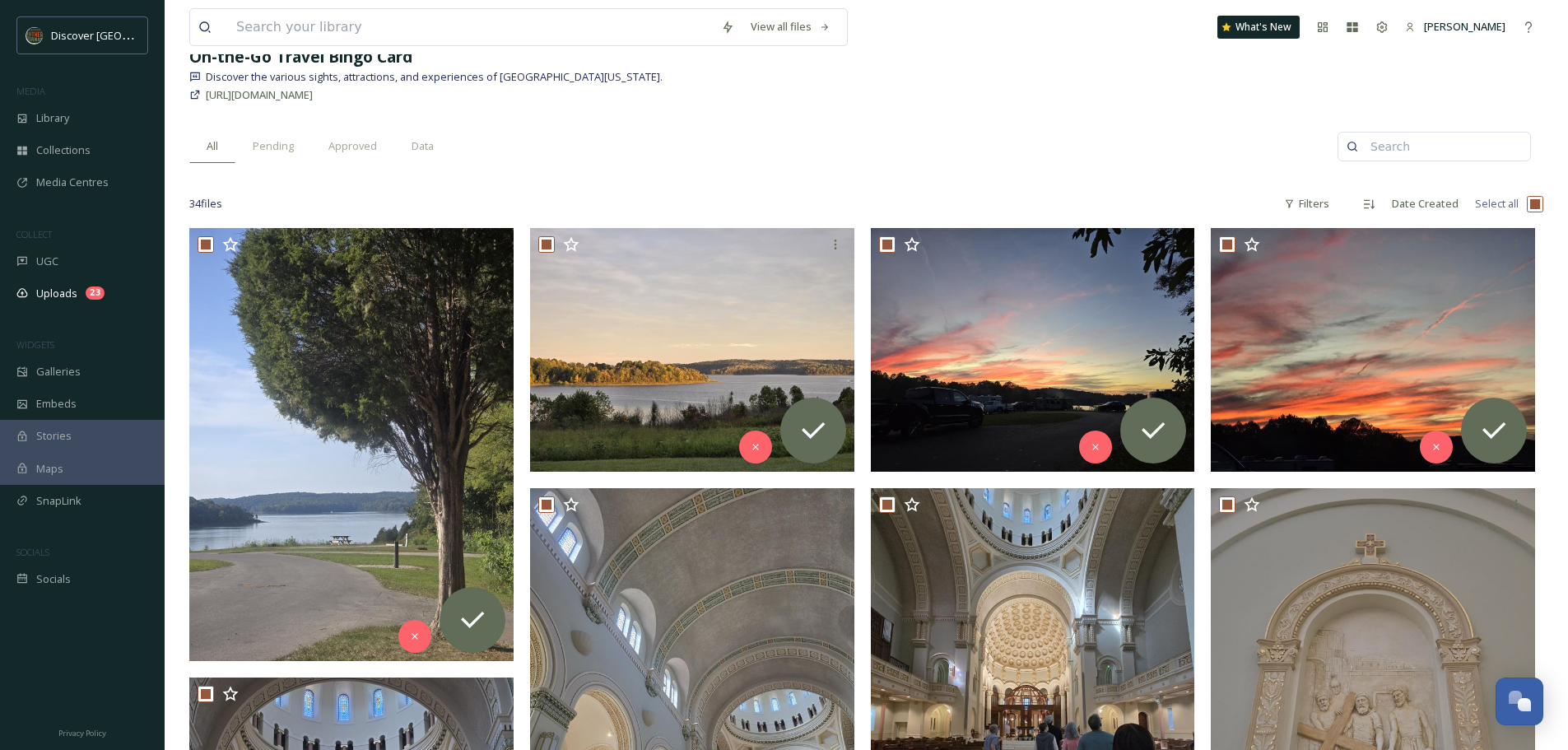
checkbox input "true"
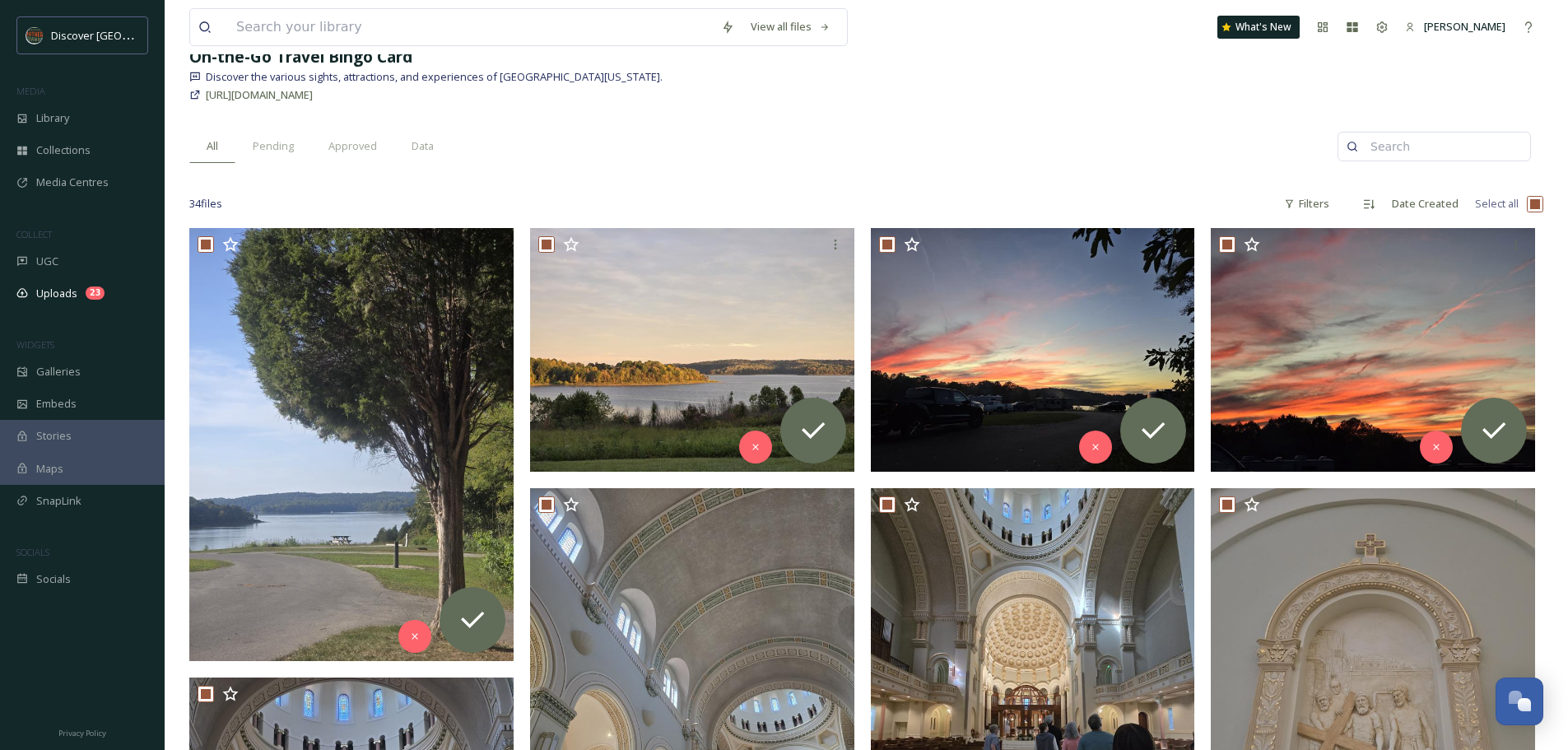
checkbox input "true"
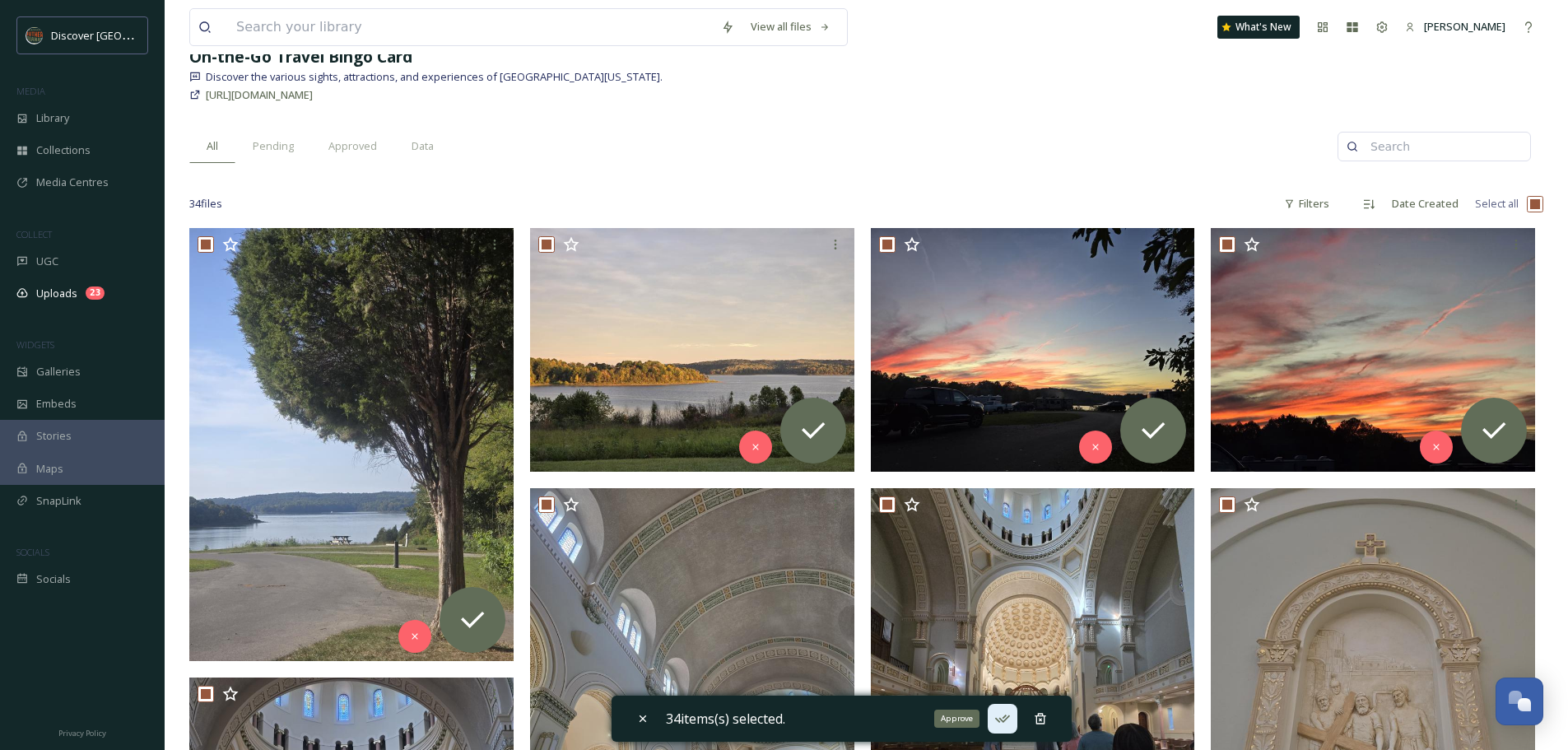
click at [1005, 721] on icon at bounding box center [1002, 719] width 16 height 16
